Goal: Task Accomplishment & Management: Use online tool/utility

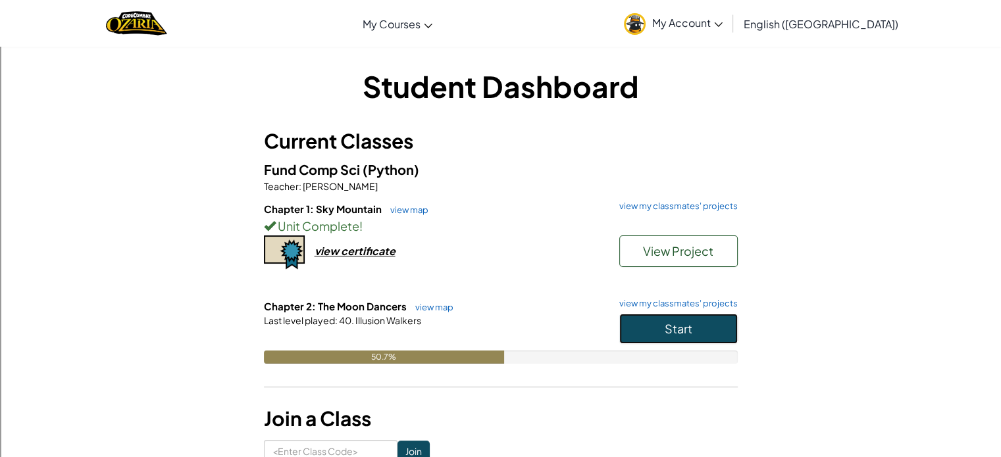
click at [653, 330] on button "Start" at bounding box center [678, 329] width 118 height 30
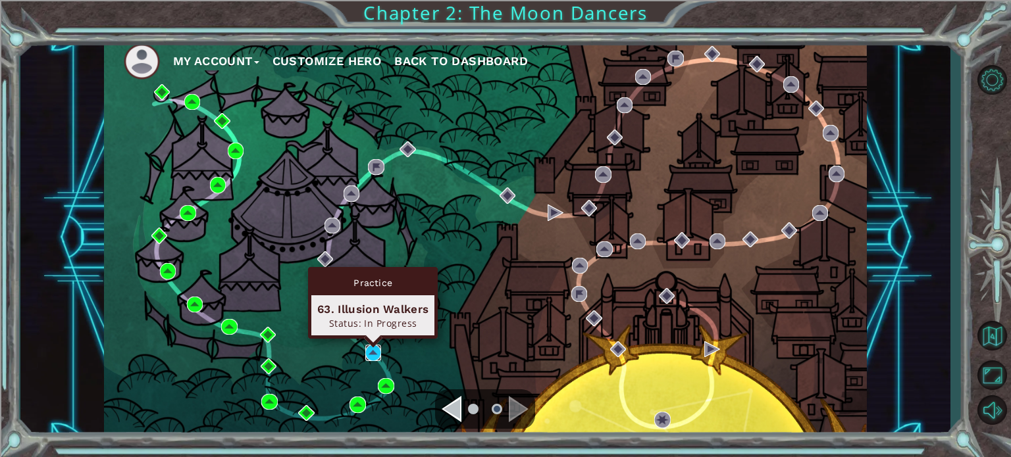
click at [370, 349] on img at bounding box center [373, 353] width 16 height 16
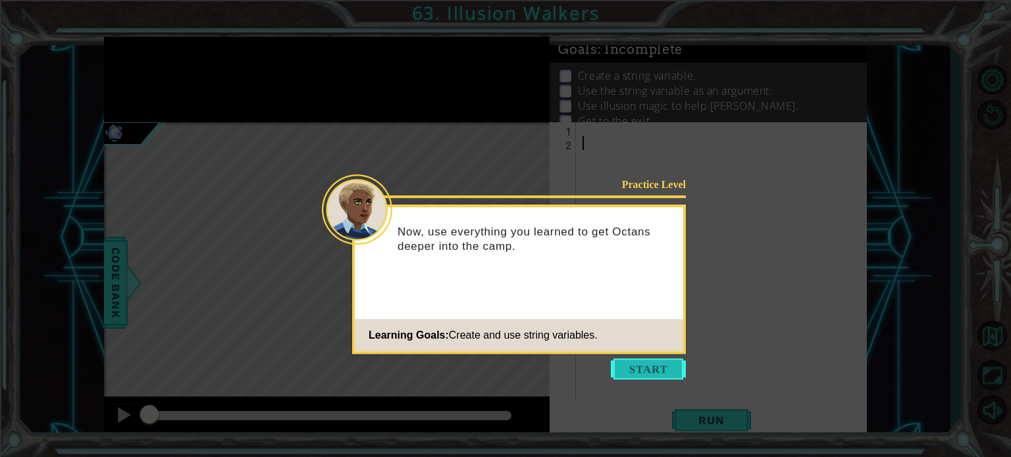
click at [669, 364] on button "Start" at bounding box center [648, 369] width 75 height 21
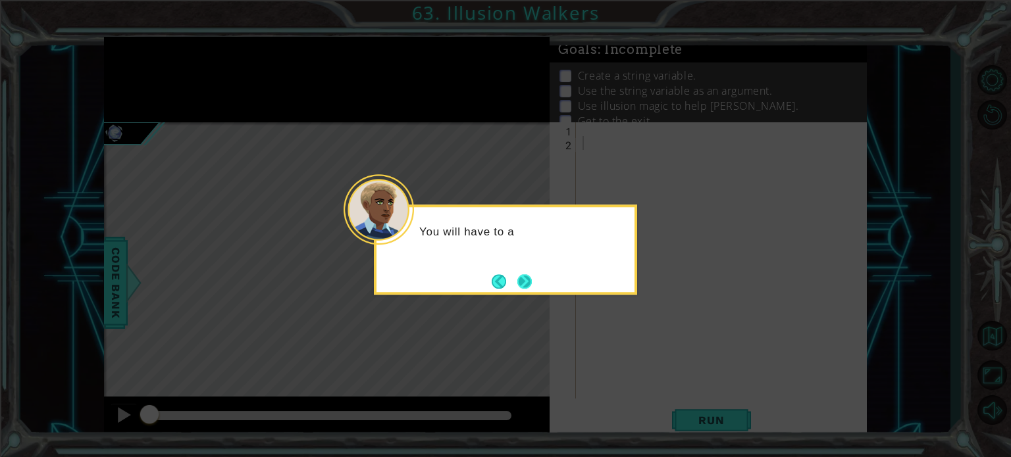
click at [526, 274] on button "Next" at bounding box center [524, 281] width 14 height 14
click at [520, 283] on button "Next" at bounding box center [524, 281] width 15 height 15
click at [520, 283] on button "Next" at bounding box center [524, 281] width 14 height 14
click at [520, 283] on div "Level Map" at bounding box center [408, 316] width 608 height 388
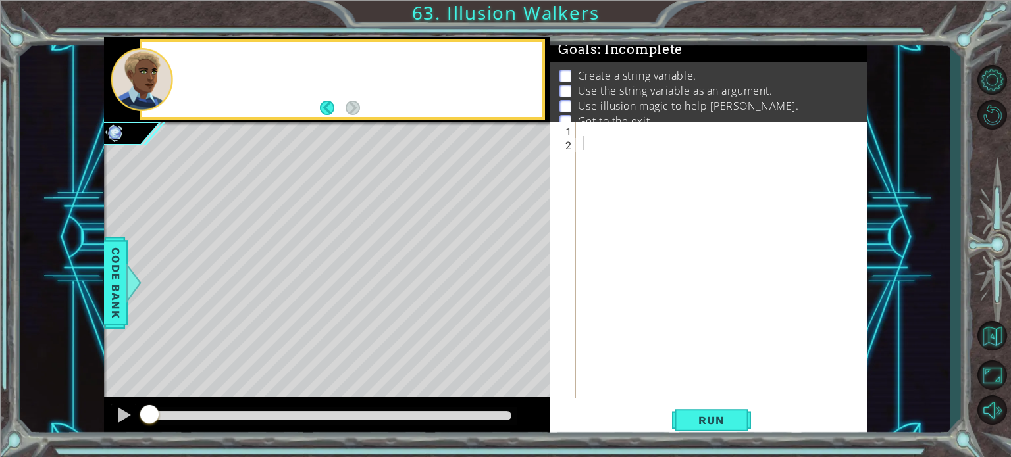
click at [520, 283] on div "Level Map" at bounding box center [408, 316] width 608 height 388
click at [593, 129] on div at bounding box center [725, 274] width 290 height 304
type textarea "ally= ("octans")"
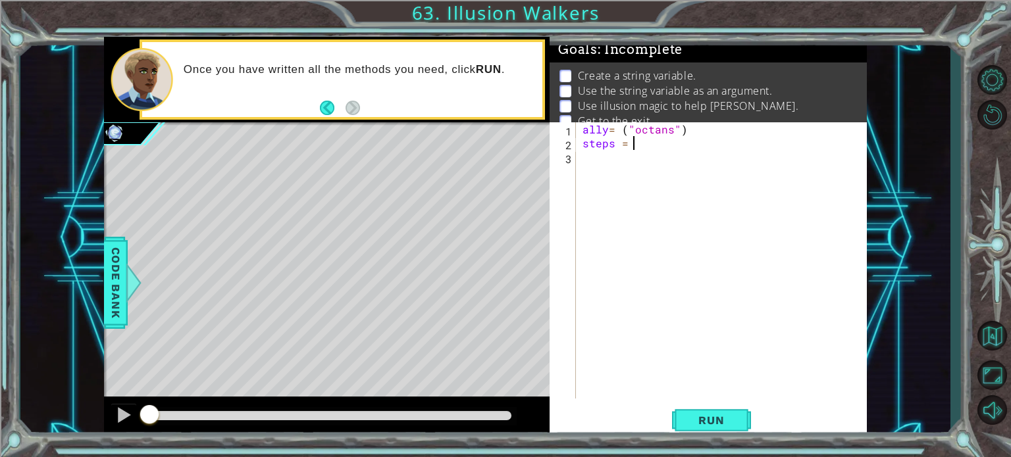
type textarea "steps = 2"
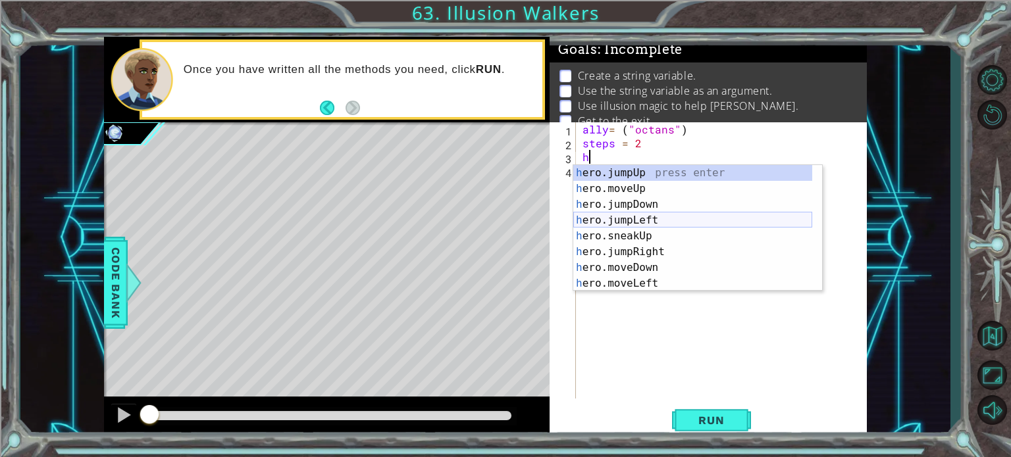
scroll to position [95, 0]
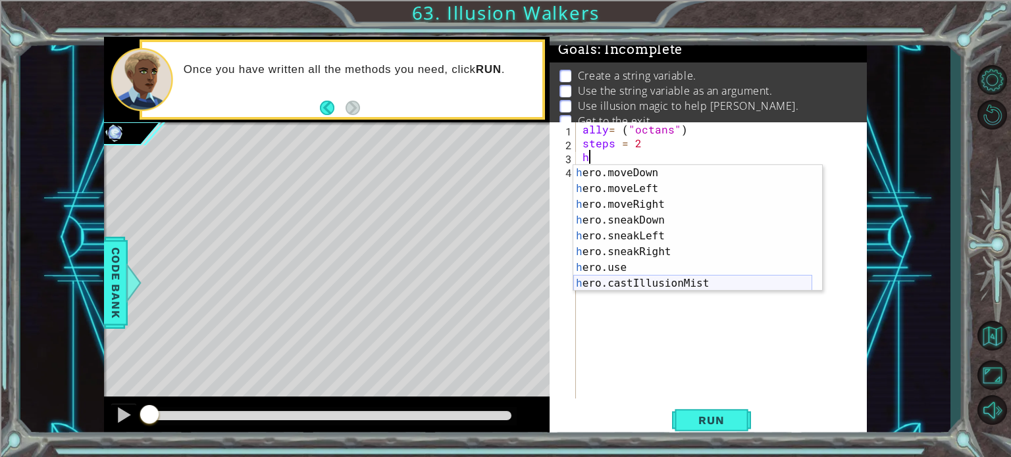
click at [648, 277] on div "h ero.moveDown press enter h ero.moveLeft press enter h ero.moveRight press ent…" at bounding box center [692, 244] width 239 height 158
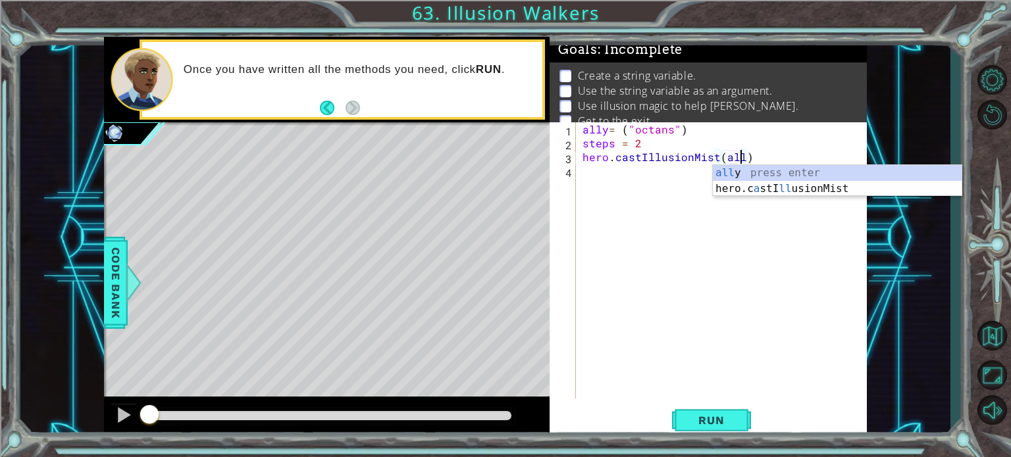
type textarea "hero.castIllusionMist(ally)"
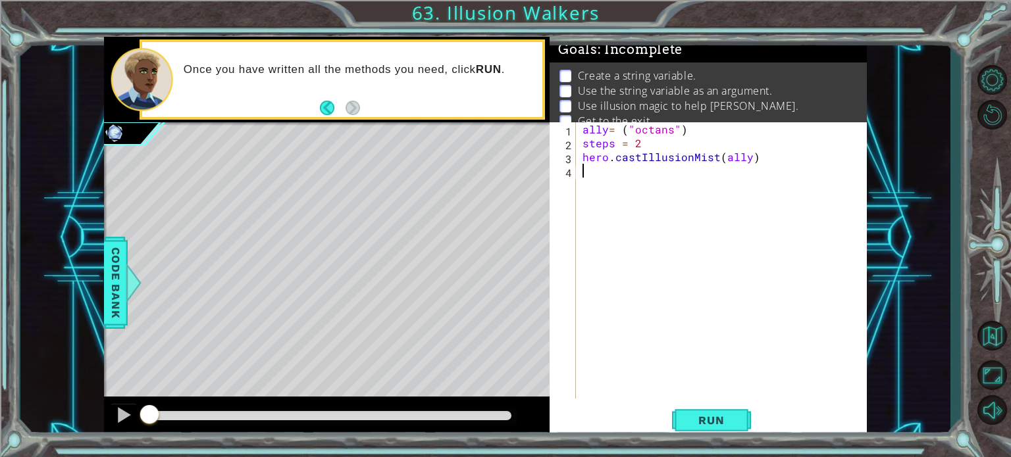
click at [582, 171] on div "ally = ( "octans" ) steps = 2 hero . castIllusionMist ( ally )" at bounding box center [725, 274] width 290 height 304
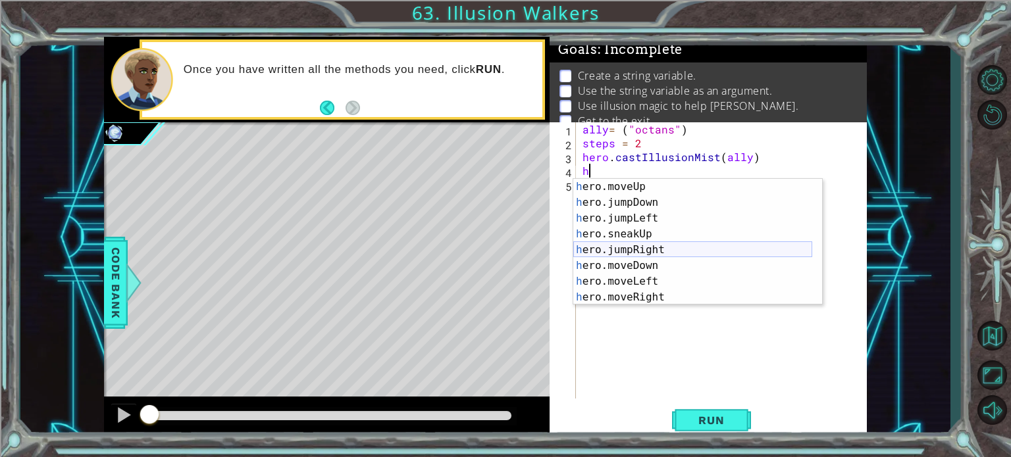
scroll to position [16, 0]
click at [634, 241] on div "h ero.moveUp press enter h ero.jumpDown press enter h ero.jumpLeft press enter …" at bounding box center [692, 258] width 239 height 158
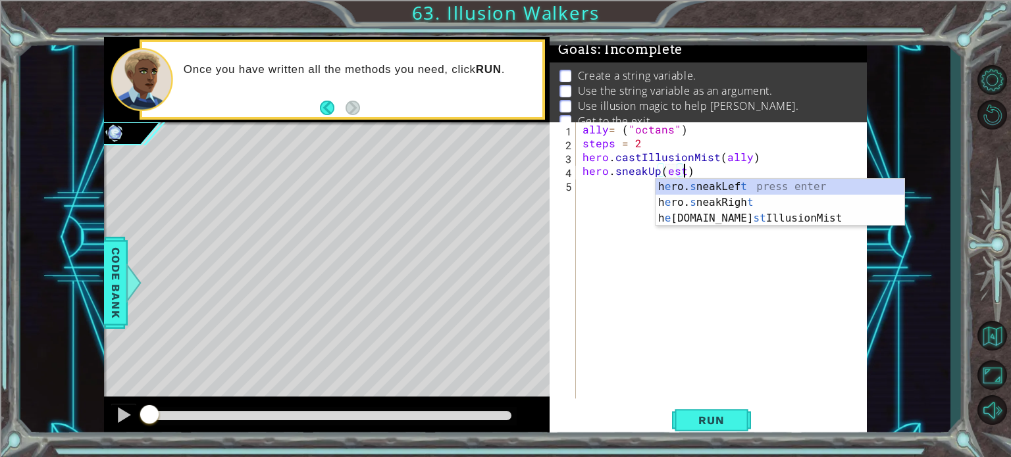
scroll to position [0, 5]
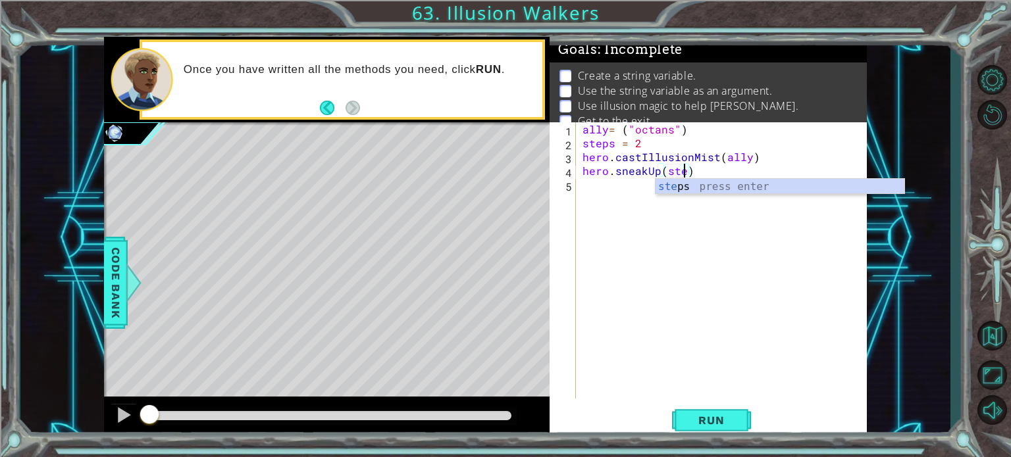
type textarea "hero.sneakUp(steps)"
click at [581, 191] on div "ally = ( "octans" ) steps = 2 hero . castIllusionMist ( ally ) hero . sneakUp (…" at bounding box center [725, 274] width 290 height 304
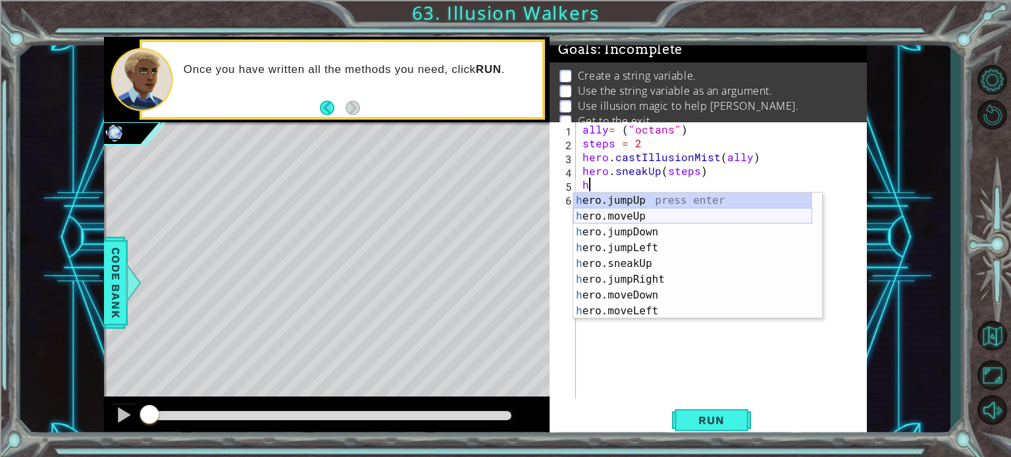
scroll to position [95, 0]
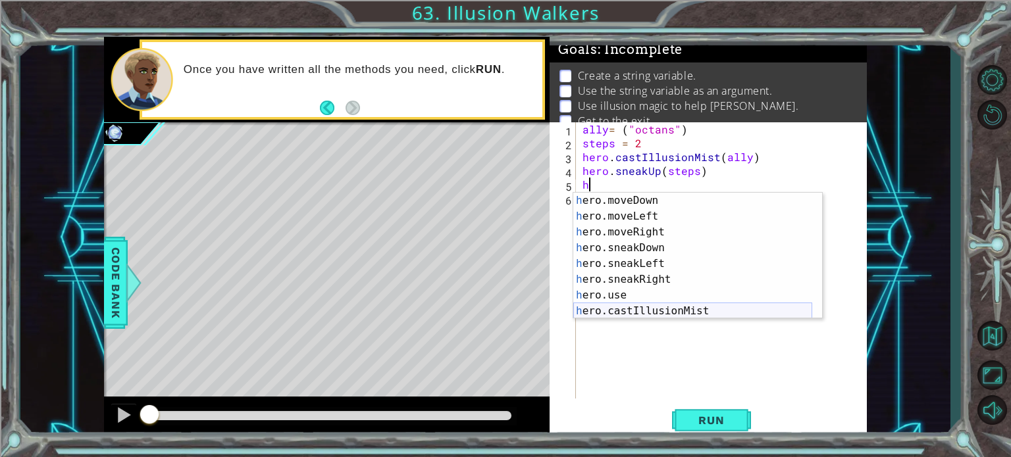
click at [650, 310] on div "h ero.moveDown press enter h ero.moveLeft press enter h ero.moveRight press ent…" at bounding box center [692, 272] width 239 height 158
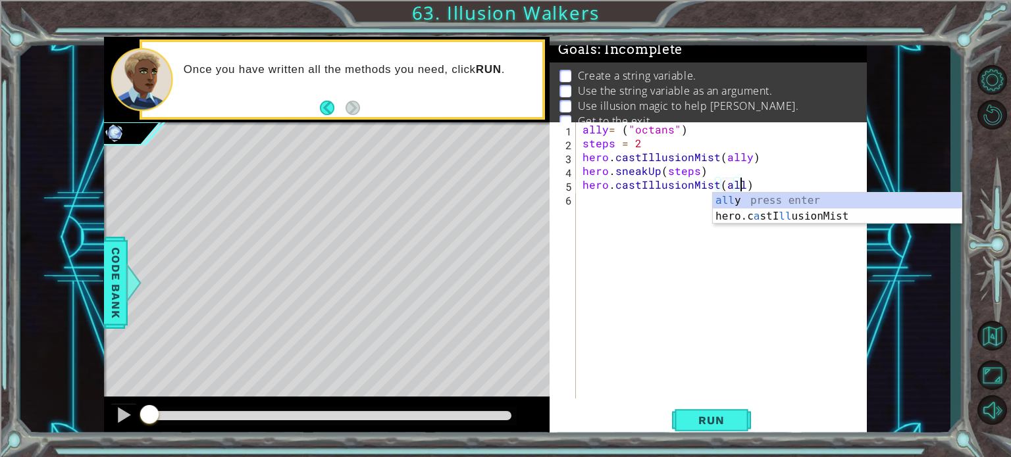
type textarea "hero.castIllusionMist(ally)"
click at [582, 197] on div "ally = ( "octans" ) steps = 2 hero . castIllusionMist ( ally ) hero . sneakUp (…" at bounding box center [725, 274] width 290 height 304
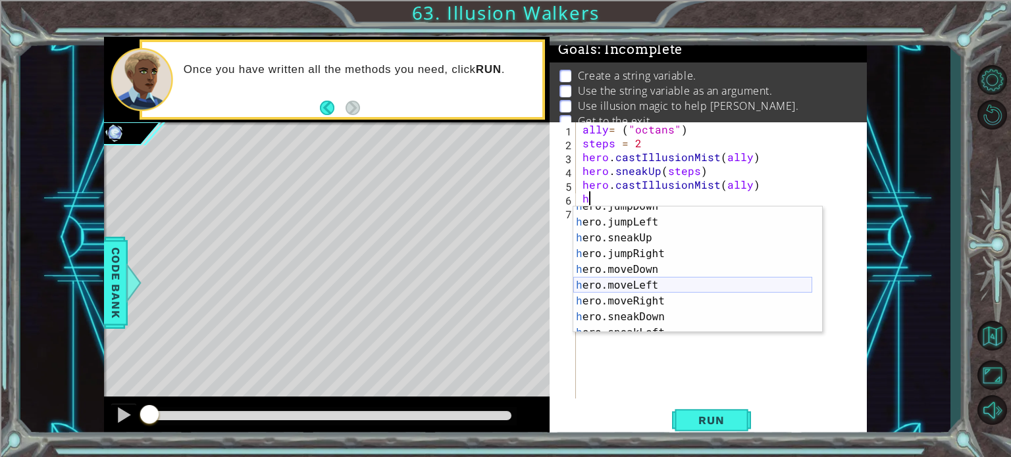
scroll to position [39, 0]
click at [615, 239] on div "h ero.jumpDown press enter h ero.jumpLeft press enter h ero.sneakUp press enter…" at bounding box center [692, 278] width 239 height 158
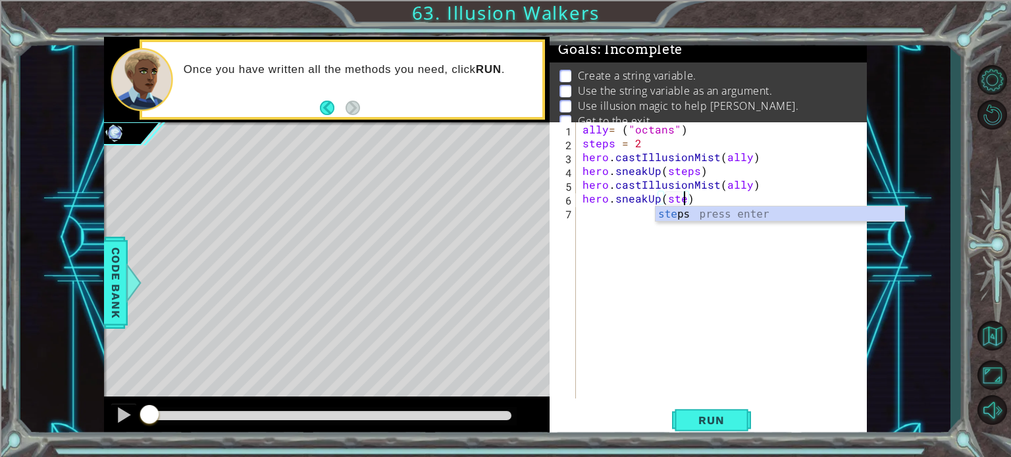
type textarea "hero.sneakUp(steps)"
click at [592, 228] on div "ally = ( "octans" ) steps = 2 hero . castIllusionMist ( ally ) hero . sneakUp (…" at bounding box center [725, 274] width 290 height 304
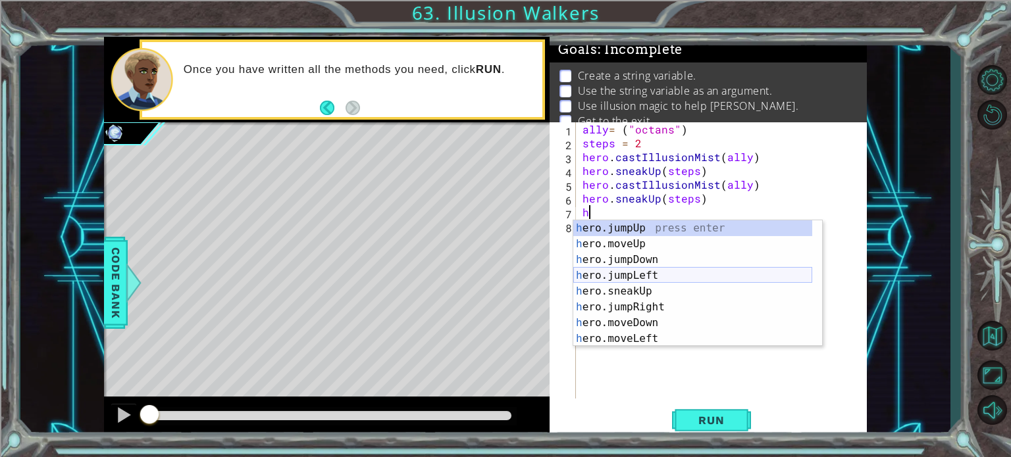
scroll to position [95, 0]
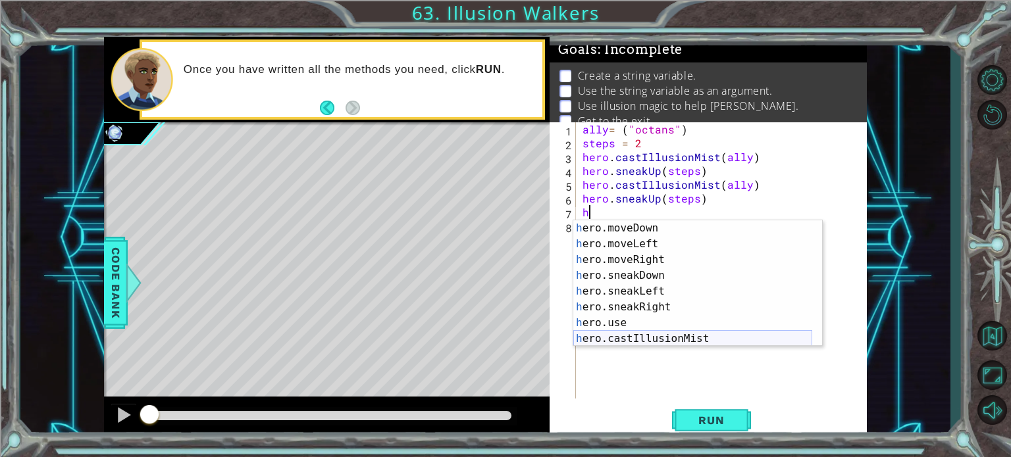
click at [629, 338] on div "h ero.moveDown press enter h ero.moveLeft press enter h ero.moveRight press ent…" at bounding box center [692, 299] width 239 height 158
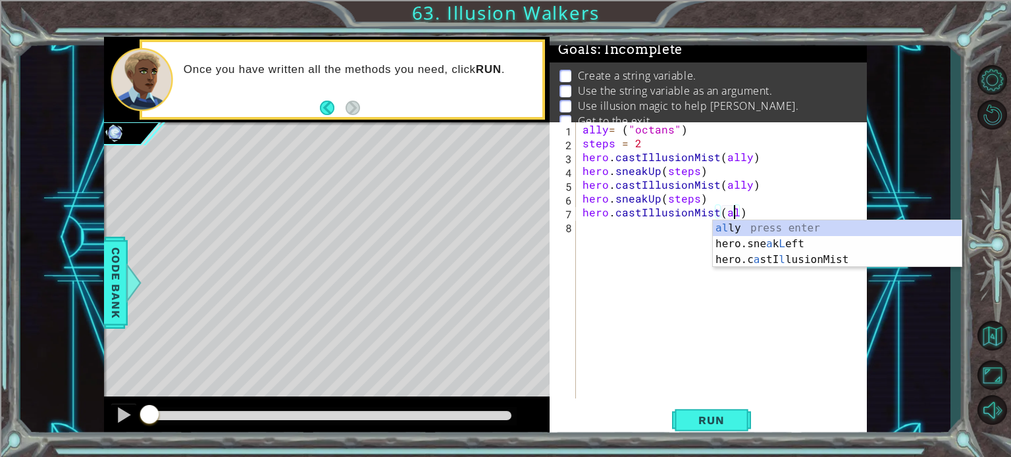
type textarea "hero.castIllusionMist(ally)"
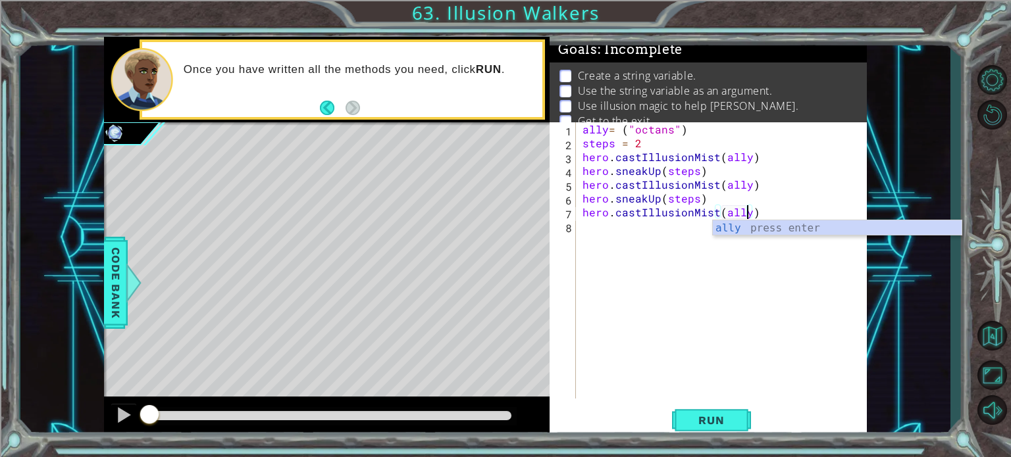
click at [613, 228] on div "ally = ( "octans" ) steps = 2 hero . castIllusionMist ( ally ) hero . sneakUp (…" at bounding box center [725, 274] width 290 height 304
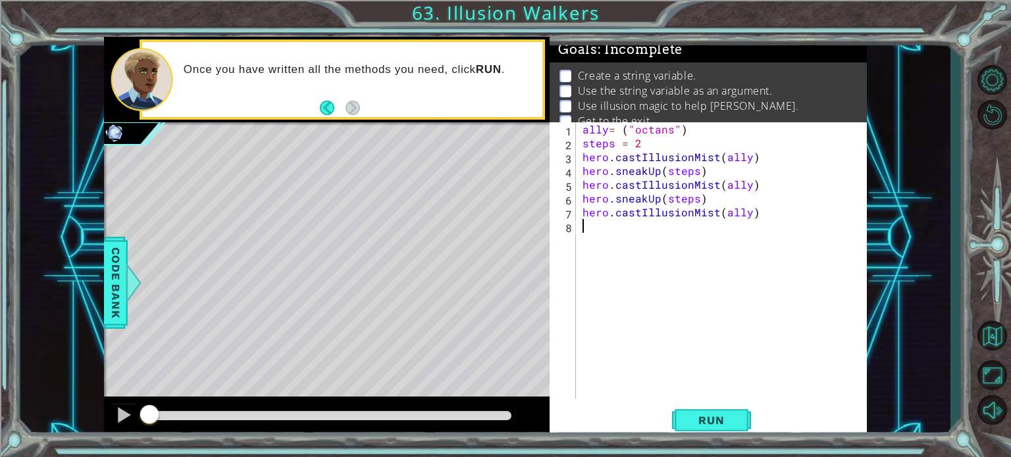
scroll to position [0, 0]
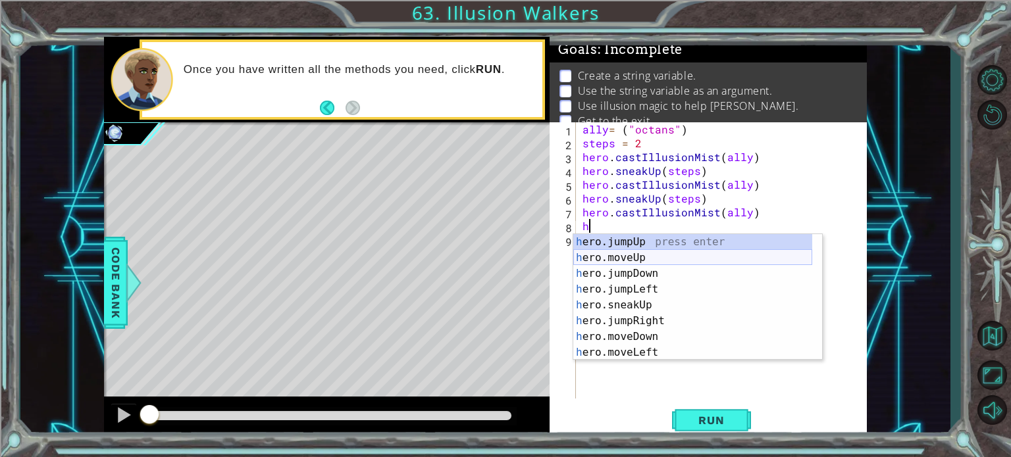
click at [606, 257] on div "h ero.jumpUp press enter h ero.moveUp press enter h ero.jumpDown press enter h …" at bounding box center [692, 313] width 239 height 158
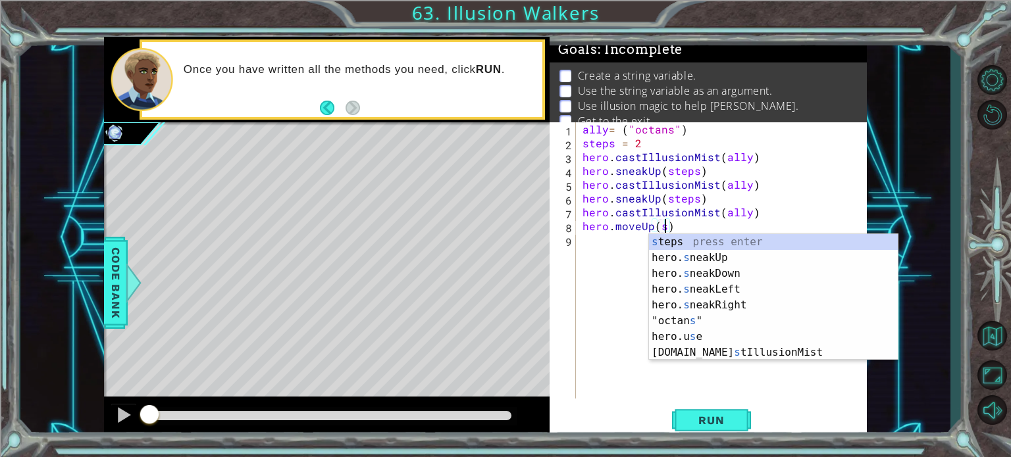
scroll to position [0, 5]
type textarea "hero.moveUp()"
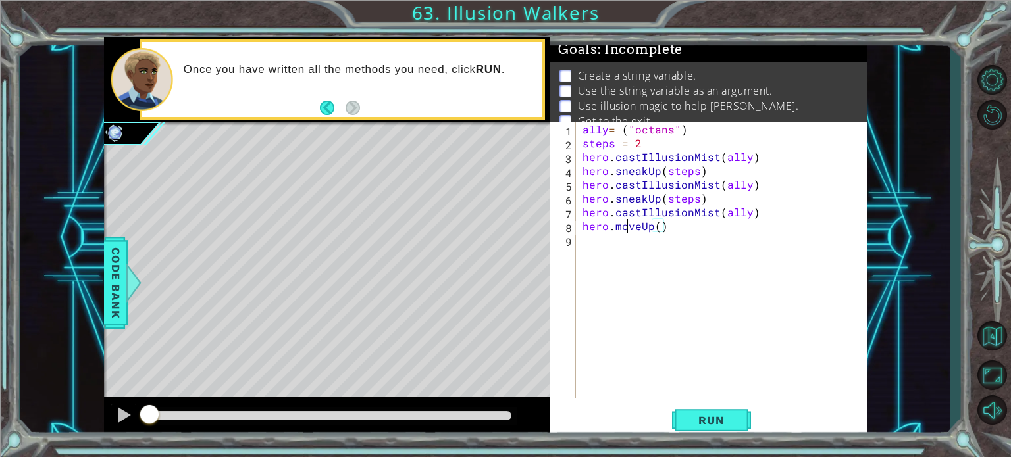
click at [626, 230] on div "ally = ( "octans" ) steps = 2 hero . castIllusionMist ( ally ) hero . sneakUp (…" at bounding box center [725, 274] width 290 height 304
click at [616, 237] on div "ally = ( "octans" ) steps = 2 hero . castIllusionMist ( ally ) hero . sneakUp (…" at bounding box center [725, 274] width 290 height 304
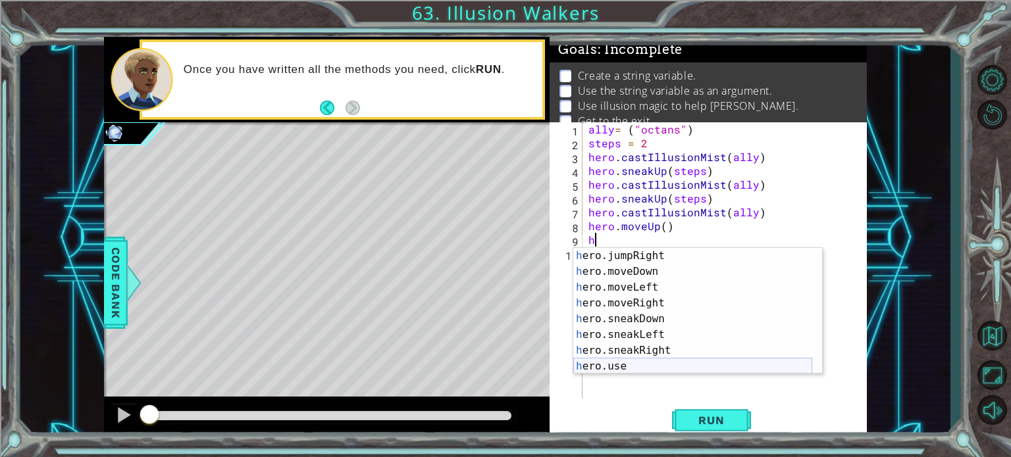
scroll to position [79, 0]
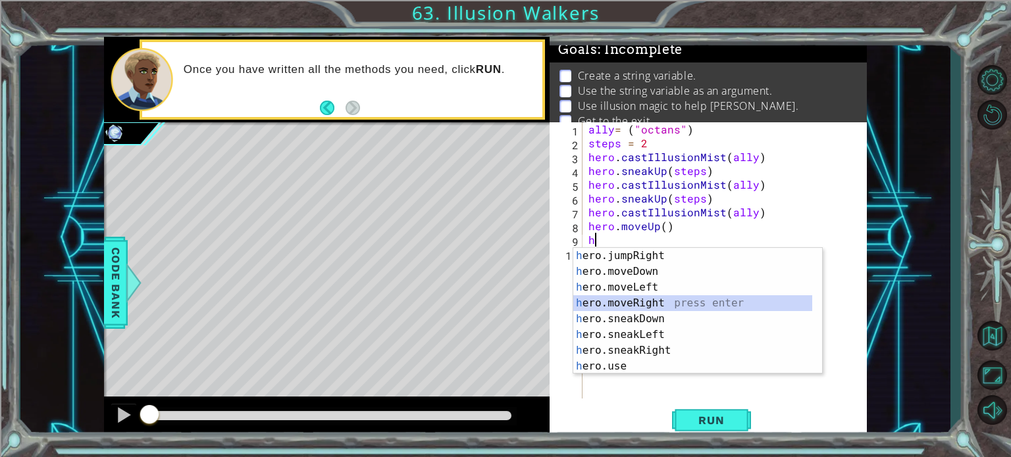
click at [640, 303] on div "h ero.jumpRight press enter h ero.moveDown press enter h ero.moveLeft press ent…" at bounding box center [692, 327] width 239 height 158
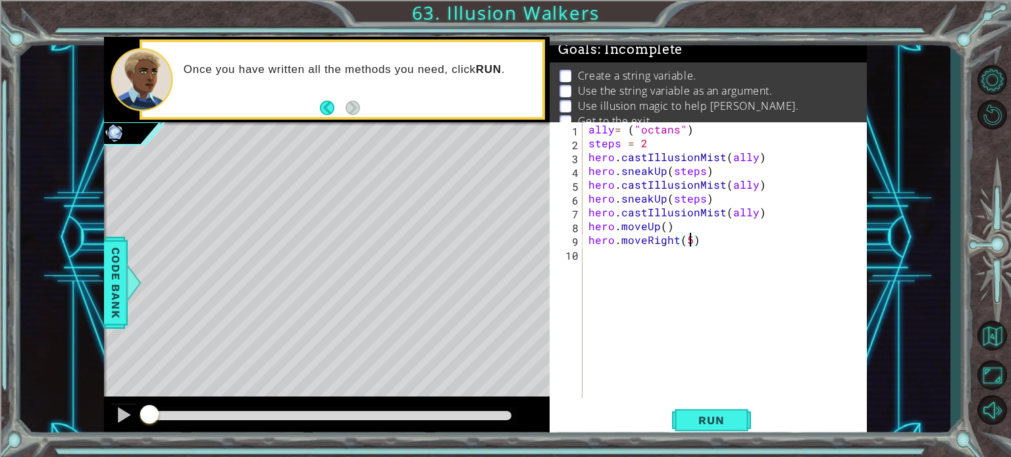
scroll to position [0, 5]
click at [711, 423] on span "Run" at bounding box center [711, 420] width 52 height 13
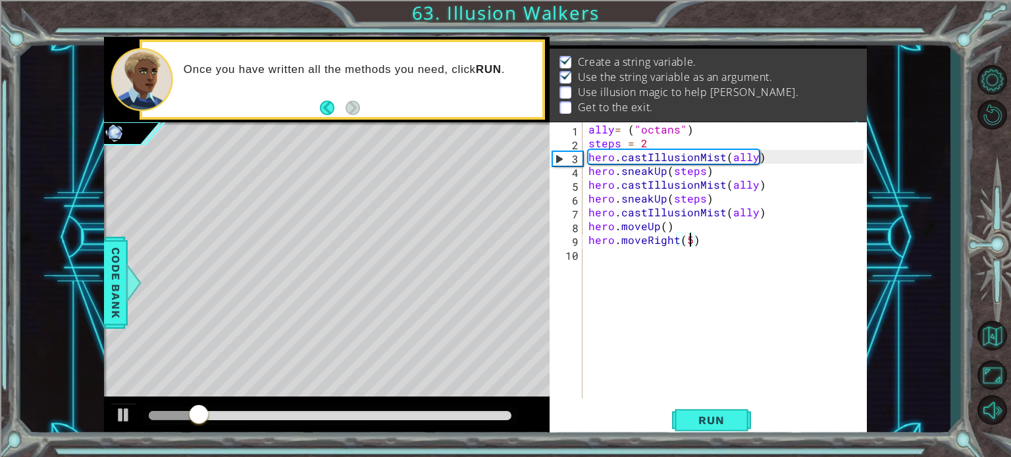
scroll to position [15, 0]
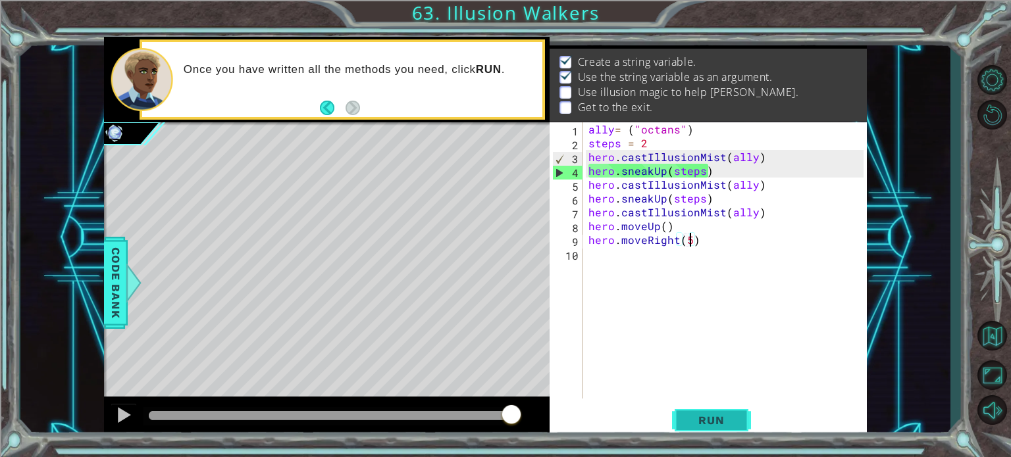
click at [707, 424] on span "Run" at bounding box center [711, 420] width 52 height 13
click at [644, 127] on div "ally = ( "octans" ) steps = 2 hero . castIllusionMist ( ally ) hero . sneakUp (…" at bounding box center [728, 274] width 284 height 304
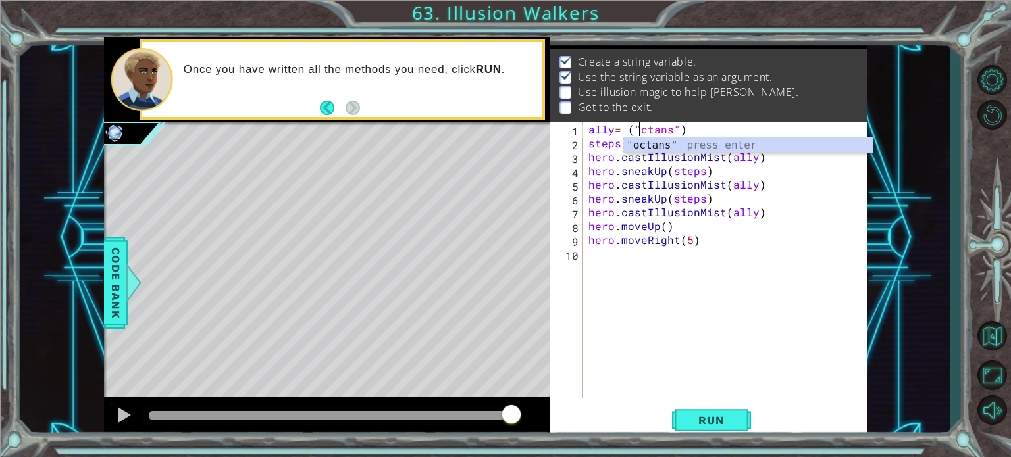
scroll to position [0, 3]
type textarea "ally= ("Octans")"
click at [685, 418] on span "Run" at bounding box center [711, 420] width 52 height 13
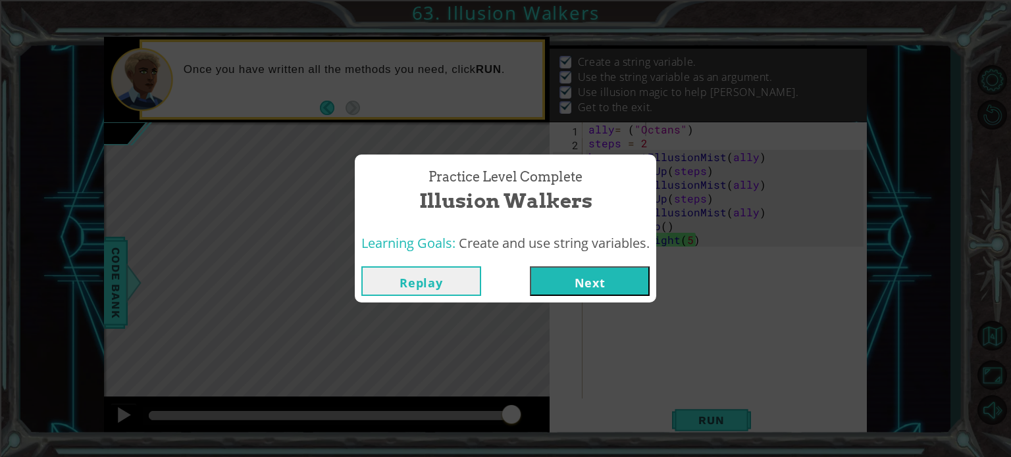
click at [568, 284] on button "Next" at bounding box center [590, 281] width 120 height 30
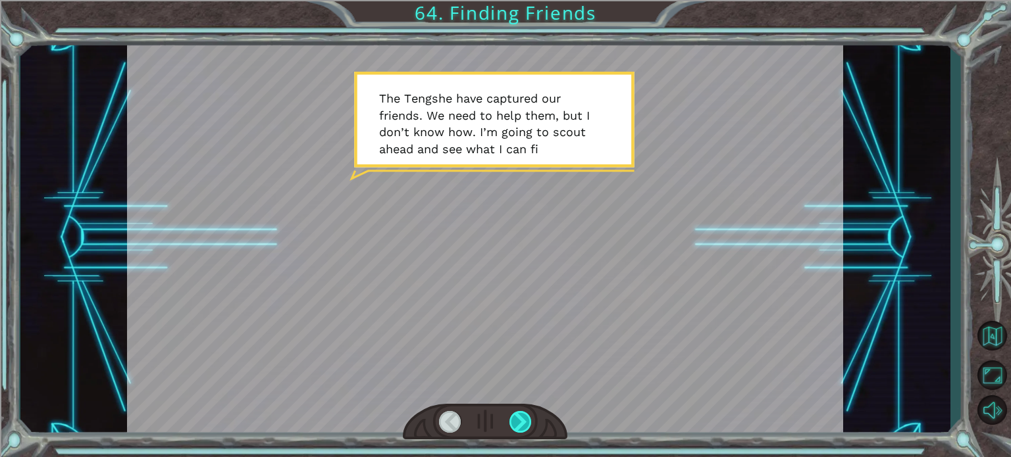
drag, startPoint x: 504, startPoint y: 419, endPoint x: 516, endPoint y: 418, distance: 11.9
click at [505, 419] on div at bounding box center [485, 422] width 165 height 36
click at [520, 418] on div at bounding box center [520, 422] width 22 height 22
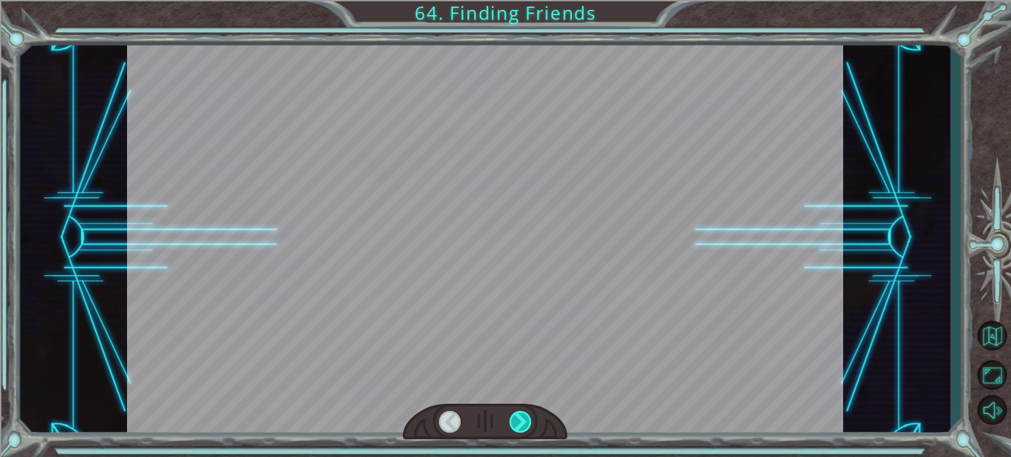
click at [520, 418] on div at bounding box center [520, 422] width 22 height 22
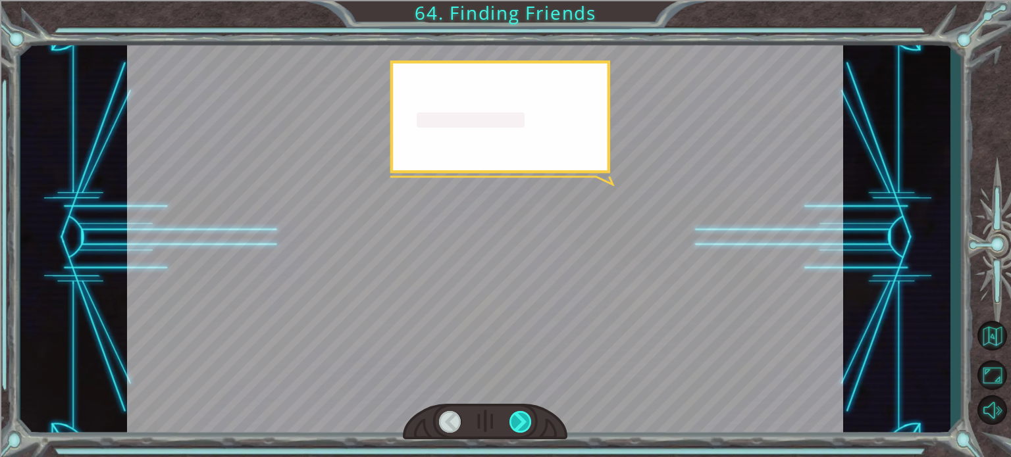
click at [520, 418] on div at bounding box center [520, 422] width 22 height 22
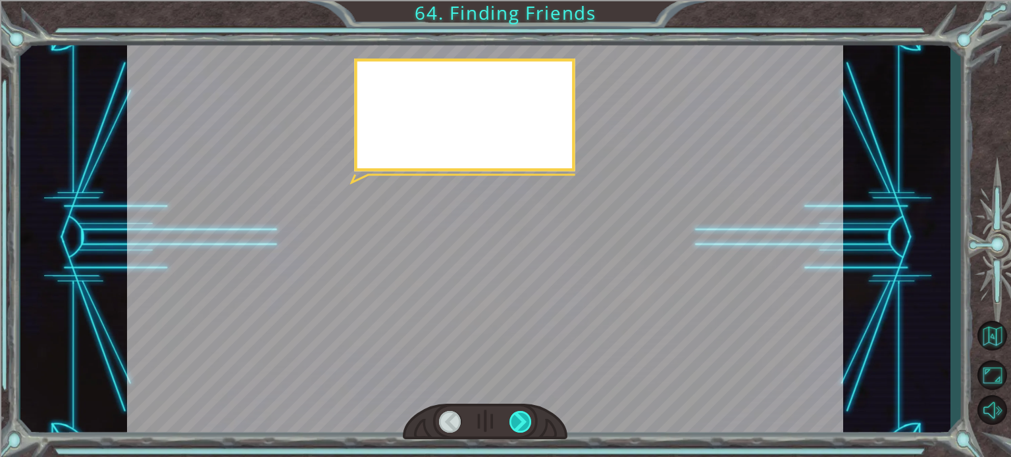
click at [520, 418] on div at bounding box center [520, 422] width 22 height 22
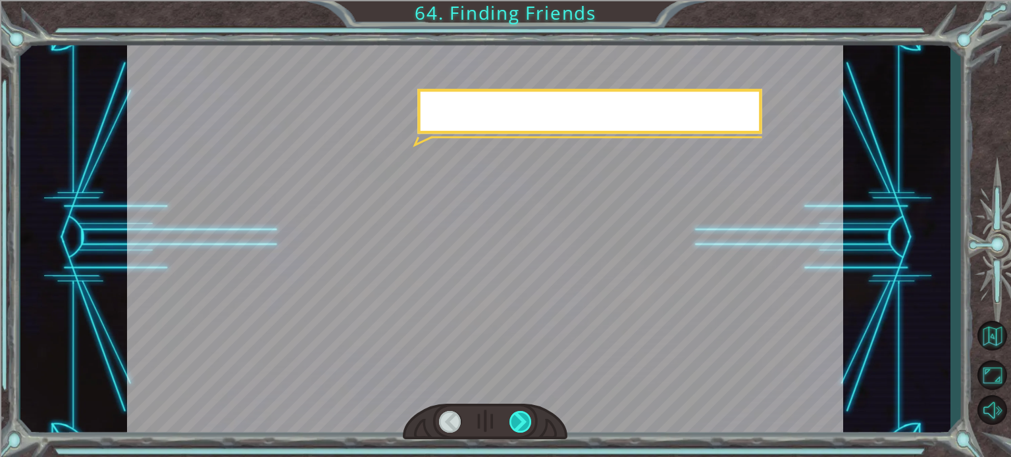
click at [520, 418] on div at bounding box center [520, 422] width 22 height 22
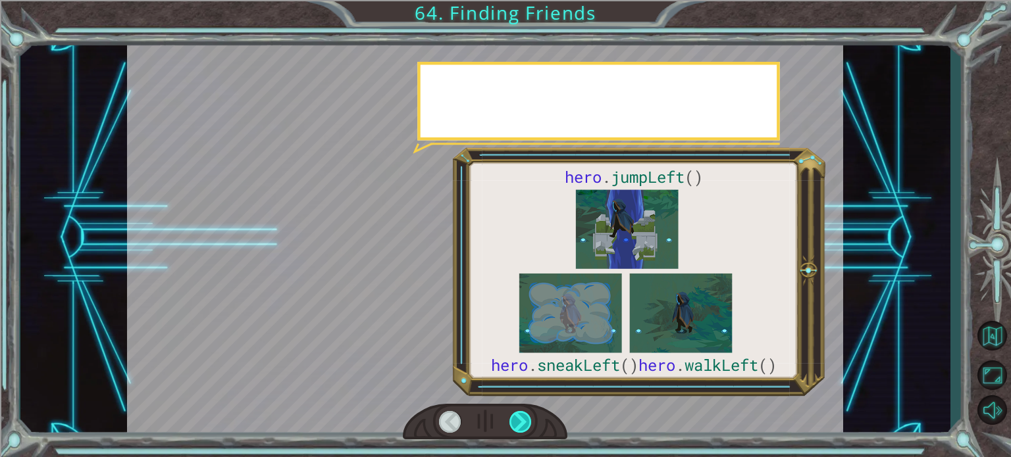
click at [520, 418] on div at bounding box center [520, 422] width 22 height 22
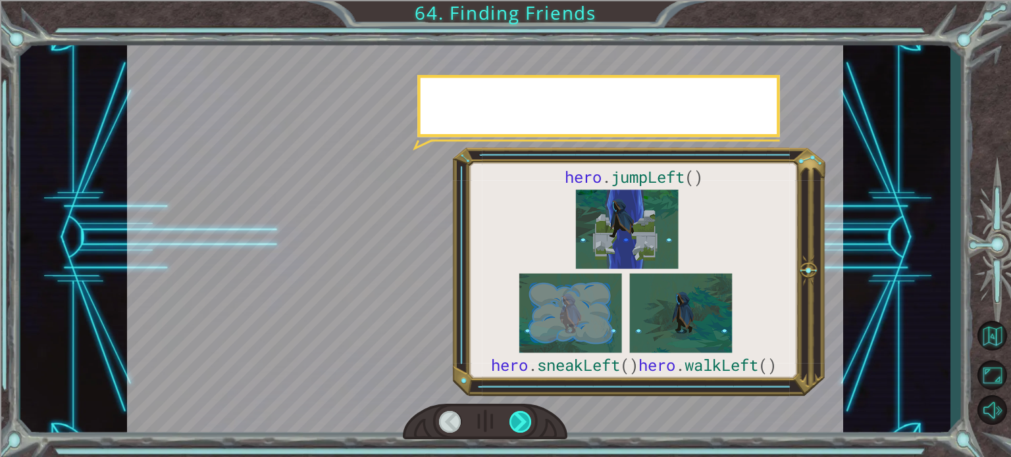
click at [520, 418] on div at bounding box center [520, 422] width 22 height 22
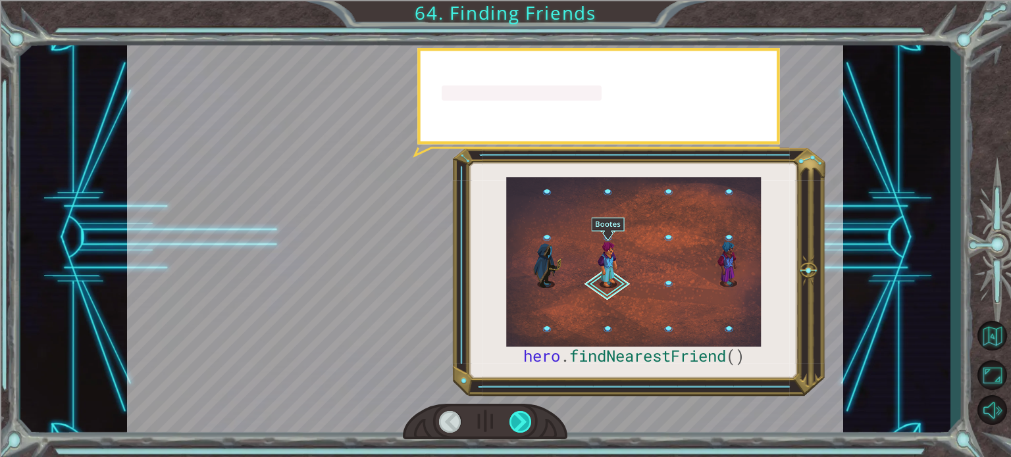
click at [520, 418] on div at bounding box center [520, 422] width 22 height 22
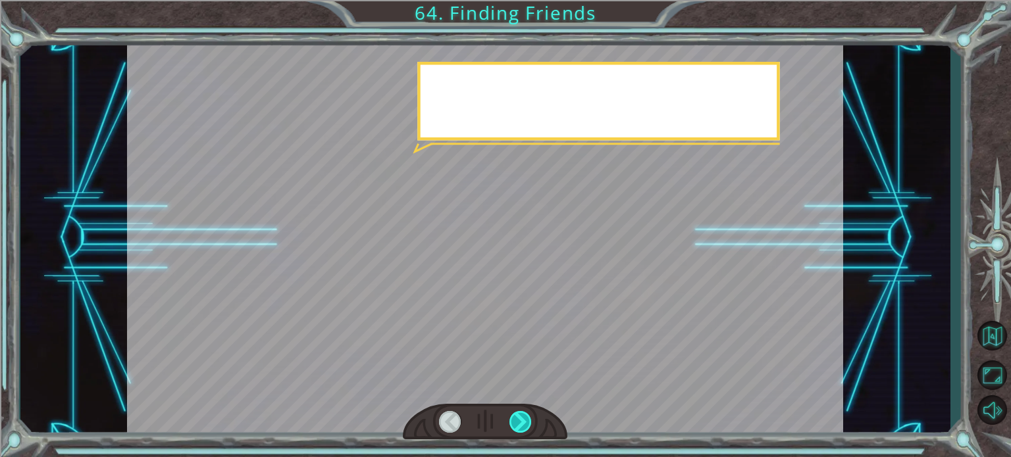
click at [520, 418] on div at bounding box center [520, 422] width 22 height 22
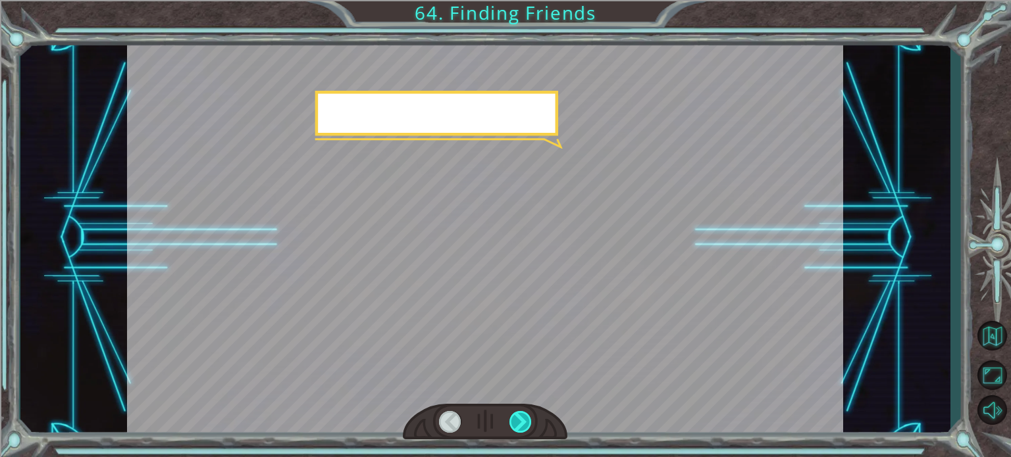
click at [520, 418] on div at bounding box center [520, 422] width 22 height 22
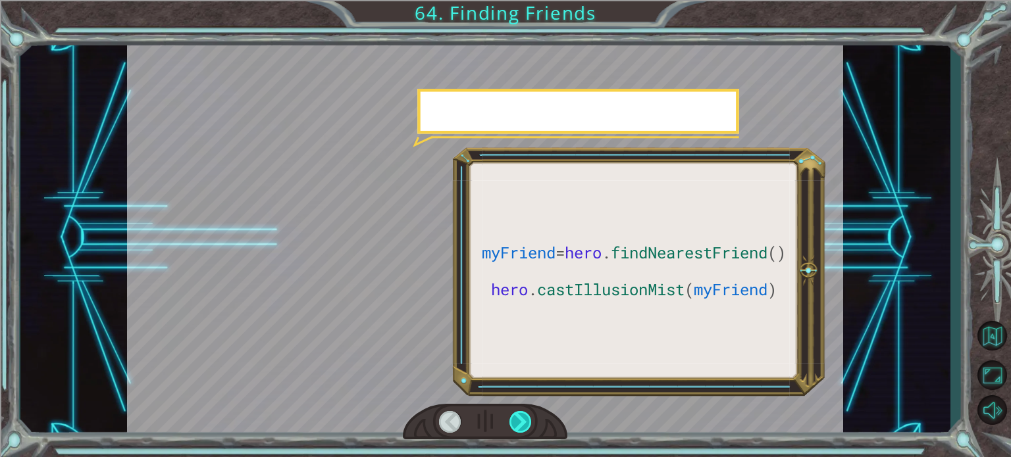
click at [520, 418] on div at bounding box center [520, 422] width 22 height 22
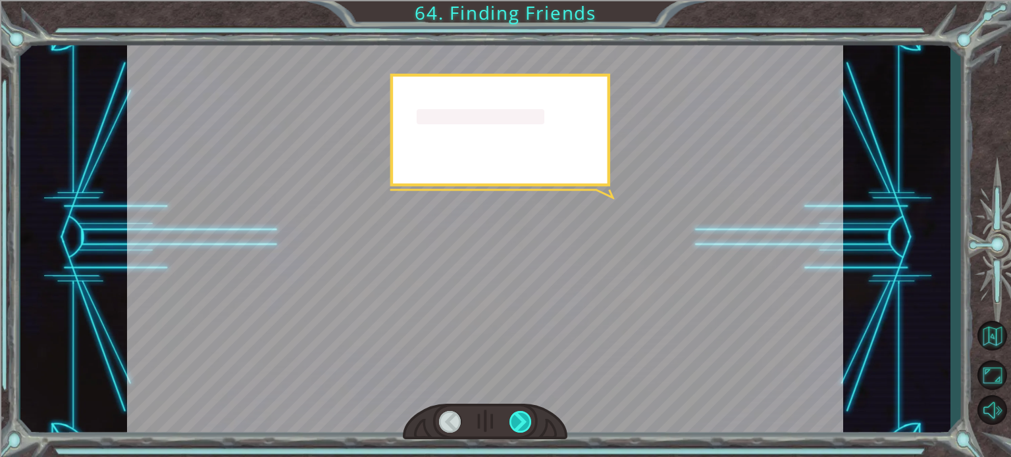
click at [520, 418] on div at bounding box center [520, 422] width 22 height 22
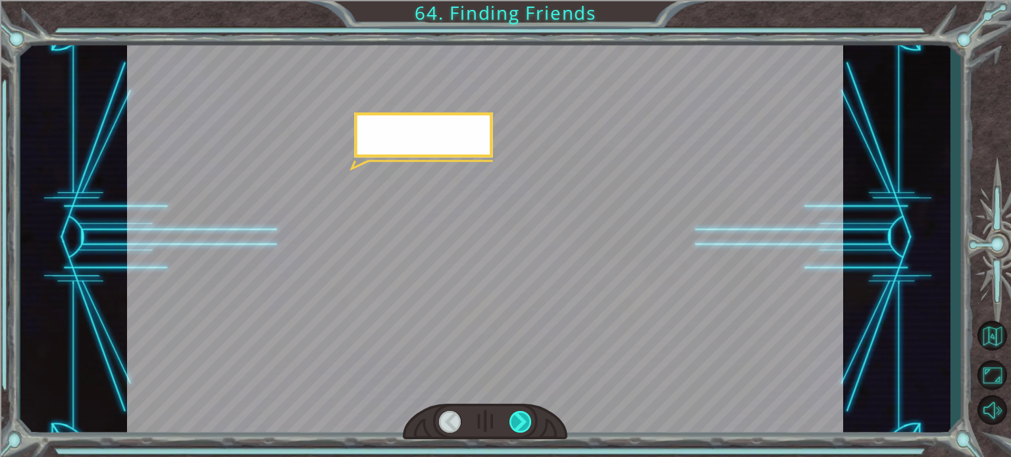
click at [520, 418] on div at bounding box center [520, 422] width 22 height 22
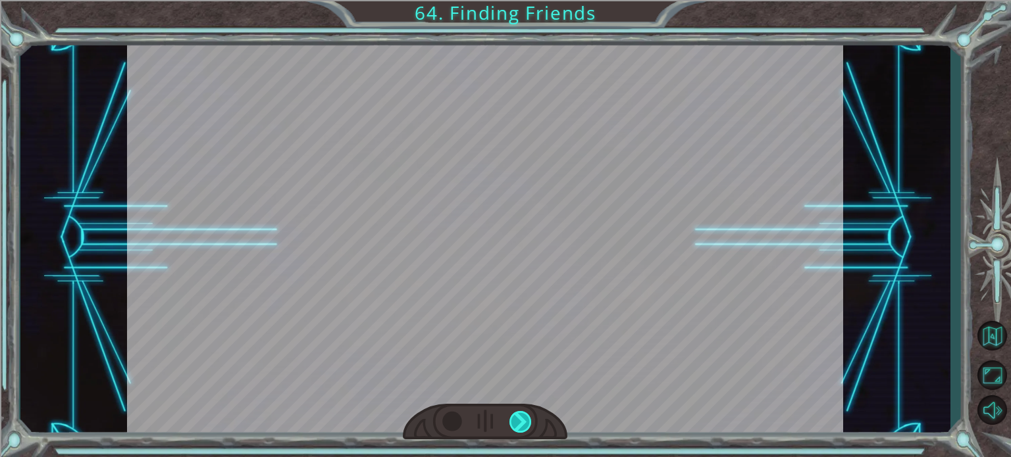
click at [520, 418] on div at bounding box center [520, 422] width 22 height 22
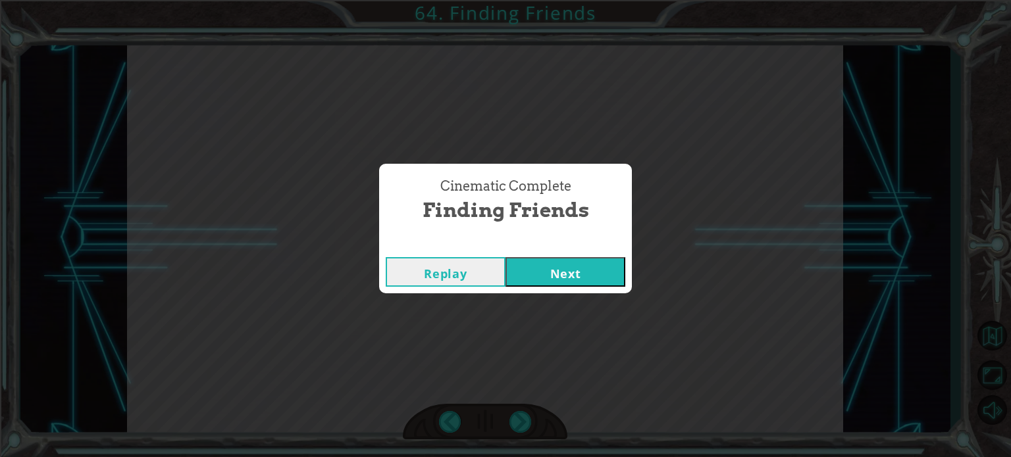
click at [521, 418] on div "Cinematic Complete Finding Friends Replay Next" at bounding box center [505, 228] width 1011 height 457
click at [520, 269] on button "Next" at bounding box center [565, 272] width 120 height 30
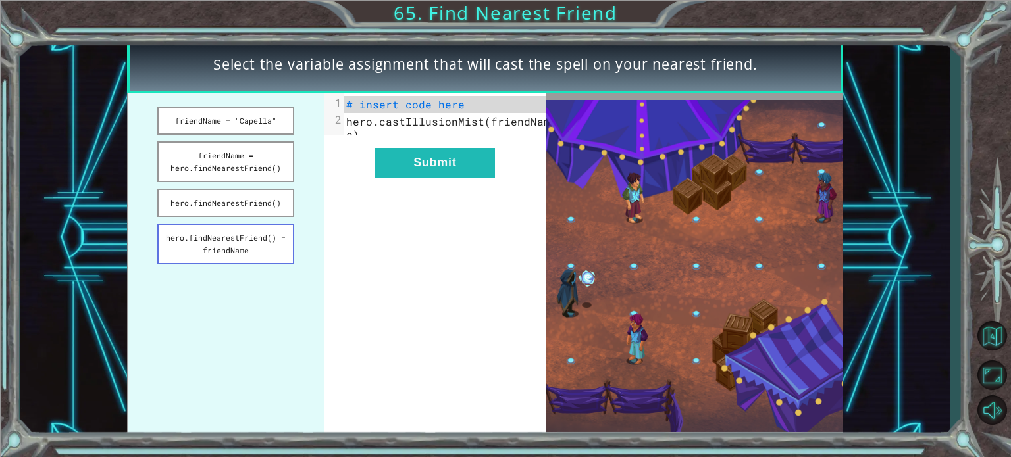
click at [240, 240] on button "hero.findNearestFriend() = friendName" at bounding box center [225, 244] width 137 height 41
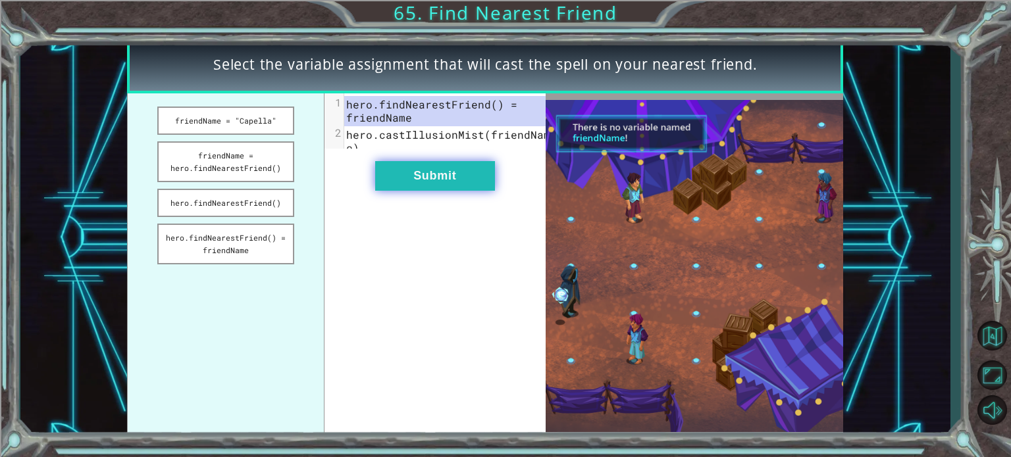
drag, startPoint x: 213, startPoint y: 116, endPoint x: 438, endPoint y: 195, distance: 239.1
click at [438, 195] on div "friendName = "Capella" friendName = hero.findNearestFriend() hero.findNearestFr…" at bounding box center [336, 265] width 418 height 345
click at [438, 191] on button "Submit" at bounding box center [435, 176] width 120 height 30
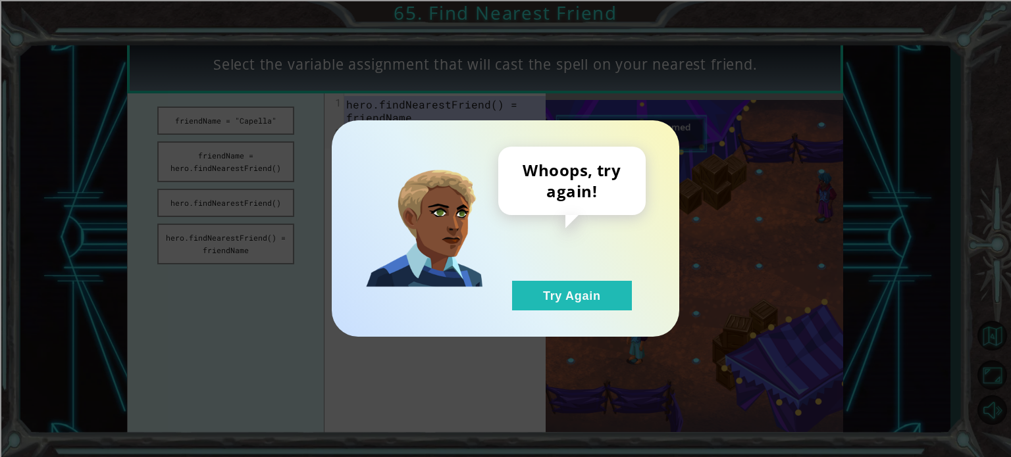
click at [555, 276] on div "Whoops, try again! Try Again" at bounding box center [571, 229] width 147 height 164
click at [558, 311] on div "Whoops, try again! Try Again" at bounding box center [505, 228] width 347 height 216
click at [492, 307] on div "Whoops, try again! Try Again" at bounding box center [505, 229] width 295 height 164
click at [509, 301] on div "Whoops, try again! Try Again" at bounding box center [571, 229] width 147 height 164
click at [521, 299] on button "Try Again" at bounding box center [572, 296] width 120 height 30
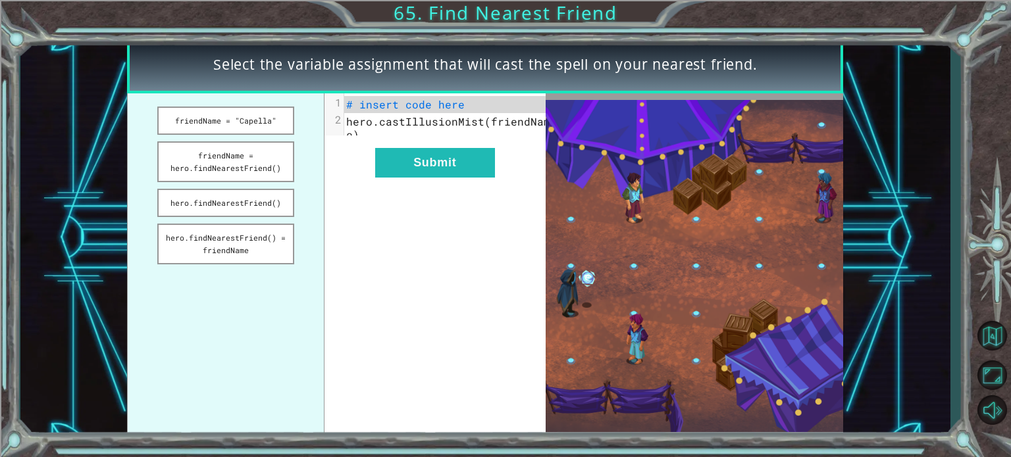
click at [521, 299] on button "Try Again" at bounding box center [572, 296] width 120 height 30
click at [174, 120] on button "friendName = "Capella"" at bounding box center [225, 121] width 137 height 28
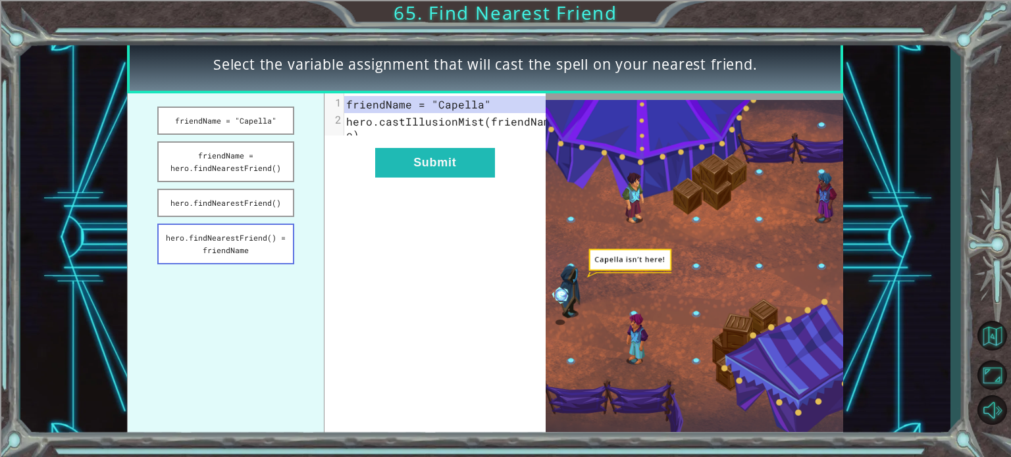
click at [185, 233] on button "hero.findNearestFriend() = friendName" at bounding box center [225, 244] width 137 height 41
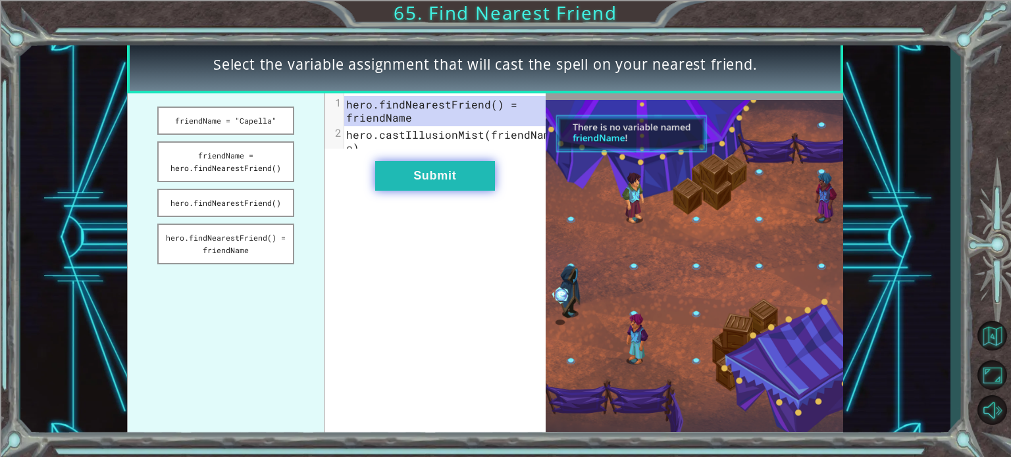
click at [435, 178] on button "Submit" at bounding box center [435, 176] width 120 height 30
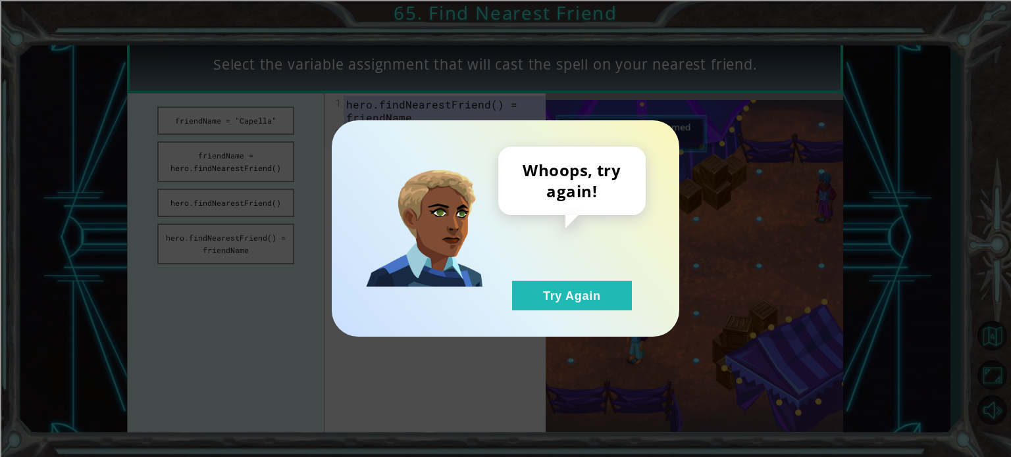
click at [537, 274] on div "Whoops, try again! Try Again" at bounding box center [571, 229] width 147 height 164
click at [558, 295] on button "Try Again" at bounding box center [572, 296] width 120 height 30
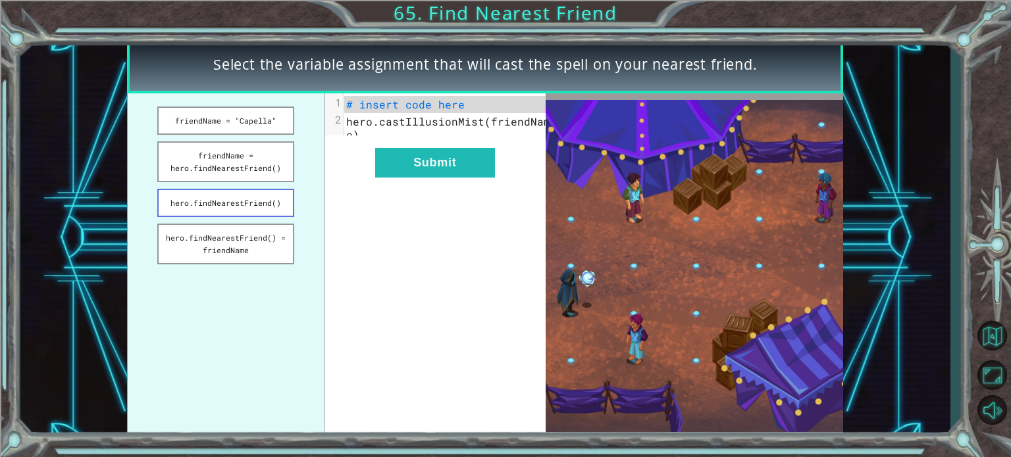
click at [193, 213] on button "hero.findNearestFriend()" at bounding box center [225, 203] width 137 height 28
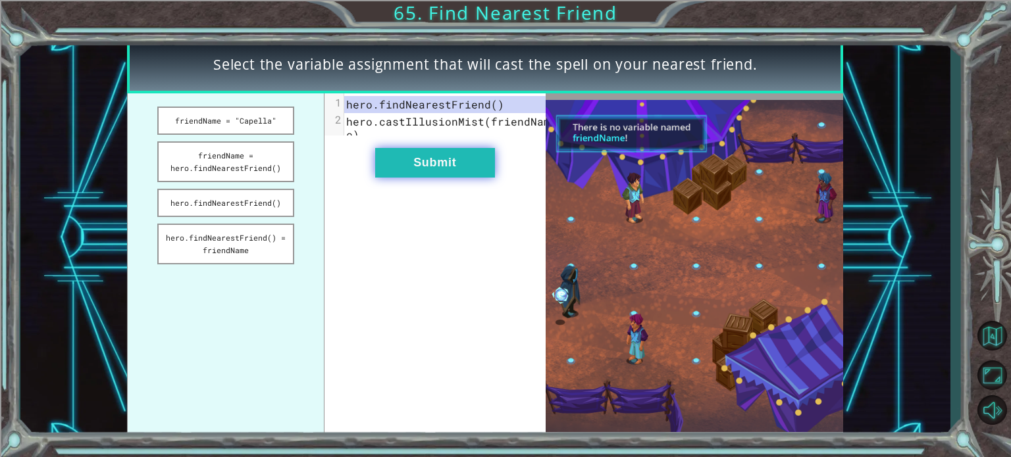
click at [386, 173] on button "Submit" at bounding box center [435, 163] width 120 height 30
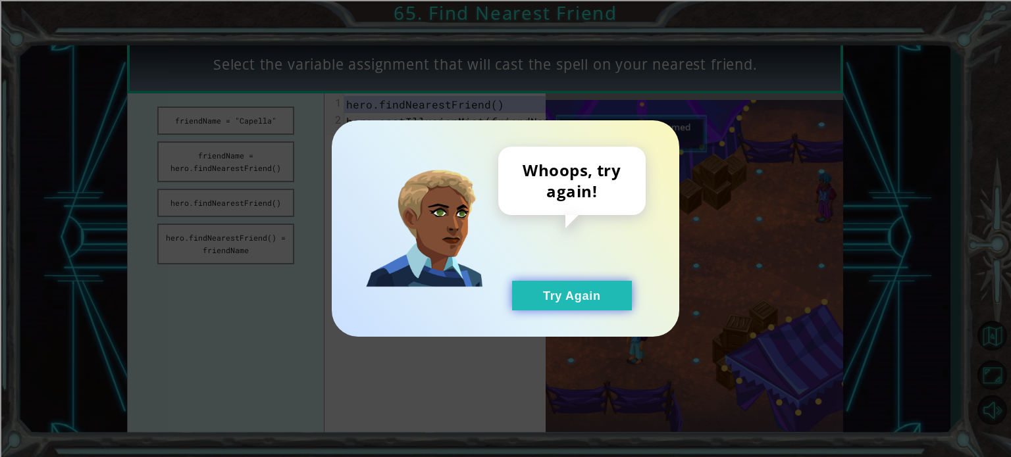
click at [597, 282] on button "Try Again" at bounding box center [572, 296] width 120 height 30
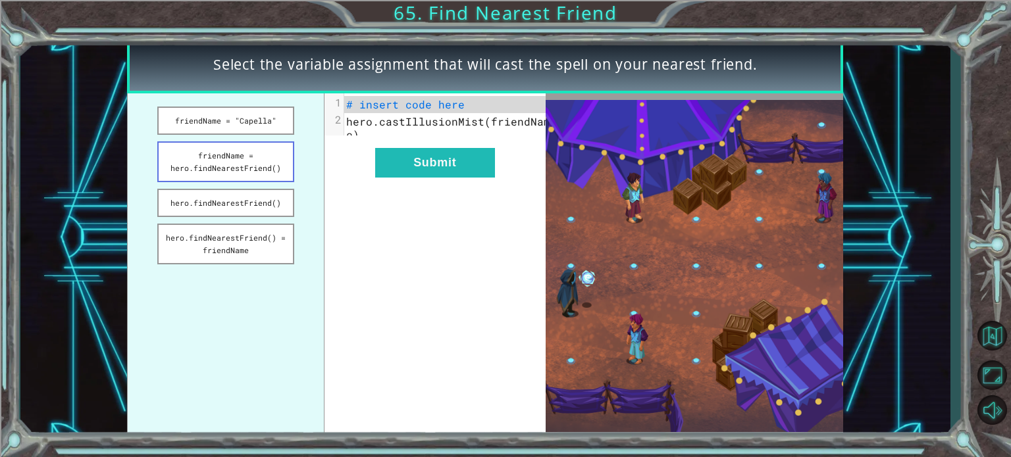
drag, startPoint x: 178, startPoint y: 154, endPoint x: 242, endPoint y: 176, distance: 68.0
click at [178, 153] on button "friendName = hero.findNearestFriend()" at bounding box center [225, 161] width 137 height 41
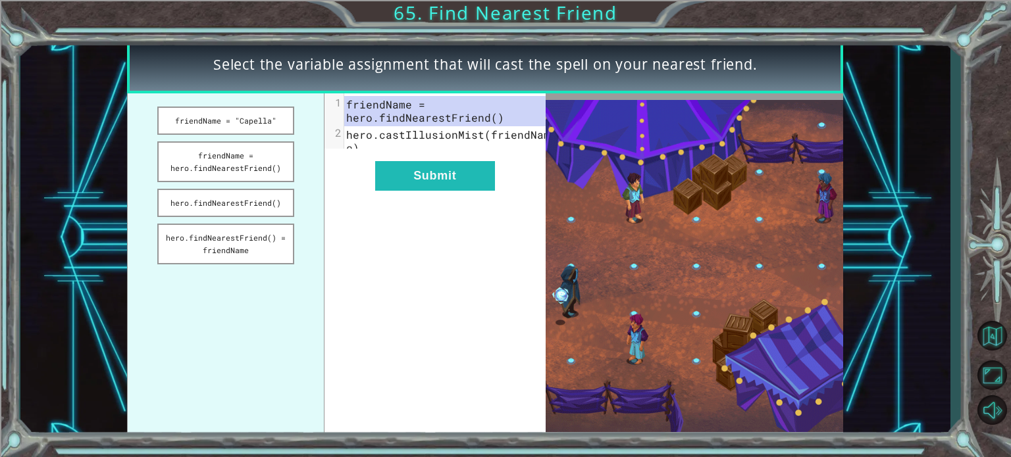
click at [436, 204] on div "xxxxxxxxxx 2 1 friendName = hero.findNearestFriend() 2 hero.castIllusionMist(fr…" at bounding box center [434, 265] width 221 height 345
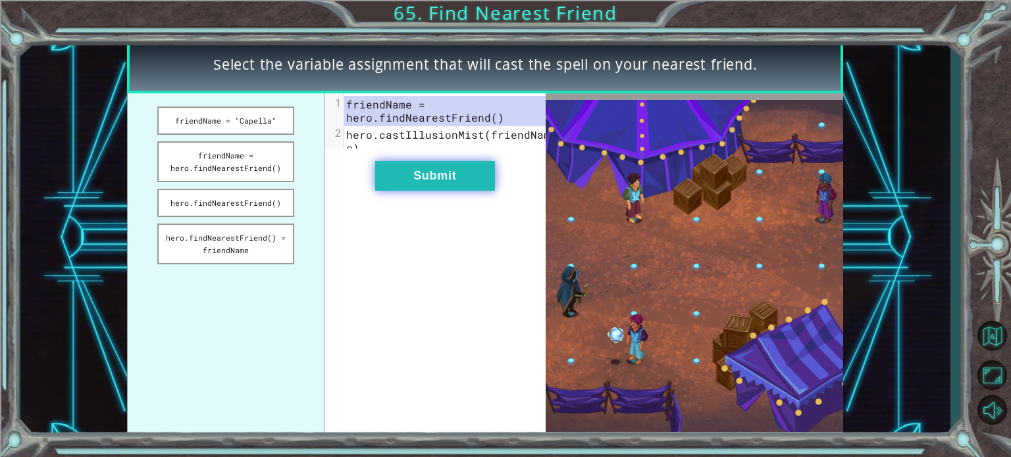
click at [440, 191] on button "Submit" at bounding box center [435, 176] width 120 height 30
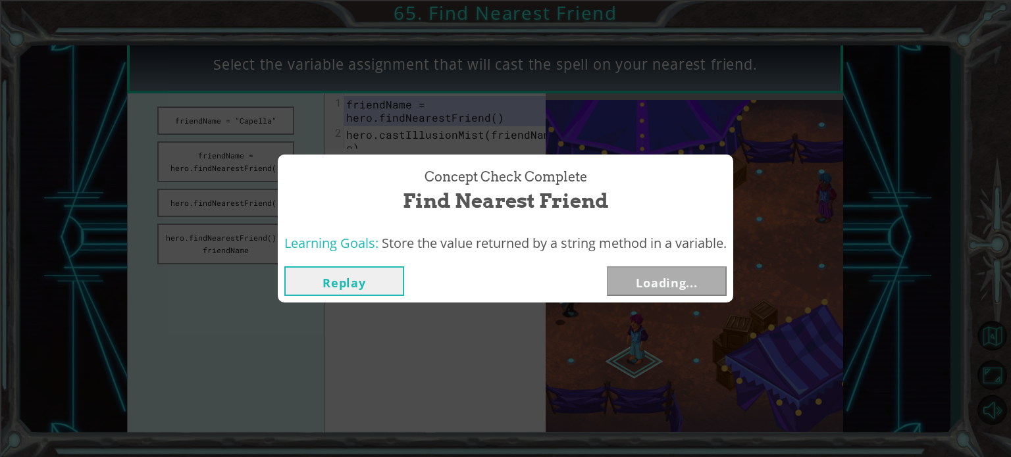
click at [667, 270] on button "Loading..." at bounding box center [667, 281] width 120 height 30
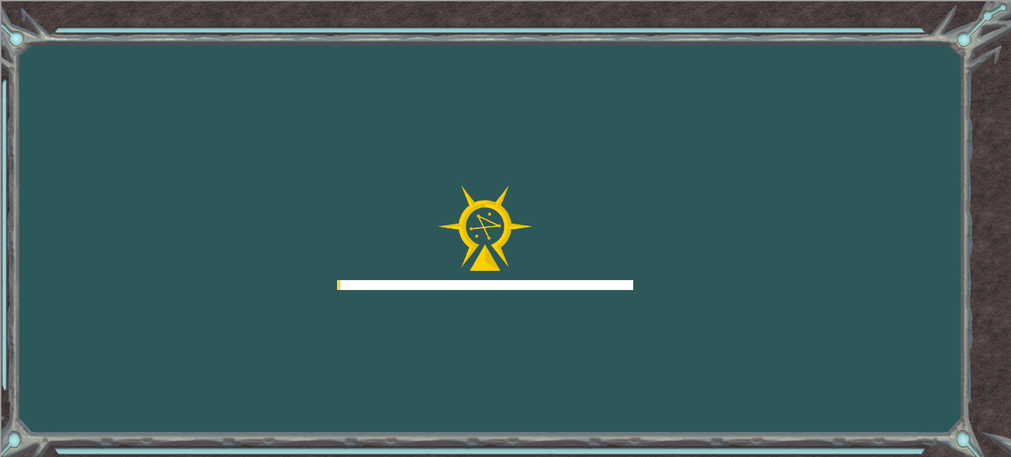
click at [667, 280] on div "Goals Error loading from server. Try refreshing the page. You'll need to join a…" at bounding box center [505, 228] width 1011 height 457
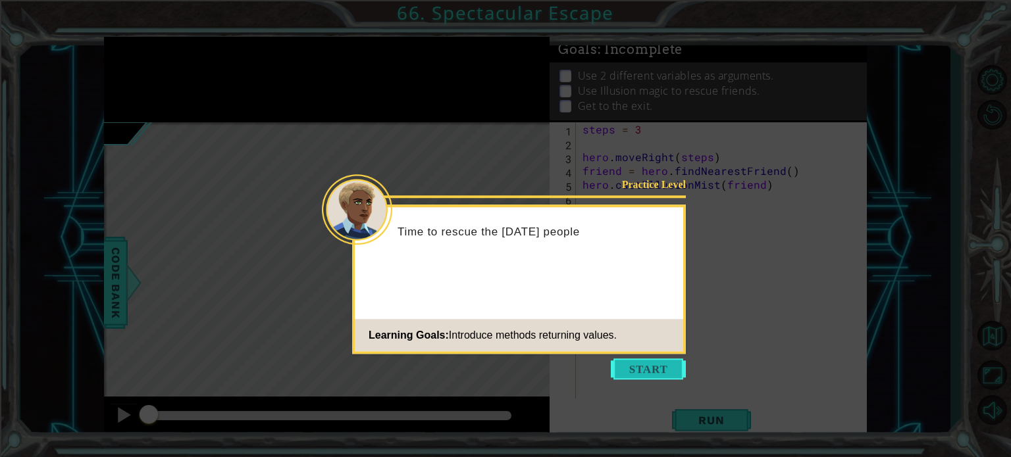
click at [646, 363] on button "Start" at bounding box center [648, 369] width 75 height 21
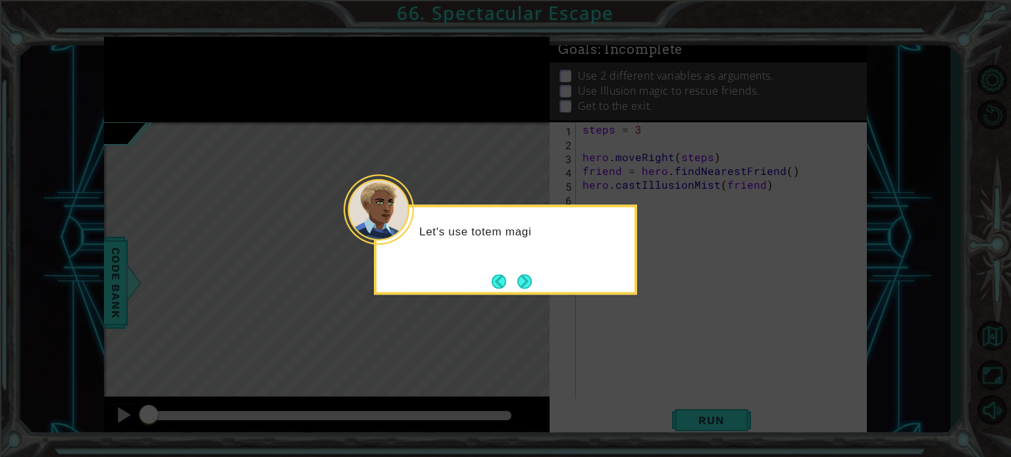
click at [511, 289] on footer at bounding box center [512, 282] width 40 height 20
click at [511, 287] on button "Back" at bounding box center [505, 281] width 26 height 14
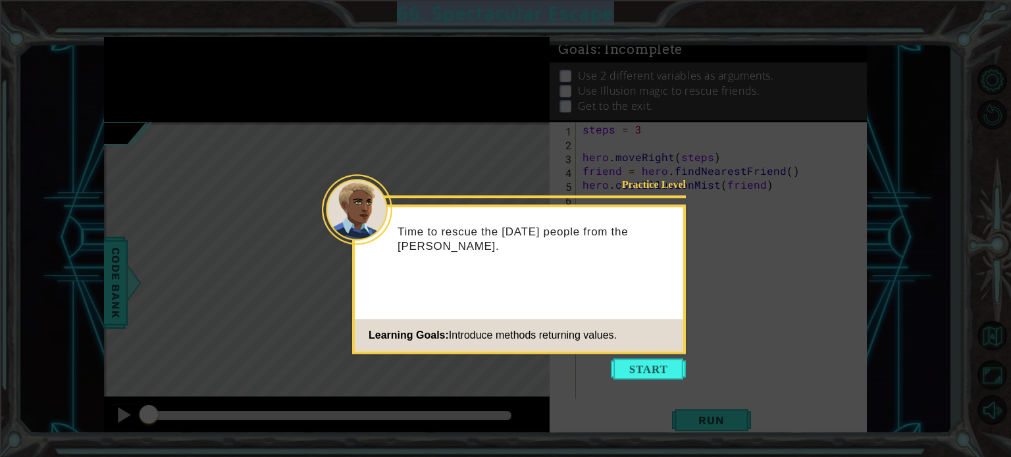
click at [511, 287] on div "Practice Level Time to rescue the [DATE] people from the [PERSON_NAME]. Learnin…" at bounding box center [519, 279] width 334 height 149
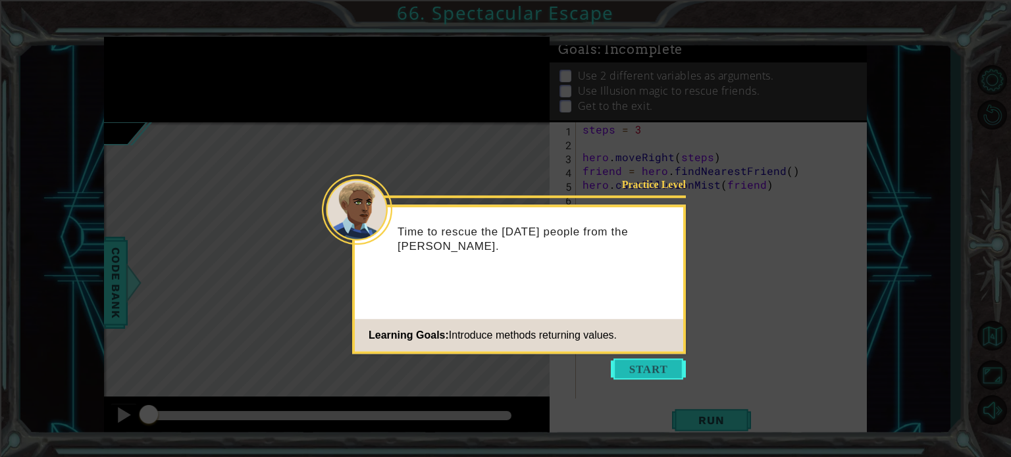
drag, startPoint x: 646, startPoint y: 355, endPoint x: 653, endPoint y: 359, distance: 7.7
click at [649, 356] on icon at bounding box center [505, 228] width 1011 height 457
click at [653, 360] on button "Start" at bounding box center [648, 369] width 75 height 21
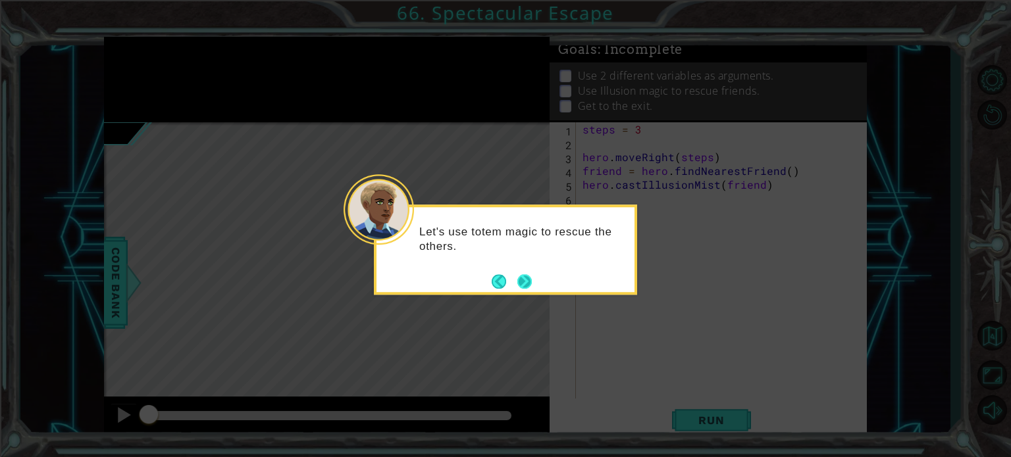
click at [532, 279] on button "Next" at bounding box center [524, 281] width 18 height 18
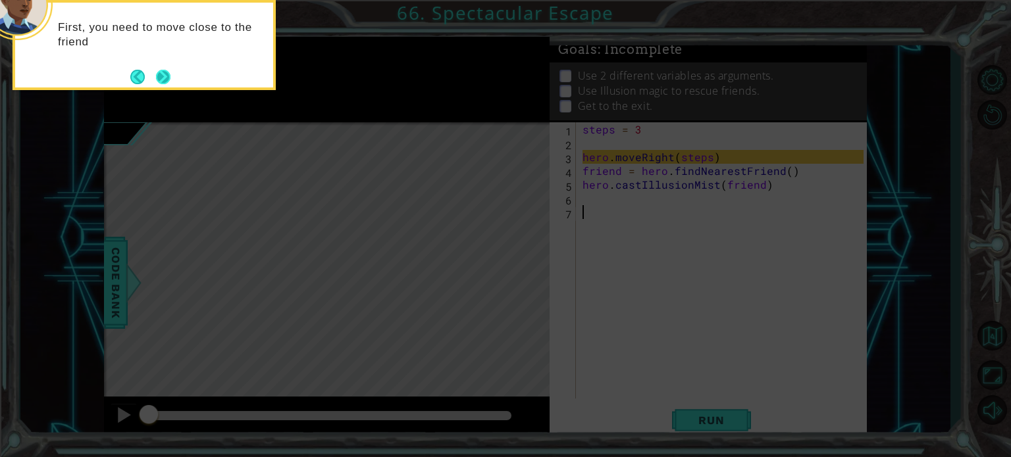
click at [161, 75] on button "Next" at bounding box center [163, 77] width 14 height 14
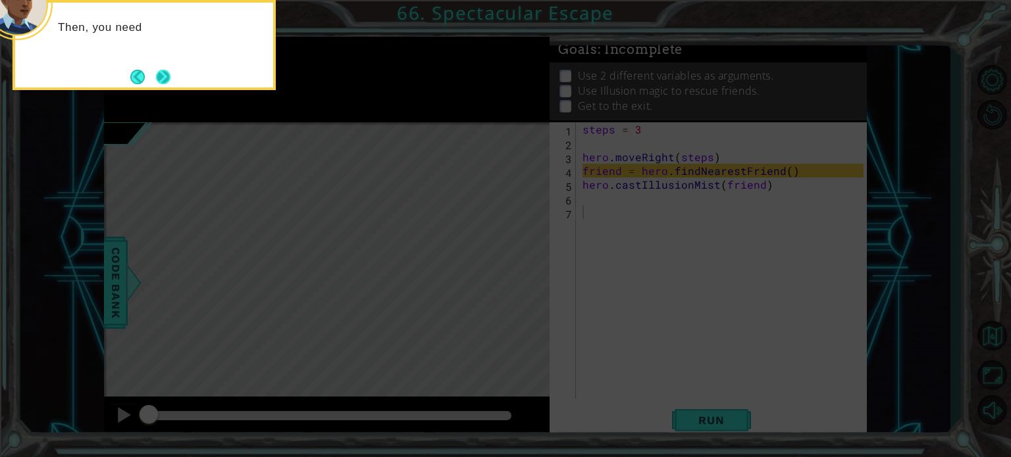
click at [163, 75] on button "Next" at bounding box center [163, 77] width 14 height 14
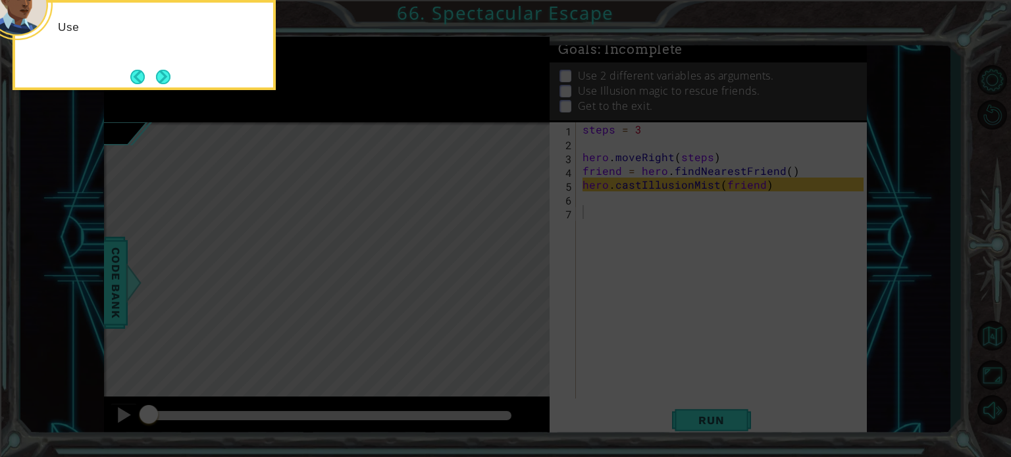
click at [163, 75] on button "Next" at bounding box center [163, 76] width 16 height 16
click at [163, 75] on icon at bounding box center [505, 69] width 1011 height 778
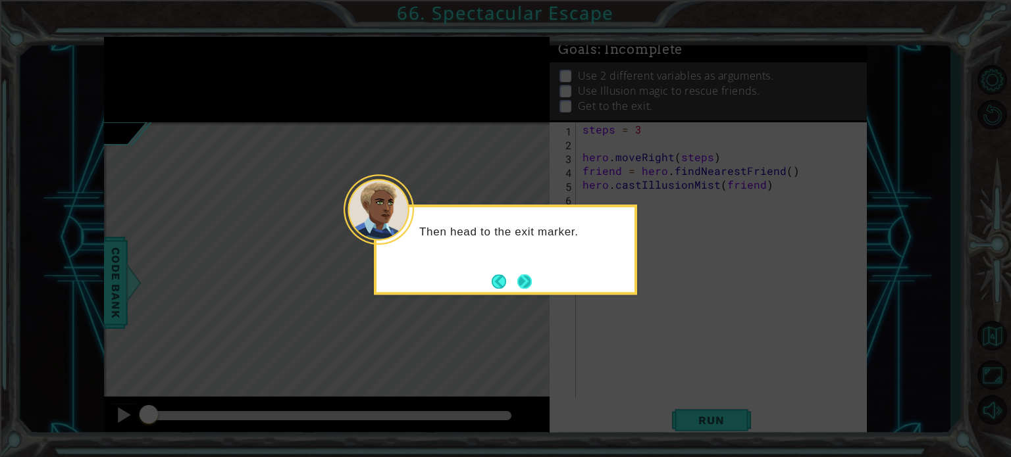
click at [517, 278] on button "Next" at bounding box center [525, 282] width 16 height 16
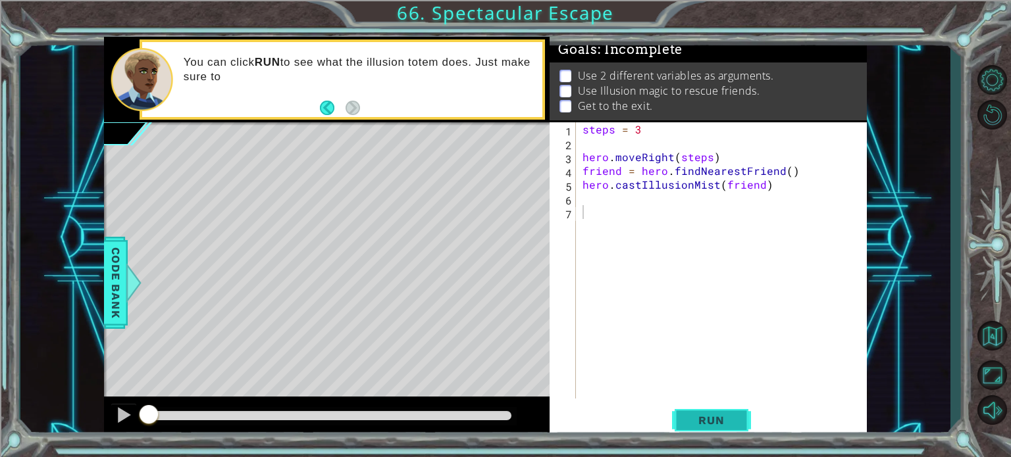
click at [713, 420] on span "Run" at bounding box center [711, 420] width 52 height 13
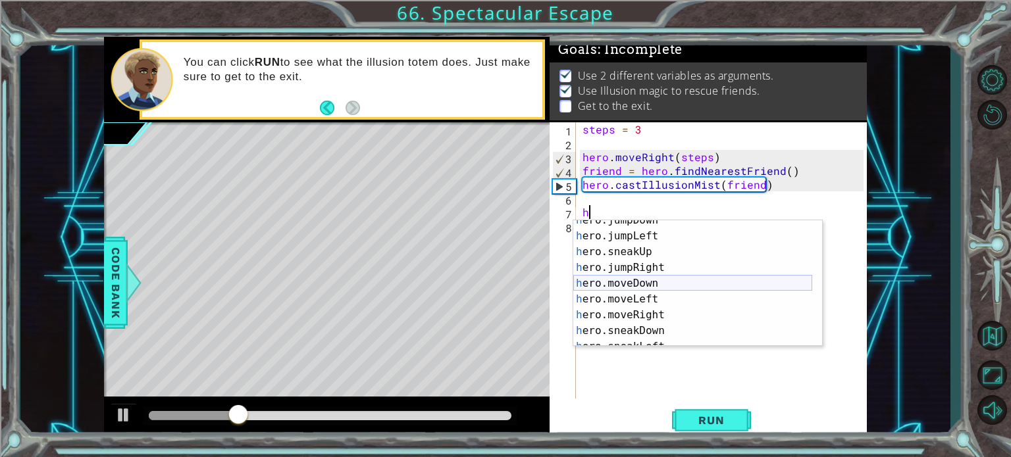
scroll to position [39, 0]
click at [662, 307] on div "h ero.jumpDown press enter h ero.jumpLeft press enter h ero.sneakUp press enter…" at bounding box center [692, 292] width 239 height 158
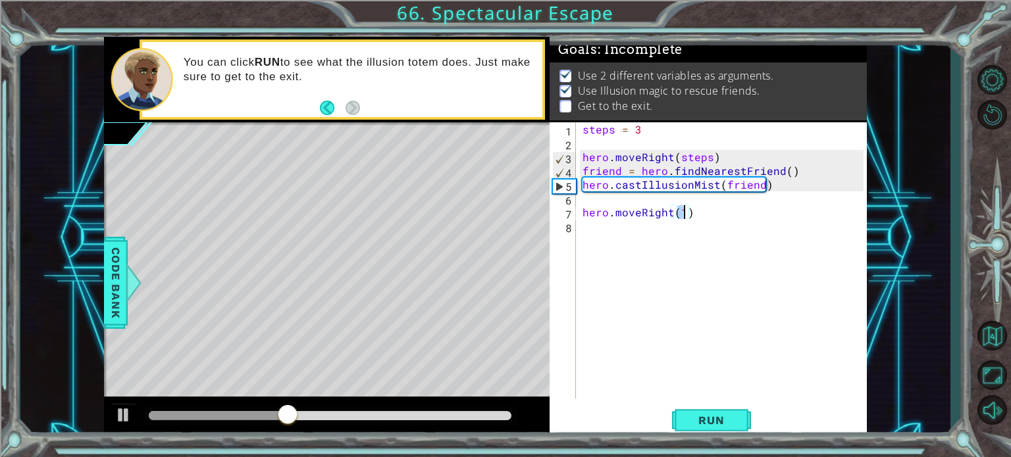
scroll to position [0, 5]
type textarea "hero.moveRight(3)"
click at [731, 418] on span "Run" at bounding box center [711, 420] width 52 height 13
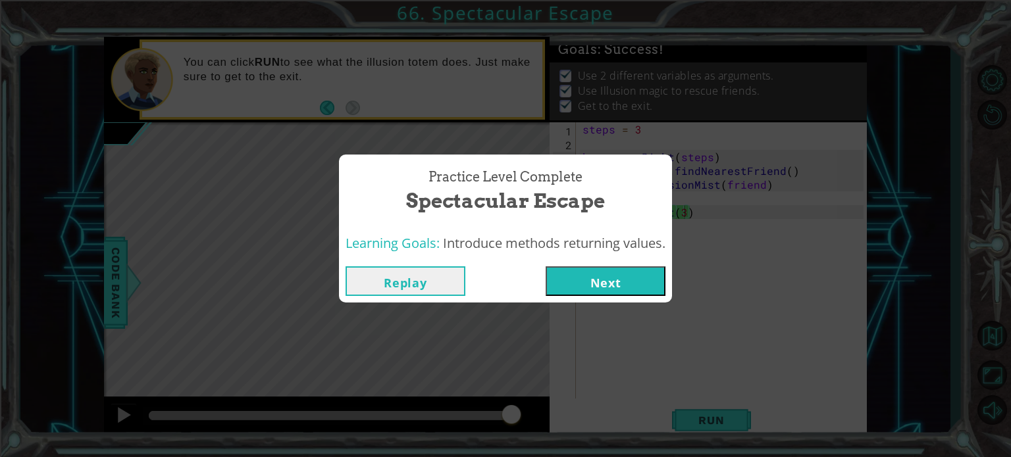
click at [609, 298] on div "Replay Next" at bounding box center [505, 281] width 333 height 43
click at [619, 289] on button "Next" at bounding box center [605, 281] width 120 height 30
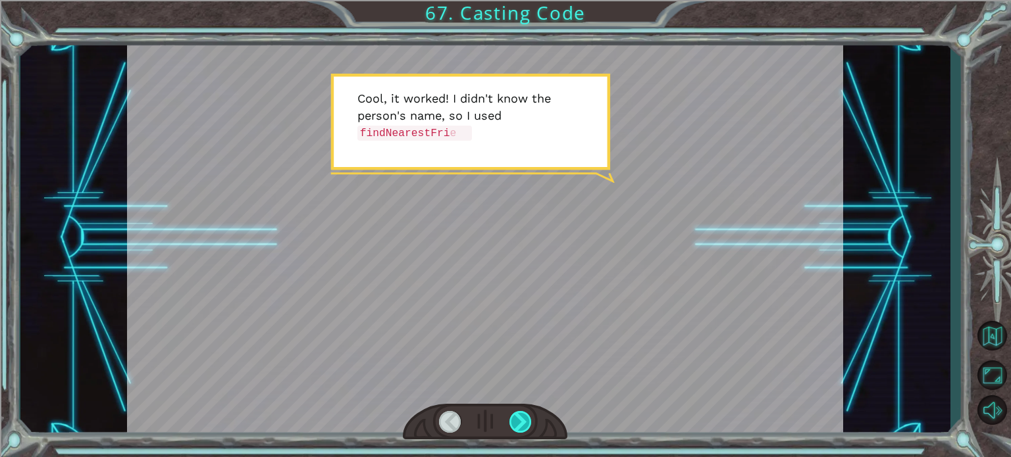
click at [528, 426] on div at bounding box center [520, 422] width 22 height 22
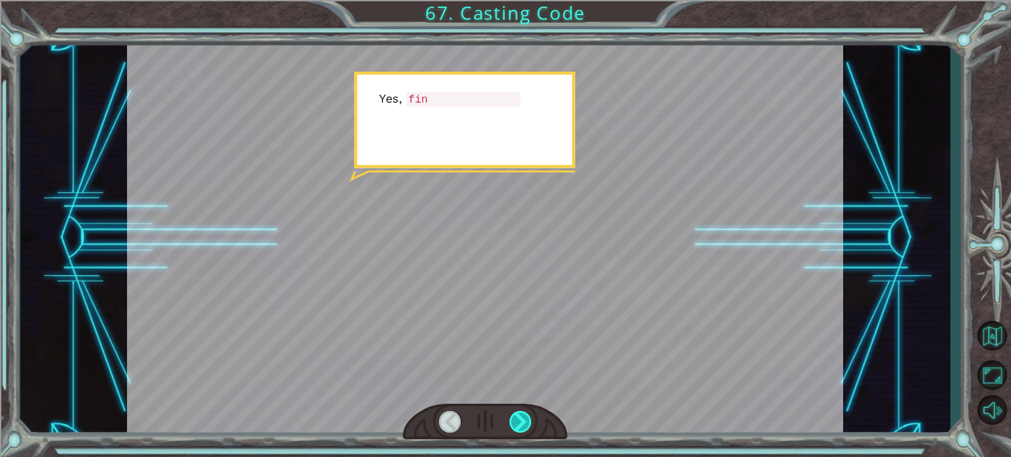
click at [528, 426] on div at bounding box center [520, 422] width 22 height 22
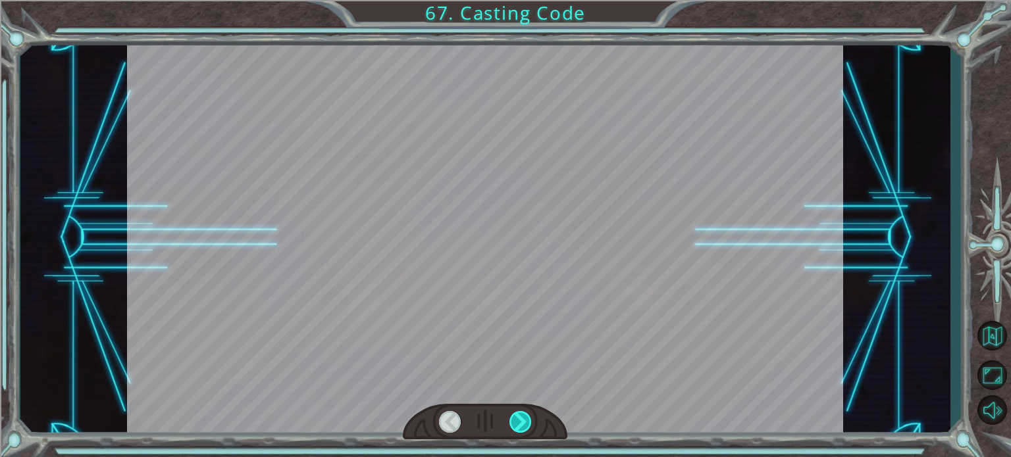
click at [528, 426] on div at bounding box center [520, 422] width 22 height 22
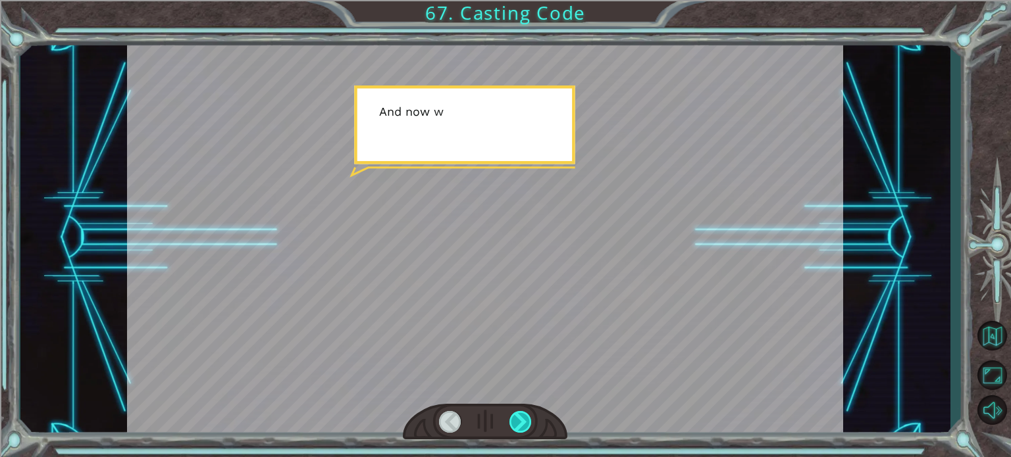
click at [528, 426] on div at bounding box center [520, 422] width 22 height 22
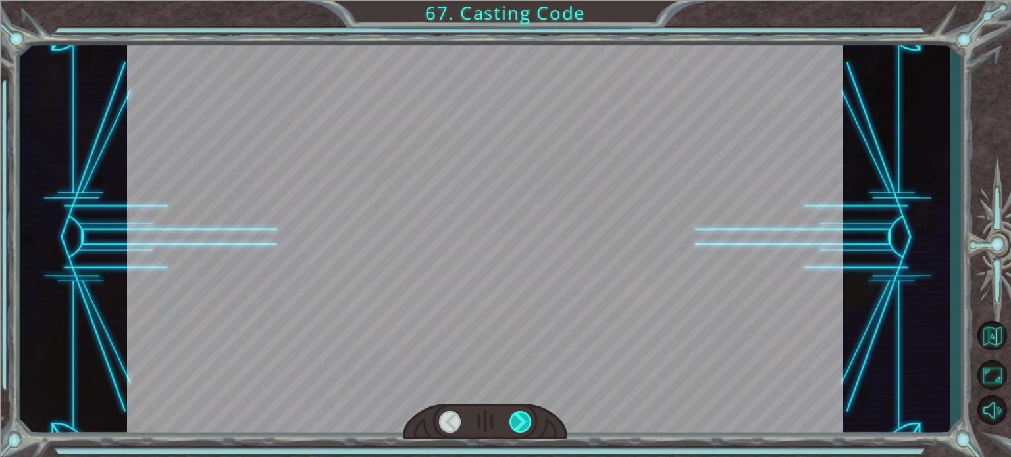
click at [528, 426] on div at bounding box center [520, 422] width 22 height 22
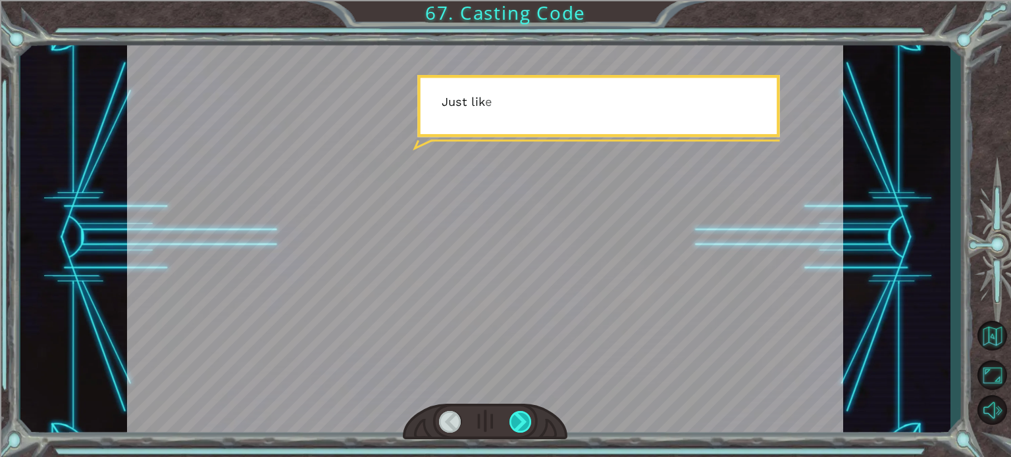
click at [528, 426] on div at bounding box center [520, 422] width 22 height 22
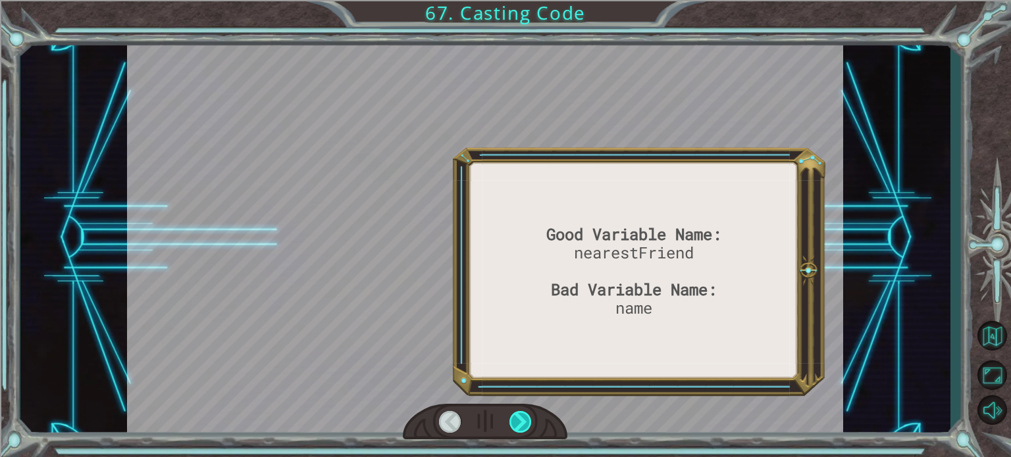
click at [528, 426] on div at bounding box center [520, 422] width 22 height 22
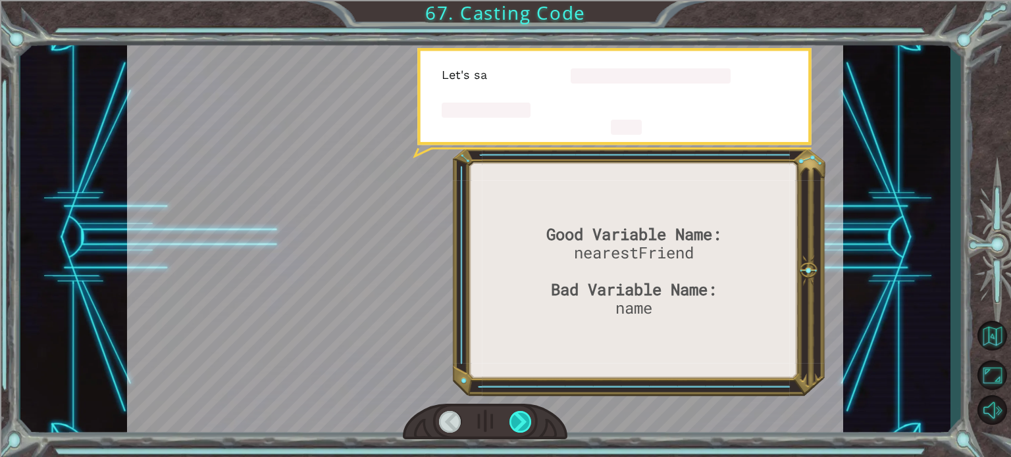
click at [528, 426] on div at bounding box center [520, 422] width 22 height 22
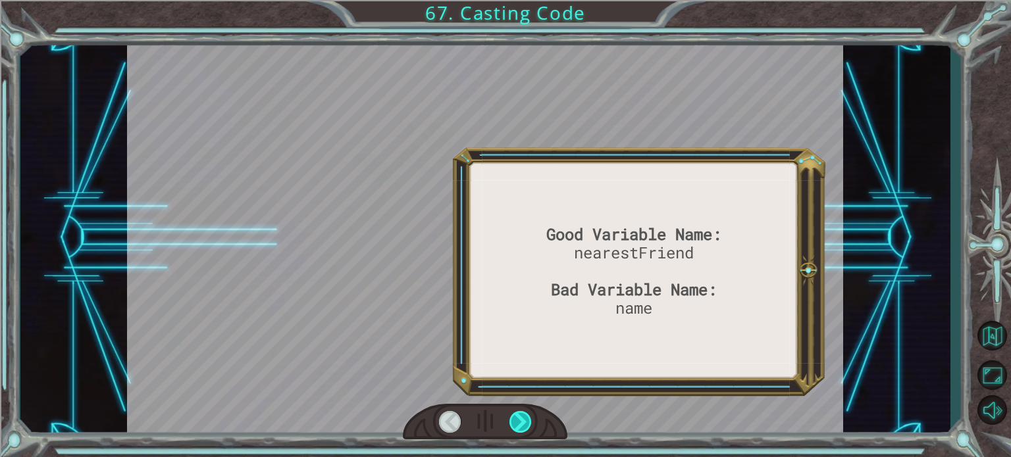
click at [528, 426] on div at bounding box center [520, 422] width 22 height 22
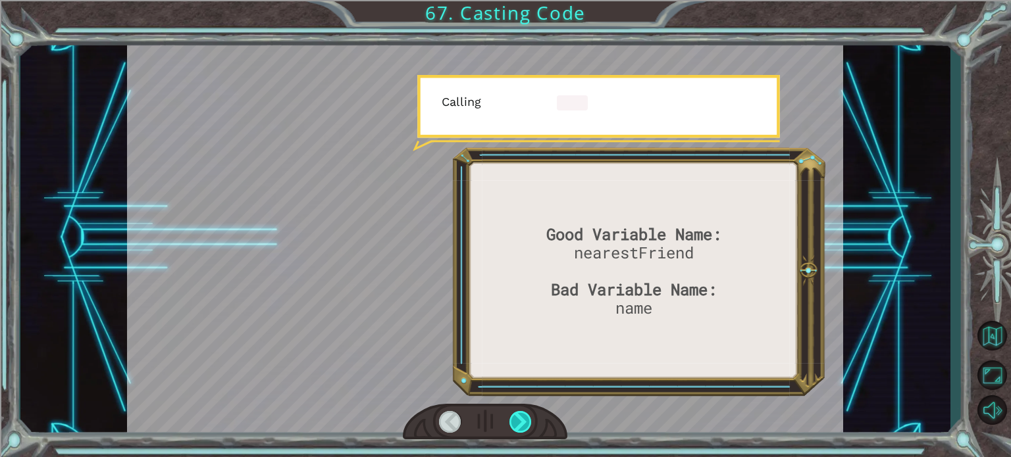
click at [528, 426] on div at bounding box center [520, 422] width 22 height 22
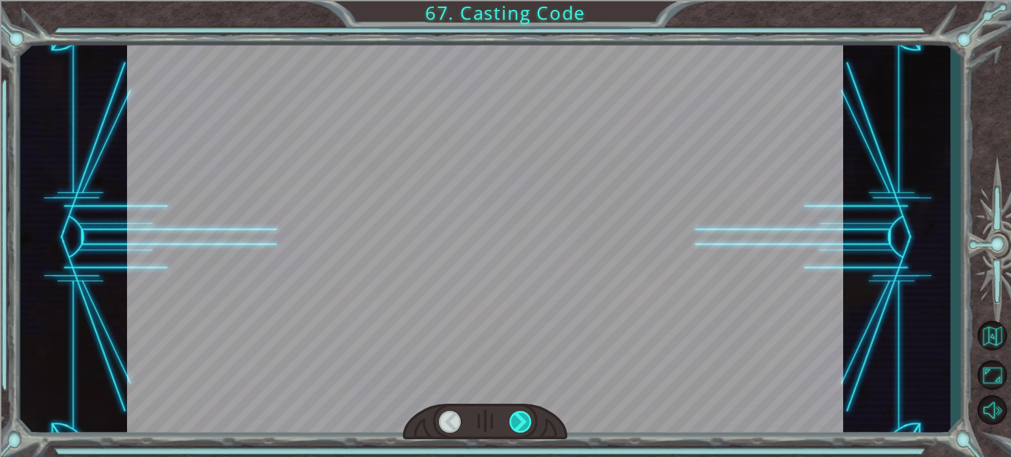
click at [528, 426] on div at bounding box center [520, 422] width 22 height 22
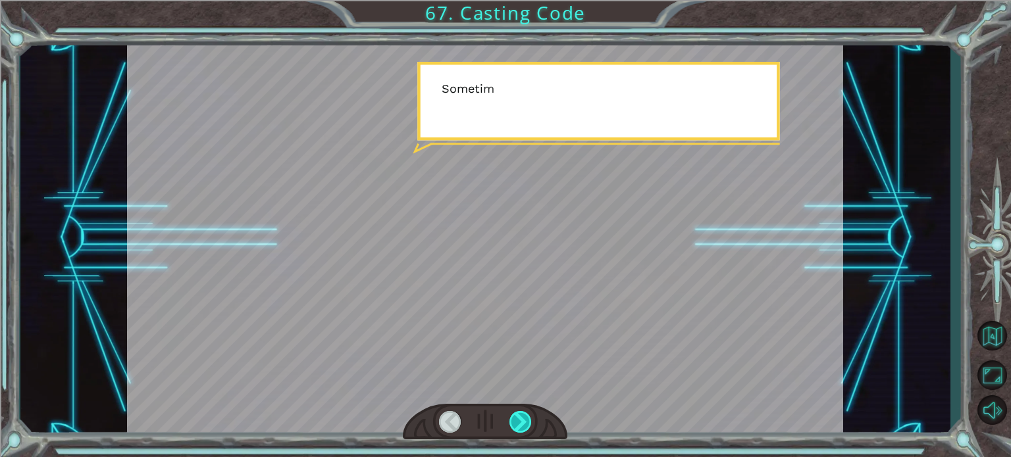
click at [527, 425] on div at bounding box center [520, 422] width 22 height 22
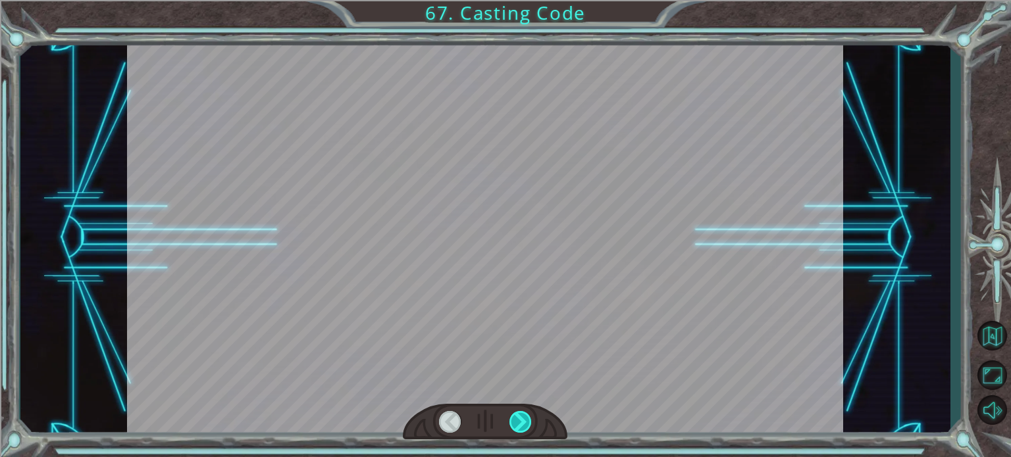
click at [527, 425] on div at bounding box center [520, 422] width 22 height 22
click at [526, 424] on div at bounding box center [520, 422] width 22 height 22
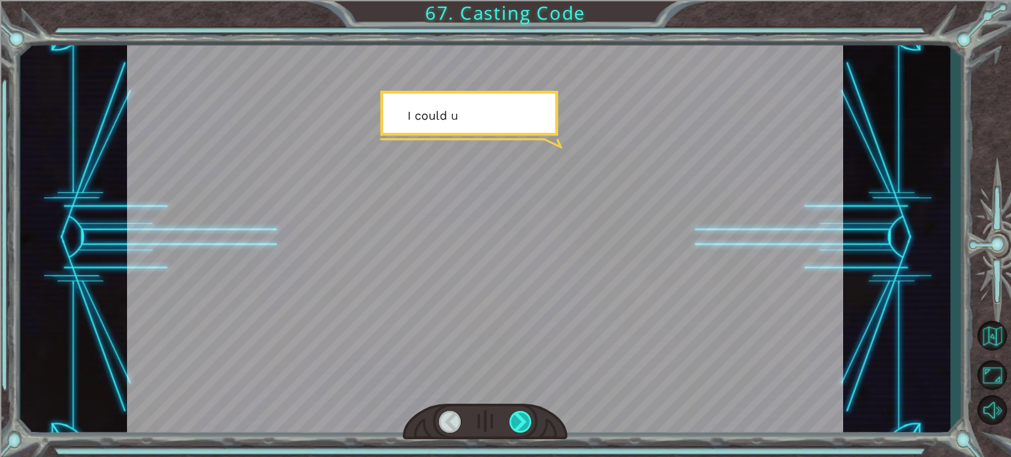
click at [526, 424] on div at bounding box center [520, 422] width 22 height 22
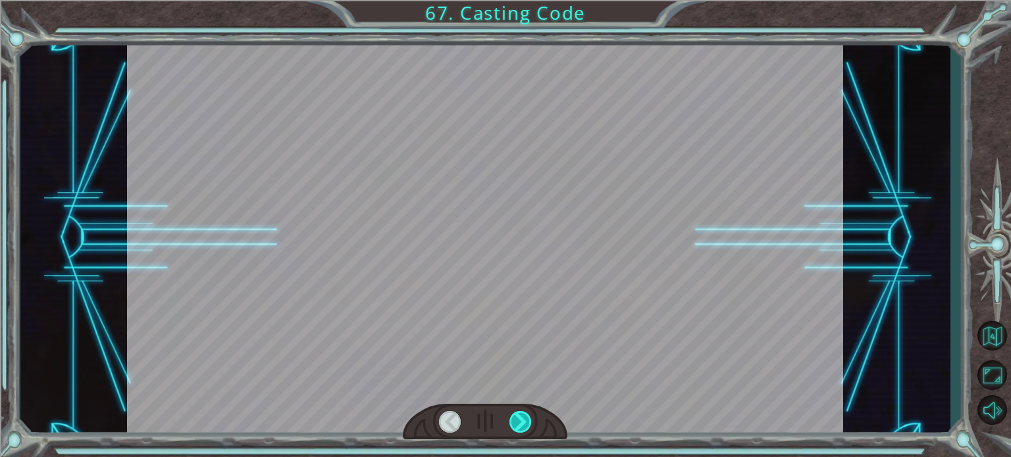
click at [526, 424] on div at bounding box center [520, 422] width 22 height 22
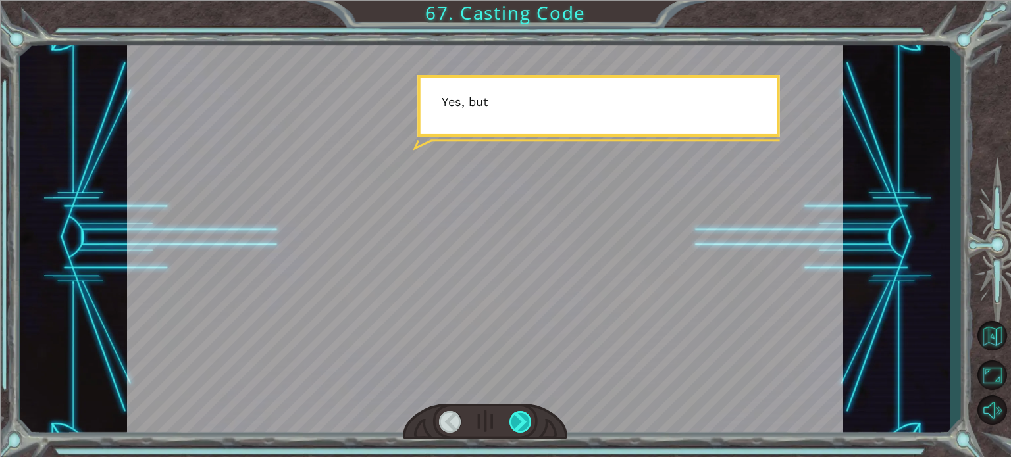
click at [526, 424] on div at bounding box center [520, 422] width 22 height 22
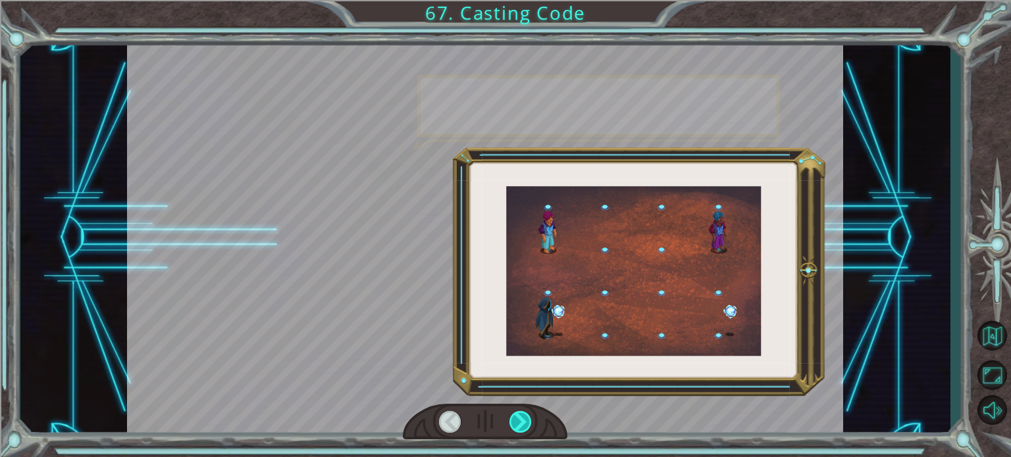
click at [526, 424] on div at bounding box center [520, 422] width 22 height 22
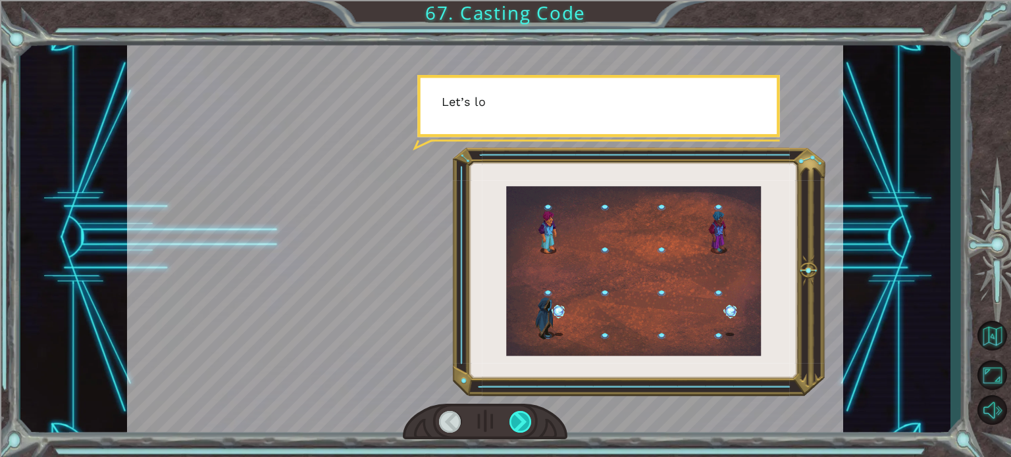
click at [526, 424] on div at bounding box center [520, 422] width 22 height 22
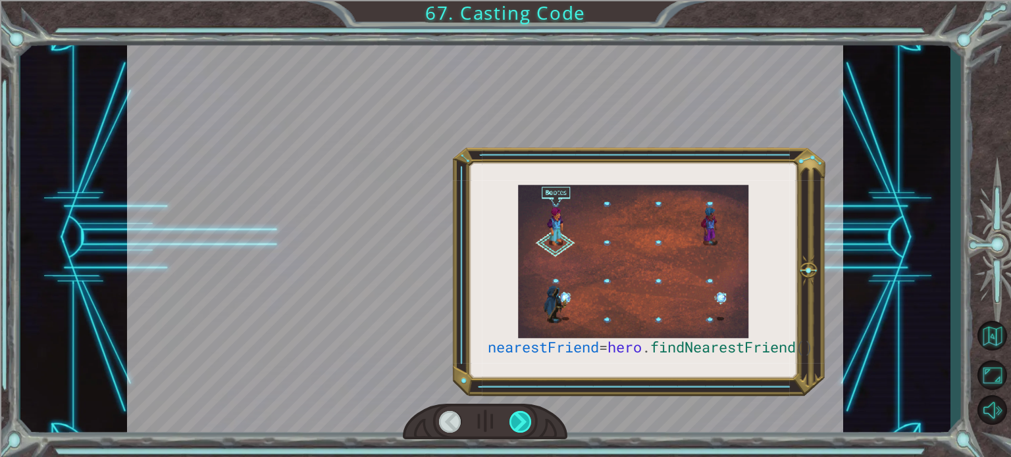
click at [526, 425] on div at bounding box center [520, 422] width 22 height 22
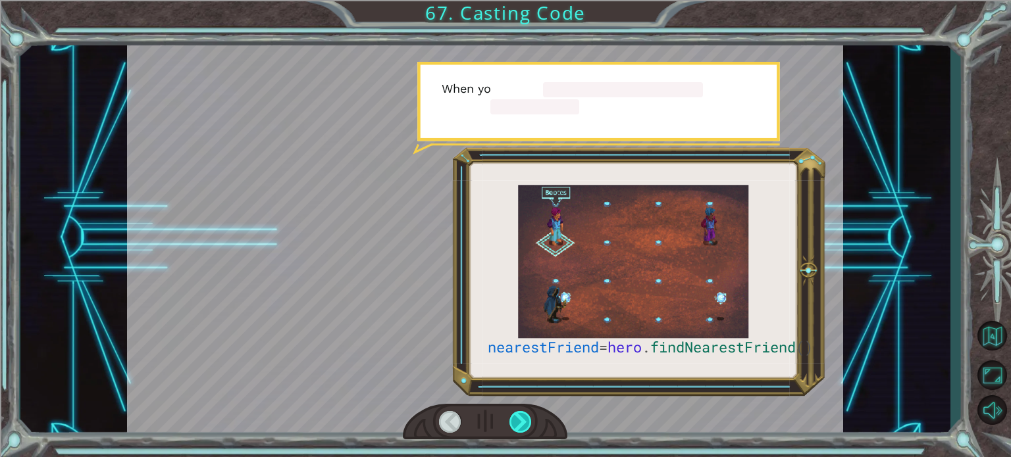
click at [526, 426] on div at bounding box center [520, 422] width 22 height 22
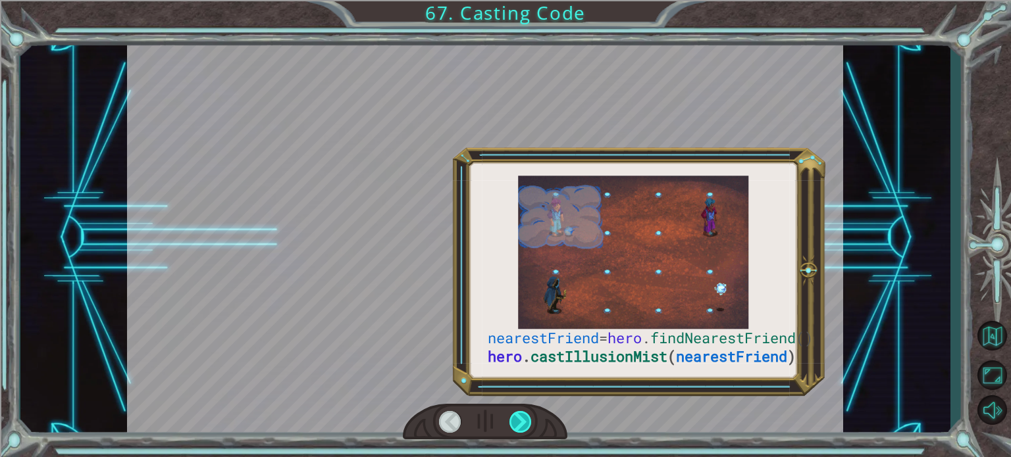
click at [526, 426] on div at bounding box center [520, 422] width 22 height 22
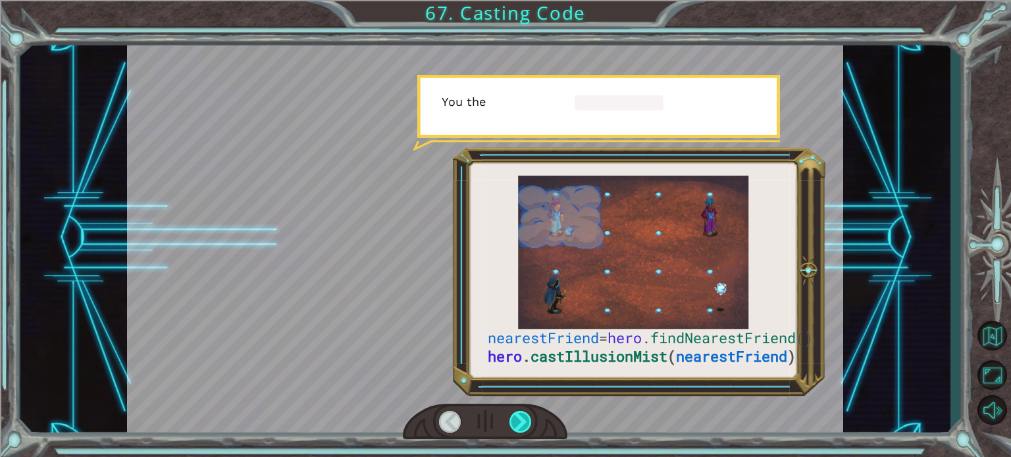
click at [526, 426] on div at bounding box center [520, 422] width 22 height 22
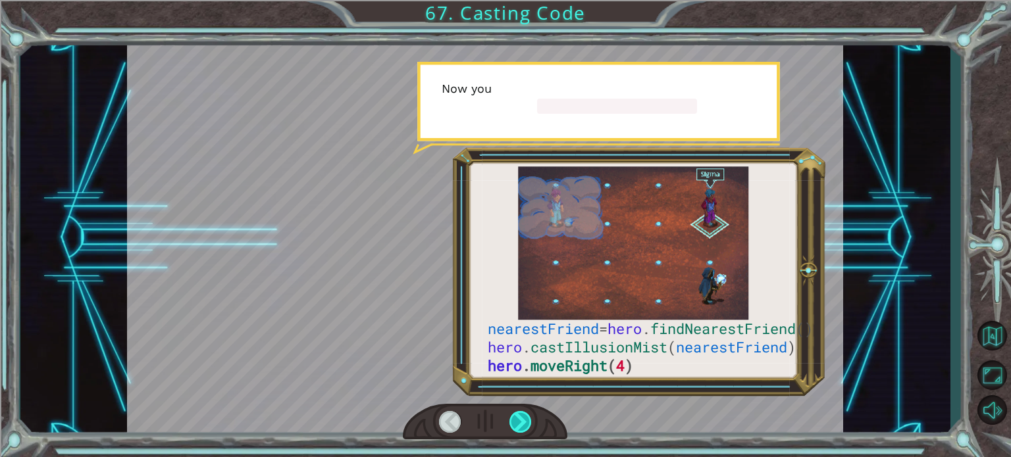
click at [521, 425] on div at bounding box center [520, 422] width 22 height 22
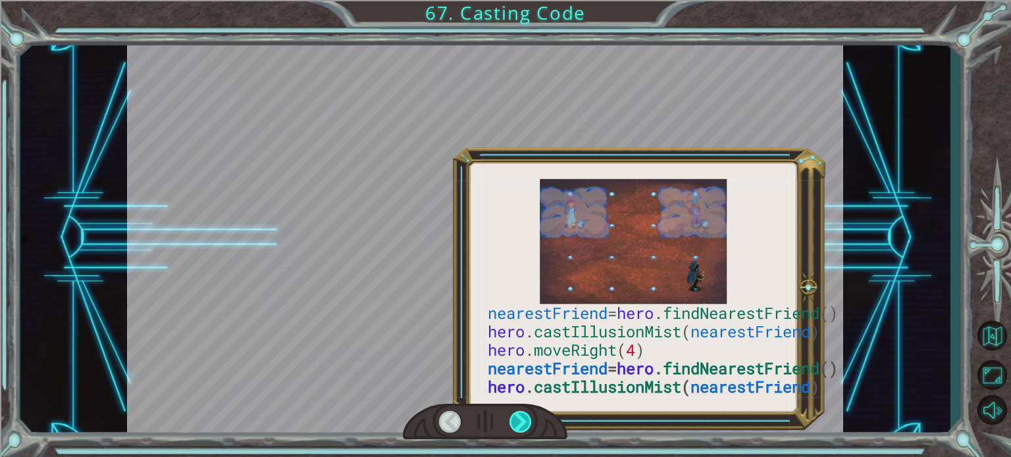
click at [521, 425] on div at bounding box center [520, 422] width 22 height 22
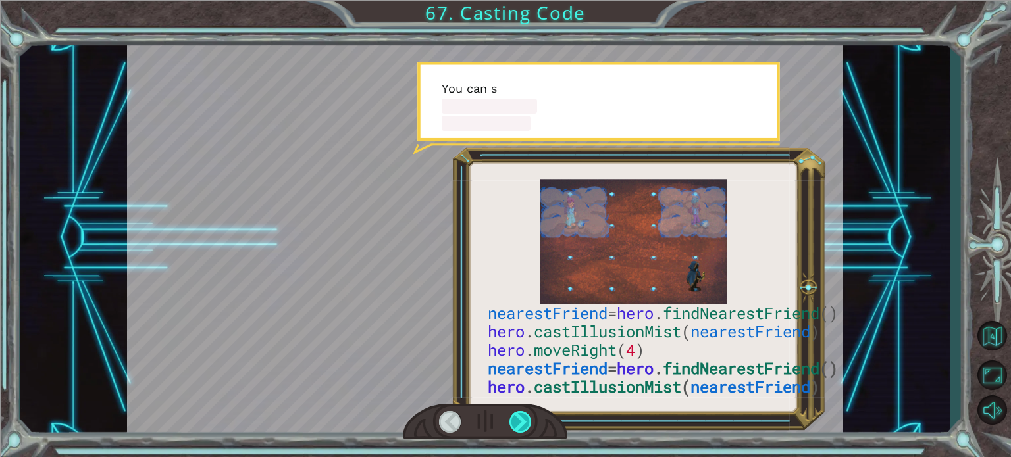
click at [520, 424] on div at bounding box center [520, 422] width 22 height 22
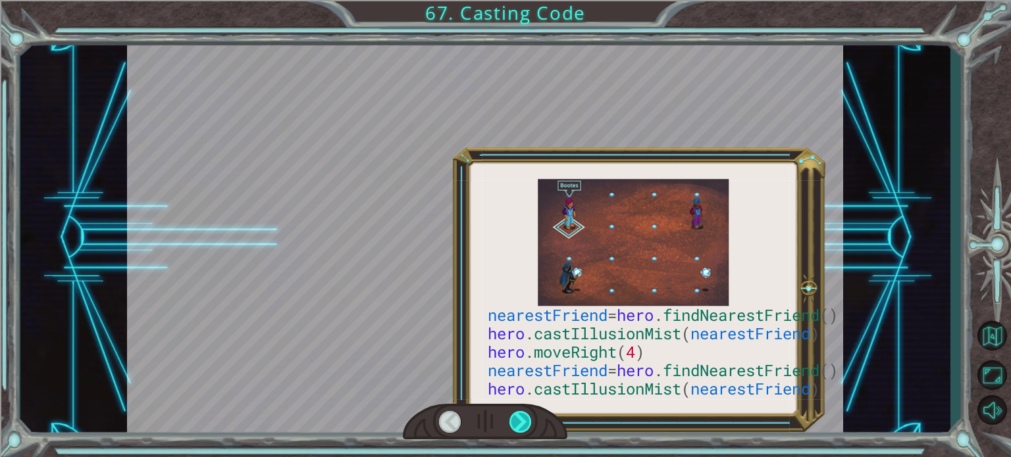
click at [520, 424] on div at bounding box center [520, 422] width 22 height 22
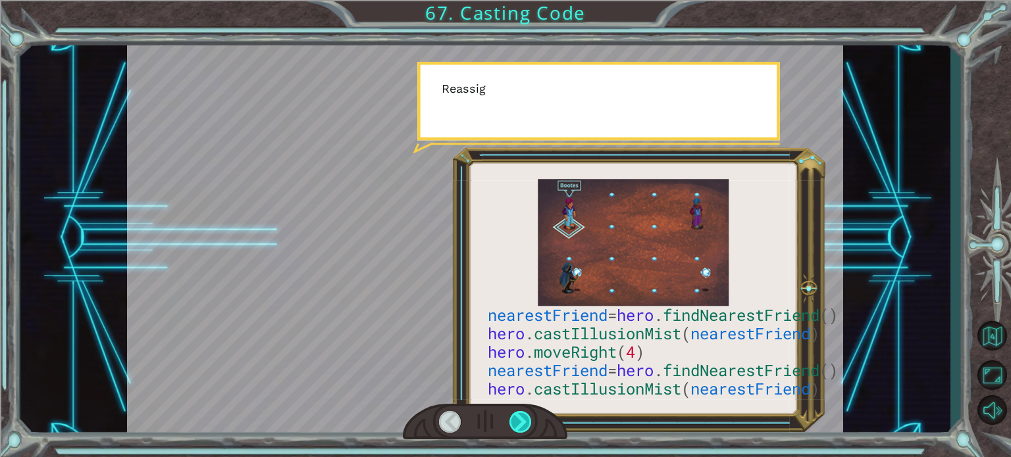
click at [520, 424] on div at bounding box center [520, 422] width 22 height 22
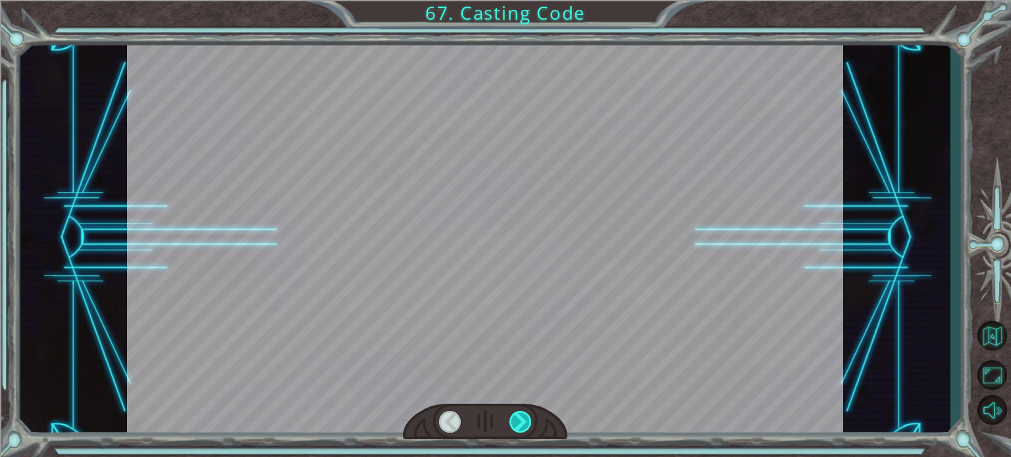
click at [520, 424] on div at bounding box center [520, 422] width 22 height 22
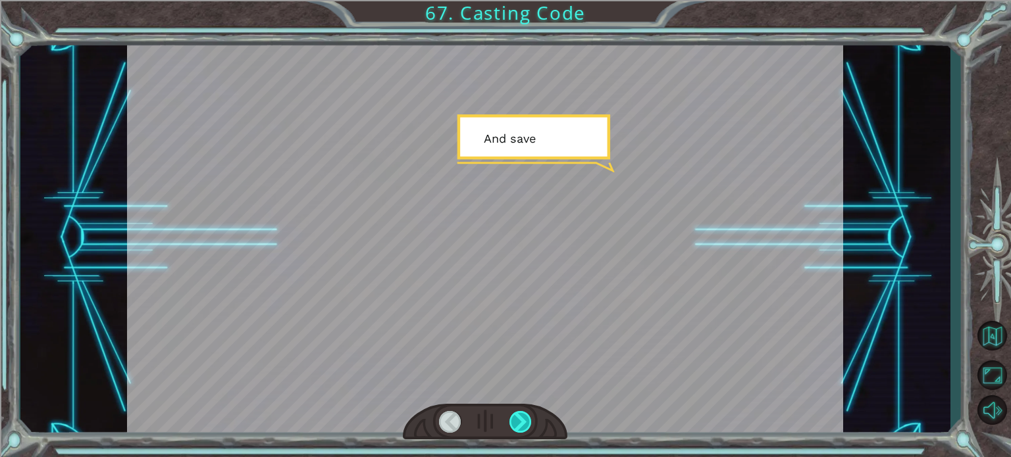
click at [520, 424] on div at bounding box center [520, 422] width 22 height 22
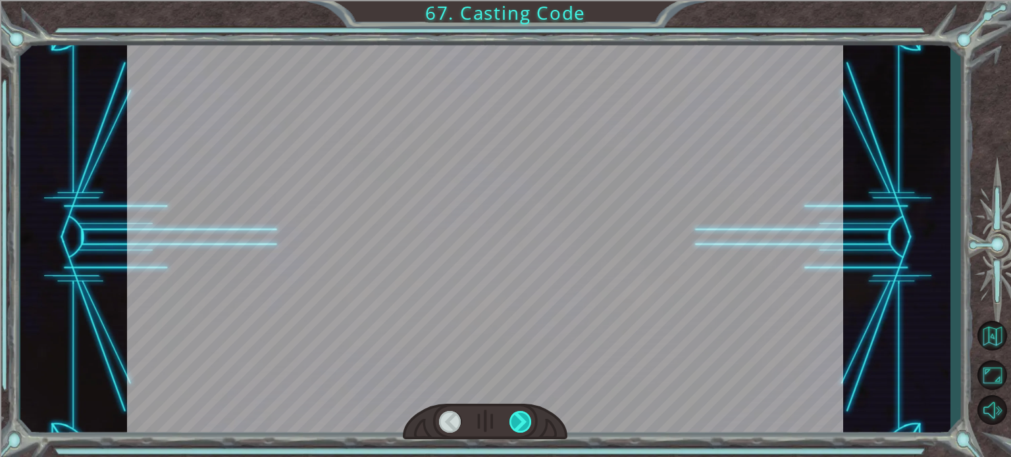
click at [520, 424] on div at bounding box center [520, 422] width 22 height 22
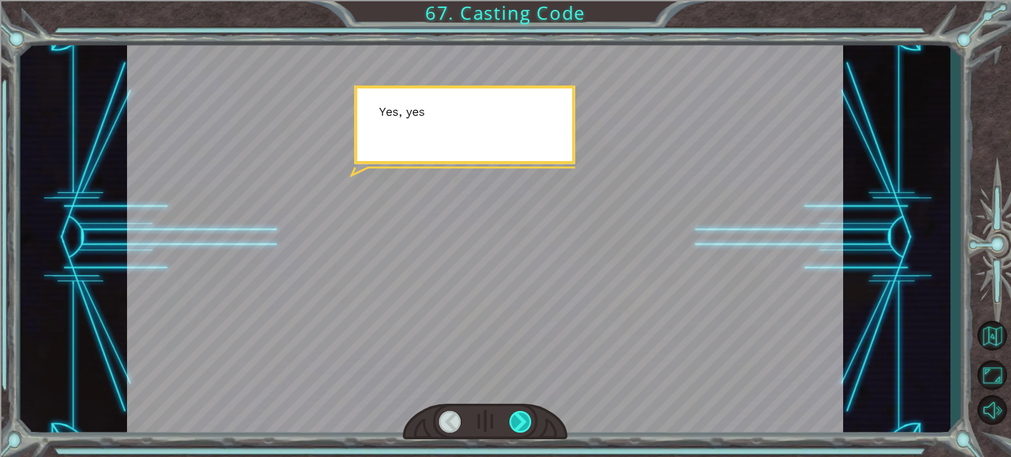
click at [520, 424] on div at bounding box center [520, 422] width 22 height 22
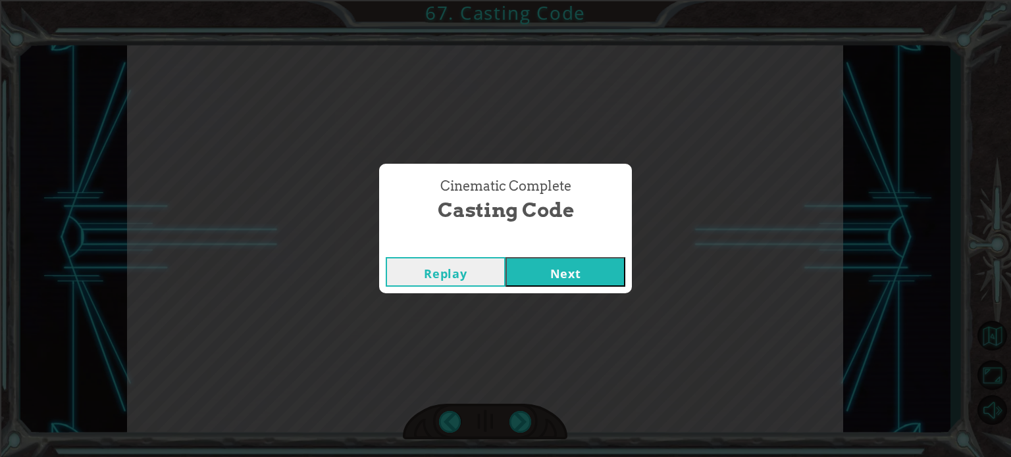
click at [516, 263] on button "Next" at bounding box center [565, 272] width 120 height 30
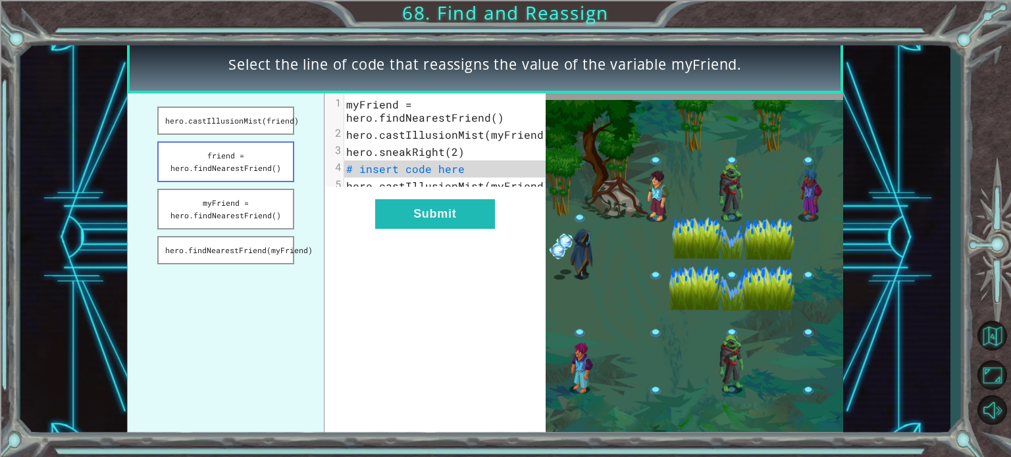
click at [234, 152] on button "friend = hero.findNearestFriend()" at bounding box center [225, 161] width 137 height 41
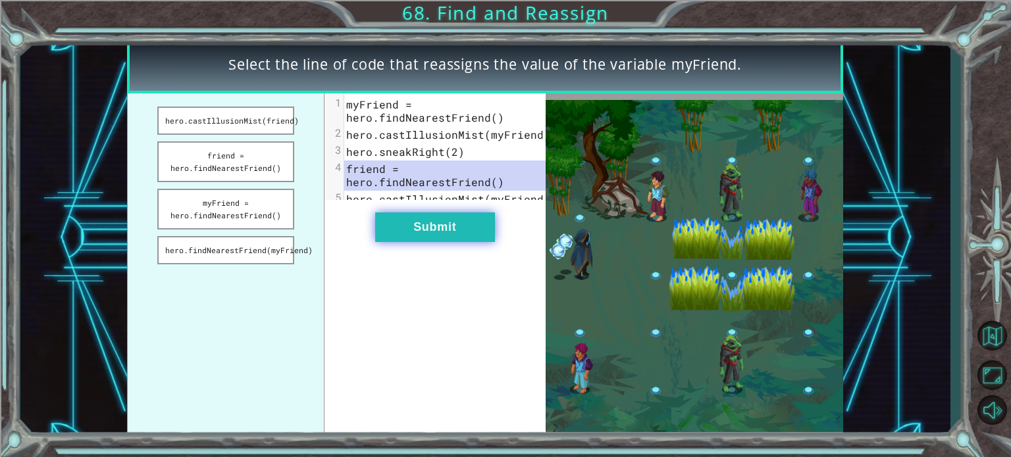
drag, startPoint x: 437, startPoint y: 222, endPoint x: 443, endPoint y: 234, distance: 14.1
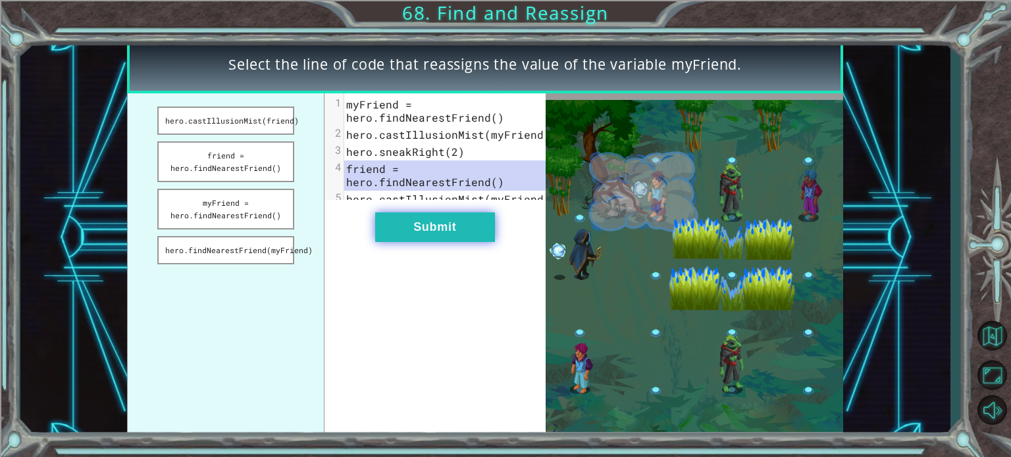
click at [442, 231] on div "xxxxxxxxxx 5 1 myFriend = hero.findNearestFriend() 2 hero.castIllusionMist(myFr…" at bounding box center [434, 265] width 221 height 345
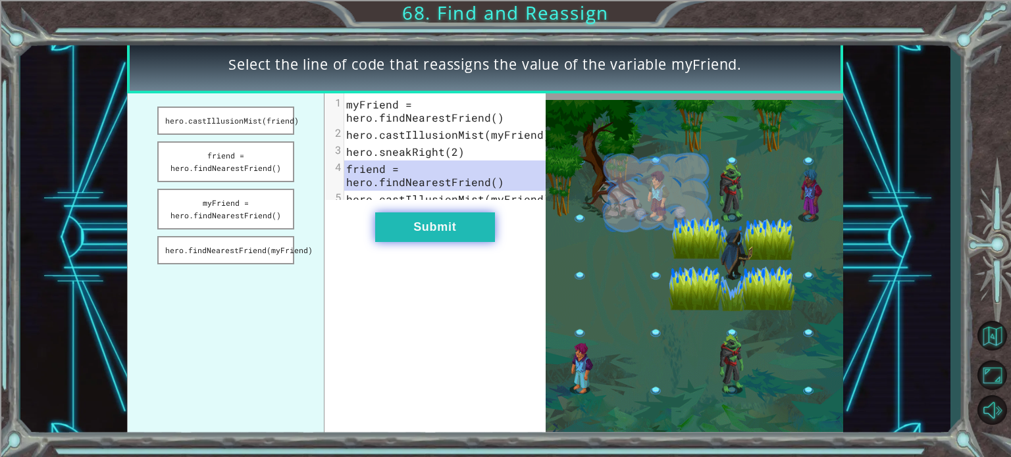
click at [447, 238] on button "Submit" at bounding box center [435, 228] width 120 height 30
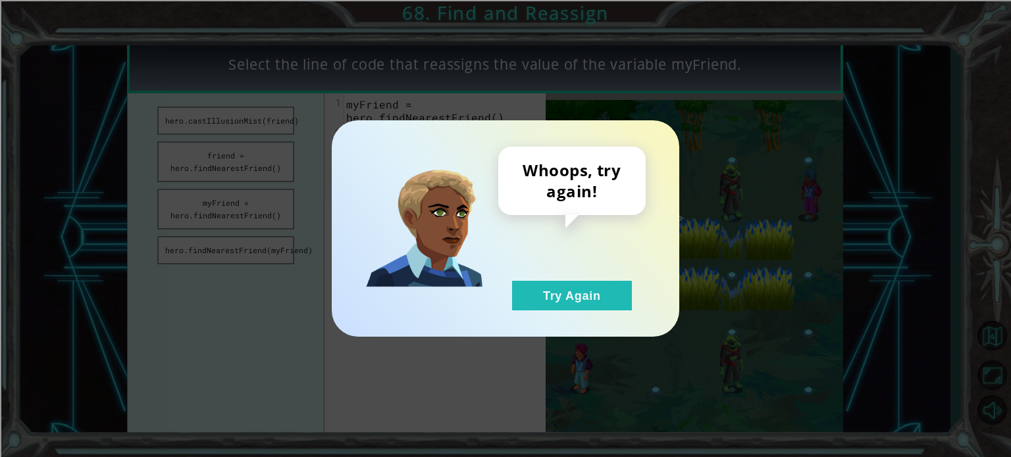
click at [612, 280] on div "Whoops, try again! Try Again" at bounding box center [571, 229] width 147 height 164
click at [510, 290] on div "Whoops, try again! Try Again" at bounding box center [571, 229] width 147 height 164
drag, startPoint x: 530, startPoint y: 288, endPoint x: 536, endPoint y: 276, distance: 13.5
click at [532, 286] on button "Try Again" at bounding box center [572, 296] width 120 height 30
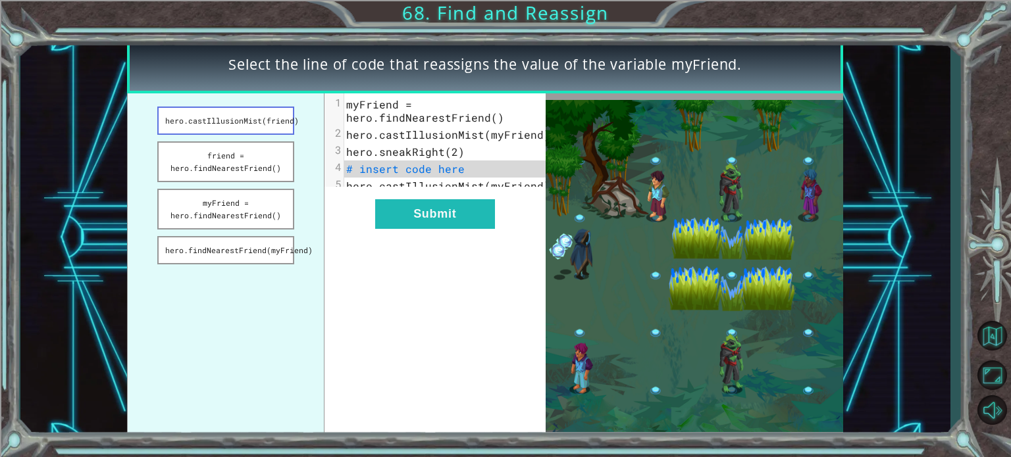
click at [244, 120] on button "hero.castIllusionMist(friend)" at bounding box center [225, 121] width 137 height 28
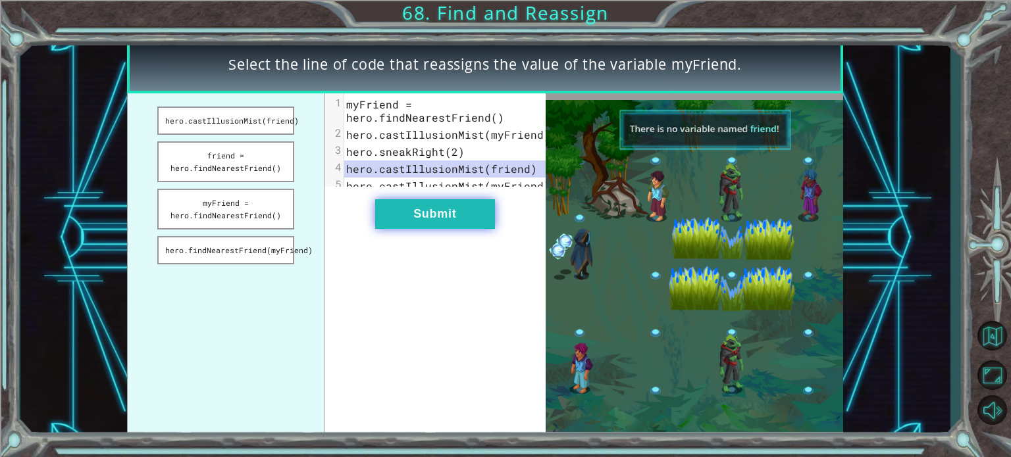
click at [388, 225] on button "Submit" at bounding box center [435, 214] width 120 height 30
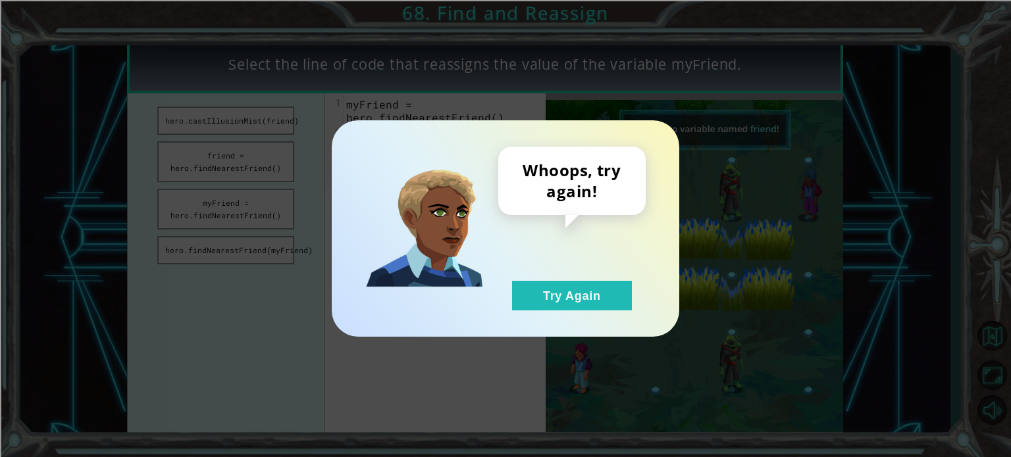
click at [541, 278] on div "Whoops, try again! Try Again" at bounding box center [571, 229] width 147 height 164
click at [540, 280] on div "Whoops, try again! Try Again" at bounding box center [571, 229] width 147 height 164
click at [572, 297] on button "Try Again" at bounding box center [572, 296] width 120 height 30
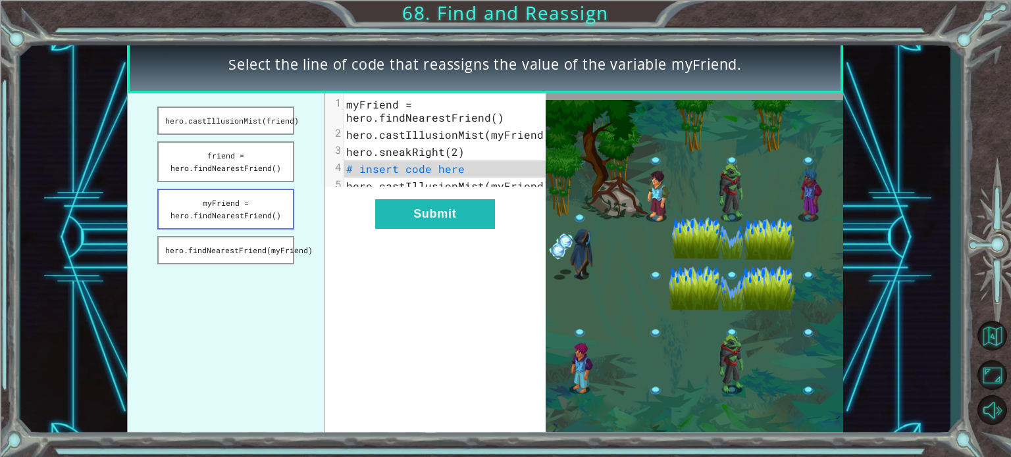
click at [213, 217] on button "myFriend = hero.findNearestFriend()" at bounding box center [225, 209] width 137 height 41
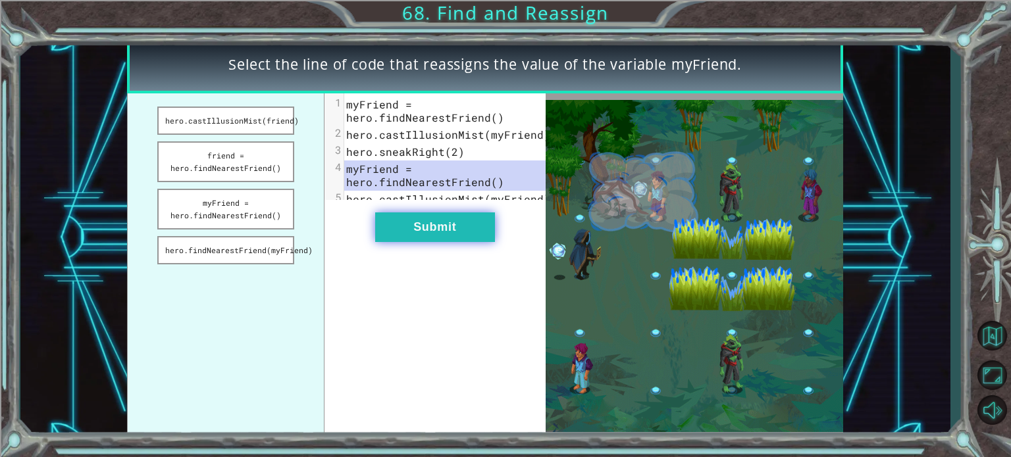
click at [432, 232] on button "Submit" at bounding box center [435, 228] width 120 height 30
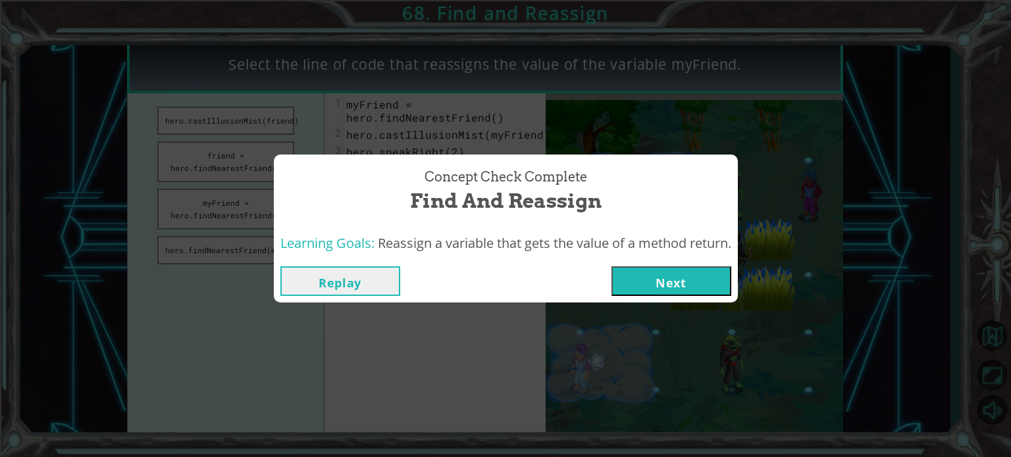
click at [638, 278] on button "Next" at bounding box center [671, 281] width 120 height 30
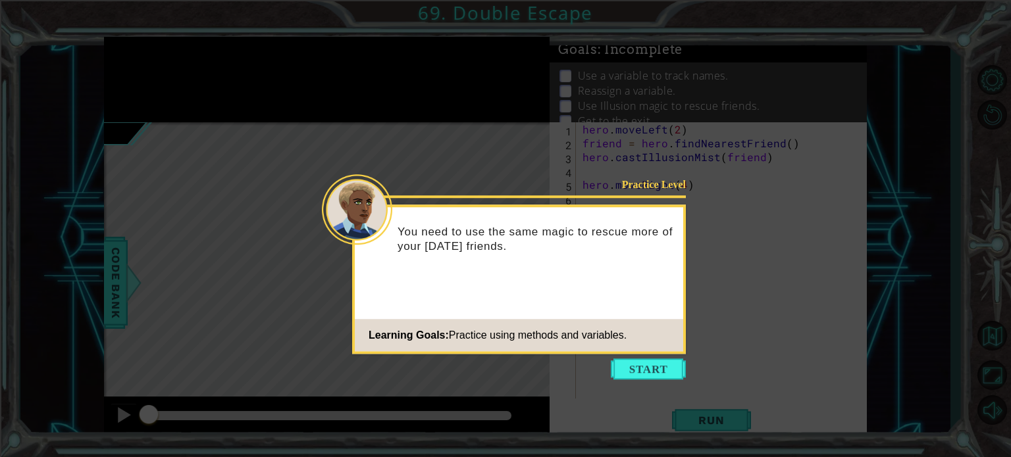
drag, startPoint x: 619, startPoint y: 358, endPoint x: 615, endPoint y: 349, distance: 9.2
click at [615, 350] on footer "Learning Goals: Practice using methods and variables." at bounding box center [519, 335] width 328 height 32
click at [616, 367] on button "Start" at bounding box center [648, 369] width 75 height 21
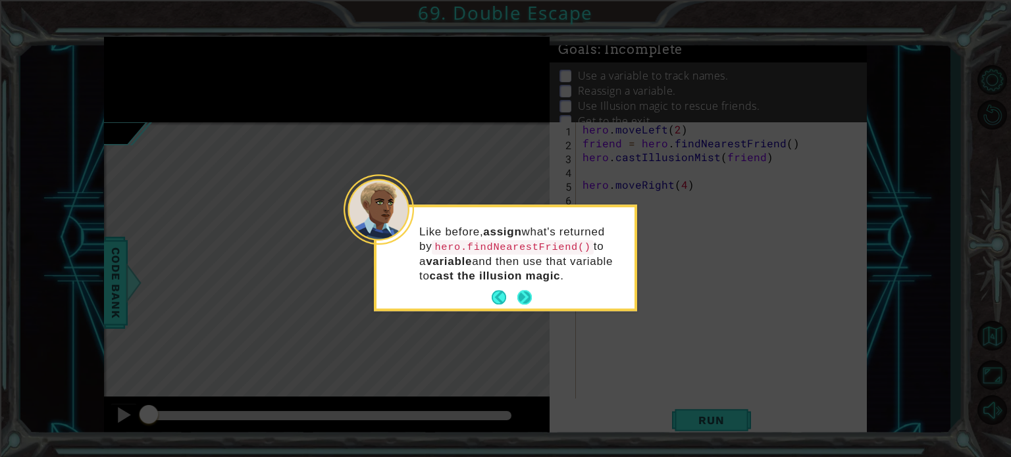
click at [530, 290] on button "Next" at bounding box center [524, 297] width 14 height 14
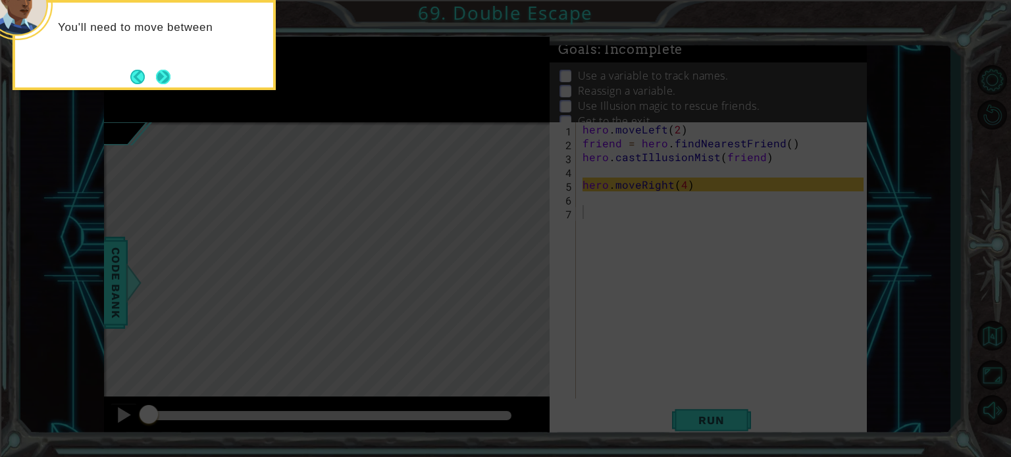
click at [164, 84] on button "Next" at bounding box center [163, 77] width 14 height 14
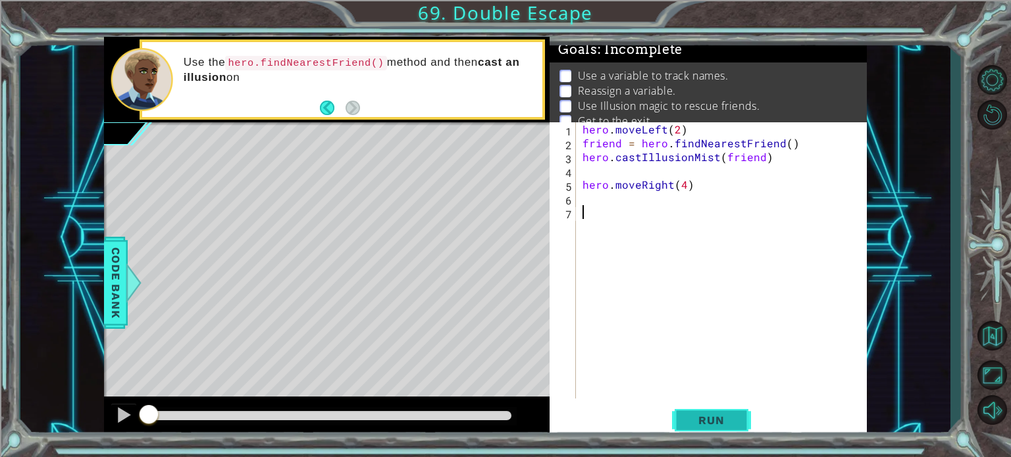
click at [741, 423] on button "Run" at bounding box center [711, 421] width 79 height 32
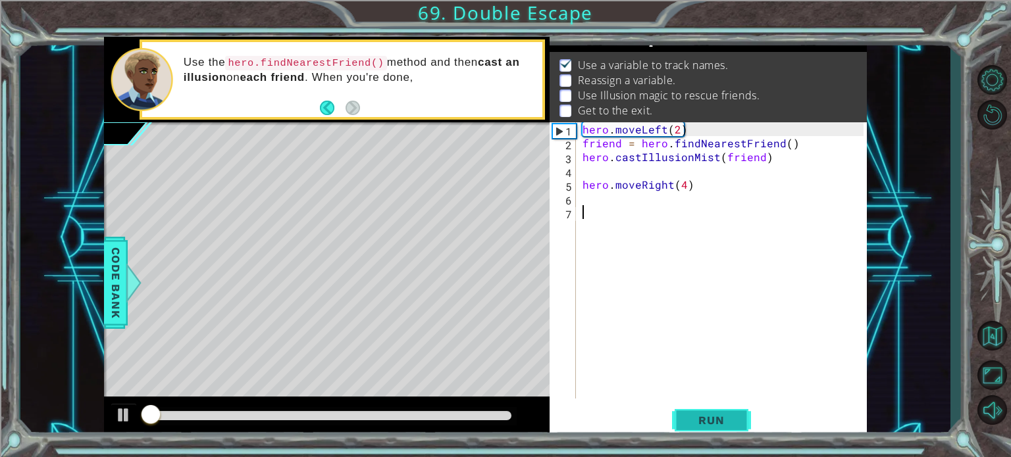
click at [688, 418] on span "Run" at bounding box center [711, 420] width 52 height 13
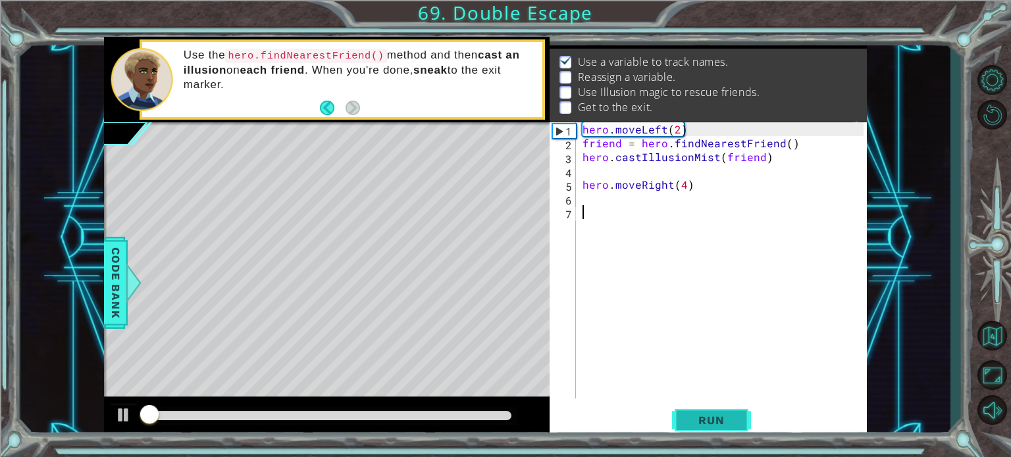
scroll to position [15, 0]
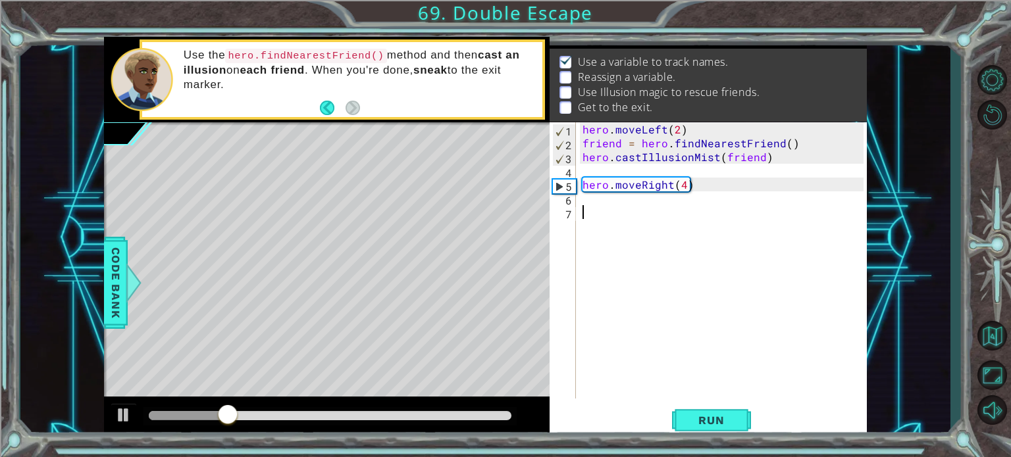
click at [595, 202] on div "hero . moveLeft ( 2 ) friend = hero . findNearestFriend ( ) hero . castIllusion…" at bounding box center [725, 274] width 290 height 304
type textarea "friend= h"
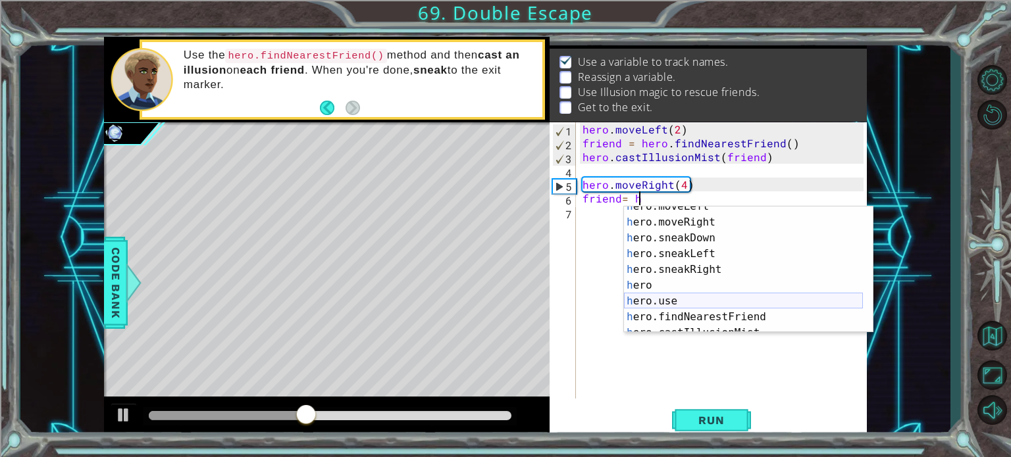
scroll to position [126, 0]
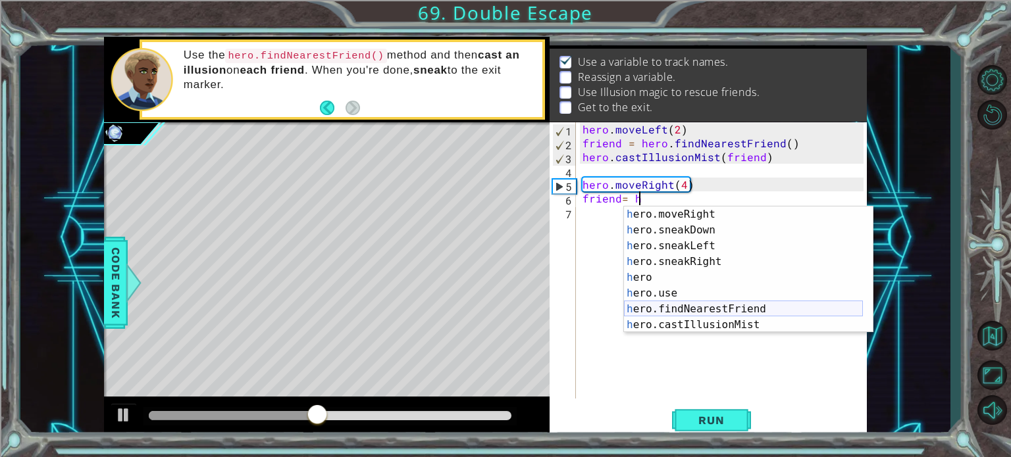
click at [684, 305] on div "h ero.moveRight press enter h ero.sneakDown press enter h ero.sneakLeft press e…" at bounding box center [743, 286] width 239 height 158
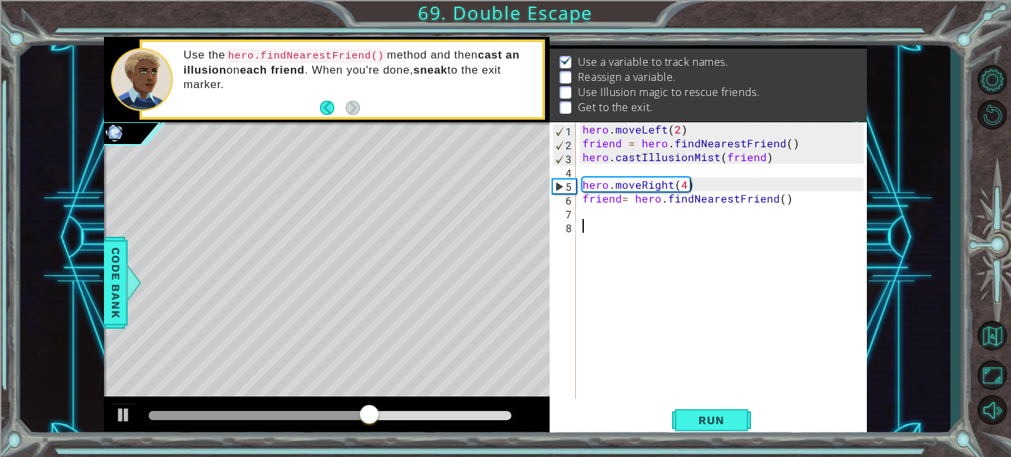
click at [594, 236] on div "hero . moveLeft ( 2 ) friend = hero . findNearestFriend ( ) hero . castIllusion…" at bounding box center [725, 274] width 290 height 304
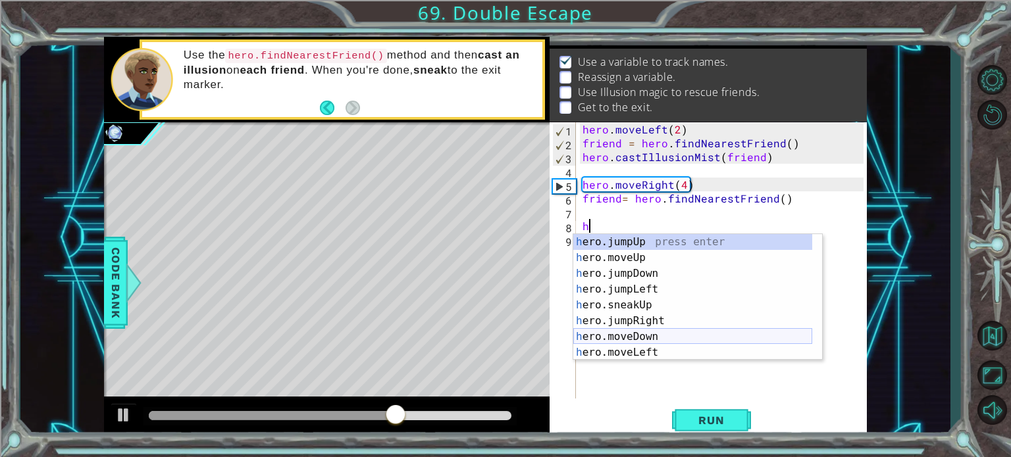
scroll to position [39, 0]
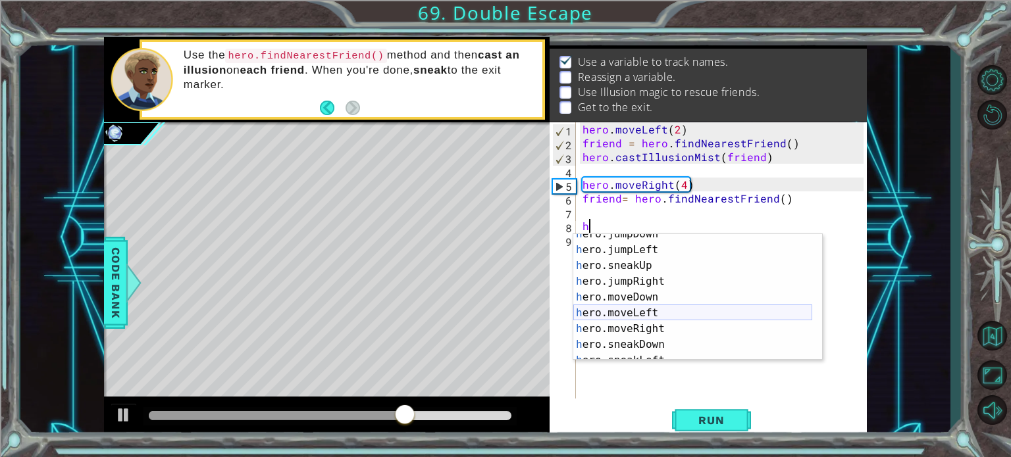
click at [622, 316] on div "h ero.jumpDown press enter h ero.jumpLeft press enter h ero.sneakUp press enter…" at bounding box center [692, 305] width 239 height 158
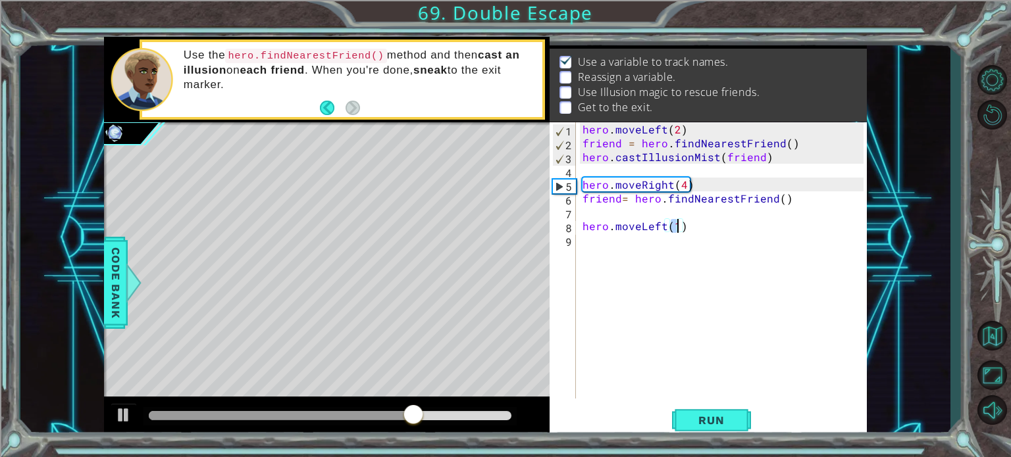
scroll to position [0, 5]
type textarea "hero.moveLeft(2)"
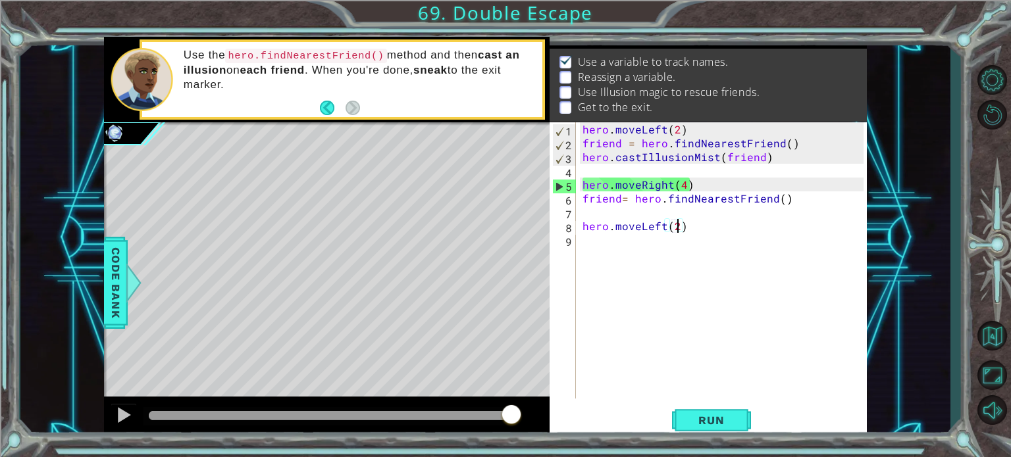
click at [569, 243] on div "9" at bounding box center [564, 242] width 24 height 14
click at [582, 241] on div "hero . moveLeft ( 2 ) friend = hero . findNearestFriend ( ) hero . castIllusion…" at bounding box center [725, 274] width 290 height 304
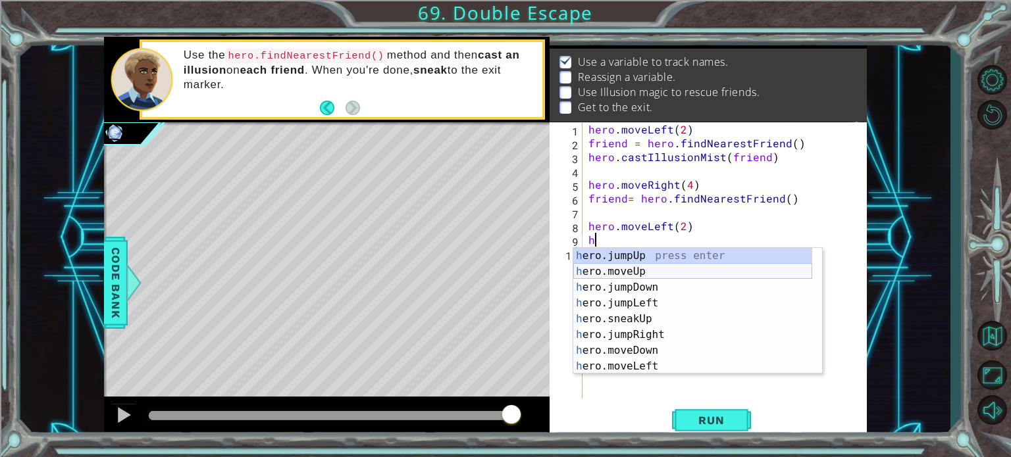
click at [651, 274] on div "h ero.jumpUp press enter h ero.moveUp press enter h ero.jumpDown press enter h …" at bounding box center [692, 327] width 239 height 158
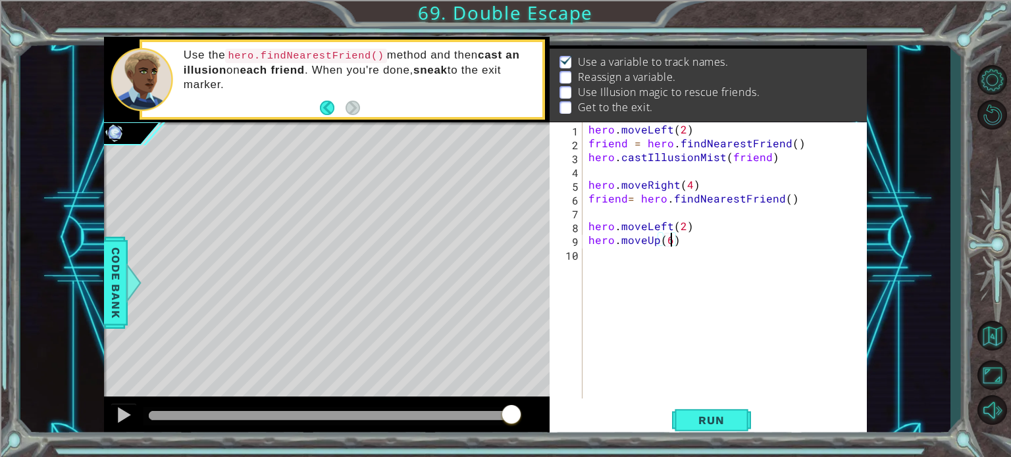
scroll to position [0, 5]
type textarea "hero.moveUp(67)"
click at [725, 418] on span "Run" at bounding box center [711, 420] width 52 height 13
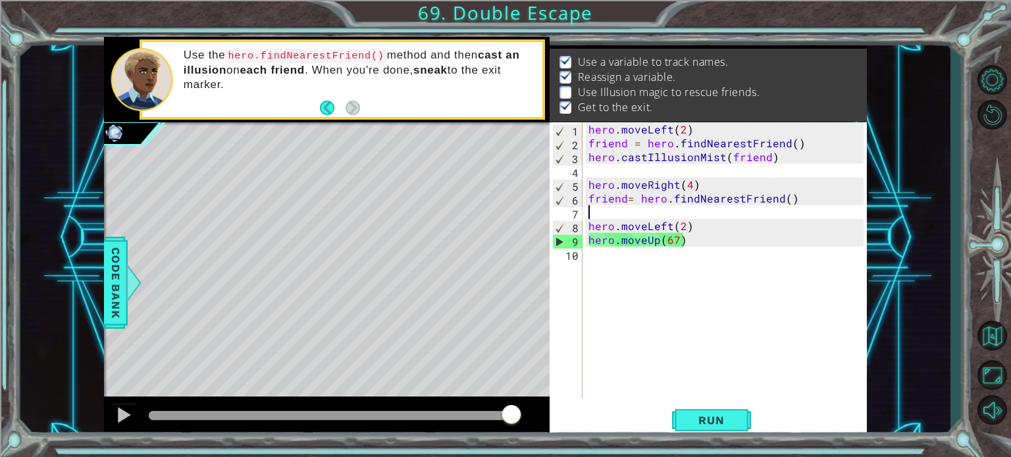
click at [595, 218] on div "hero . moveLeft ( 2 ) friend = hero . findNearestFriend ( ) hero . castIllusion…" at bounding box center [728, 274] width 284 height 304
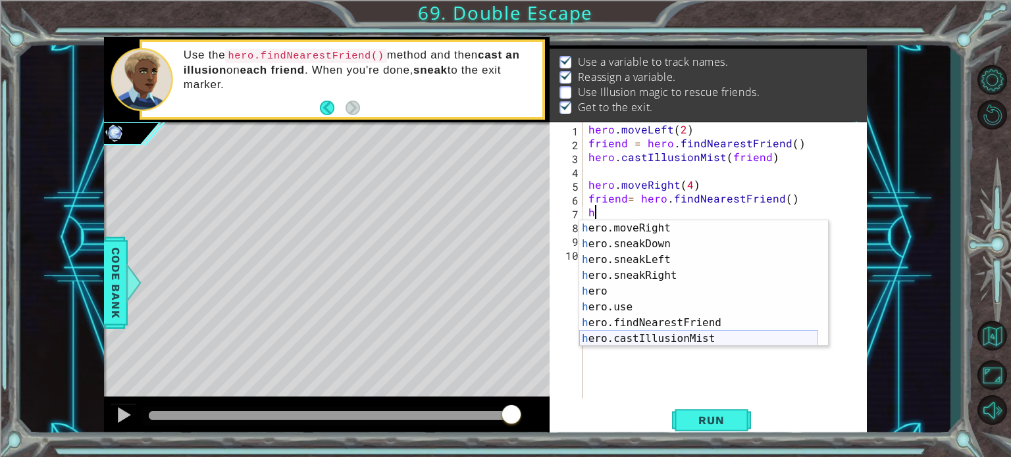
scroll to position [126, 0]
click at [659, 339] on div "h ero.moveRight press enter h ero.sneakDown press enter h ero.sneakLeft press e…" at bounding box center [698, 299] width 239 height 158
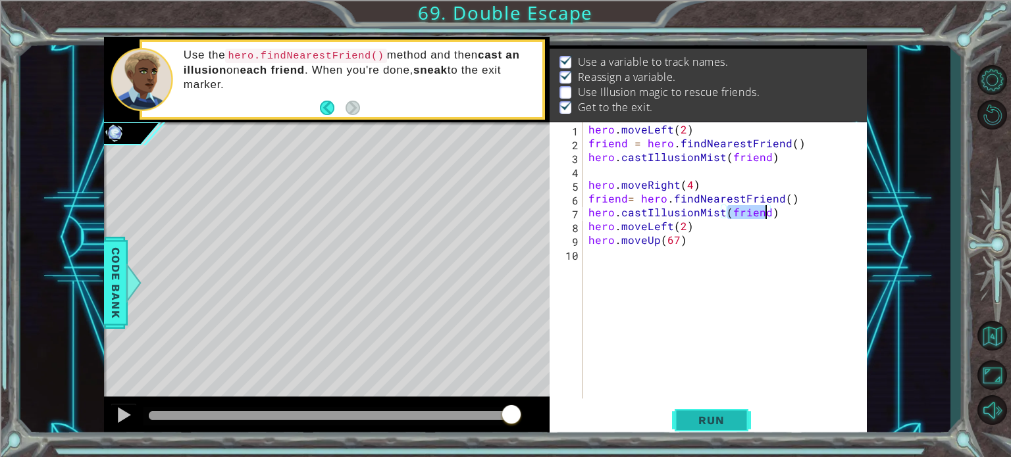
type textarea "hero.castIllusionMist(friend)"
click at [715, 415] on span "Run" at bounding box center [711, 420] width 52 height 13
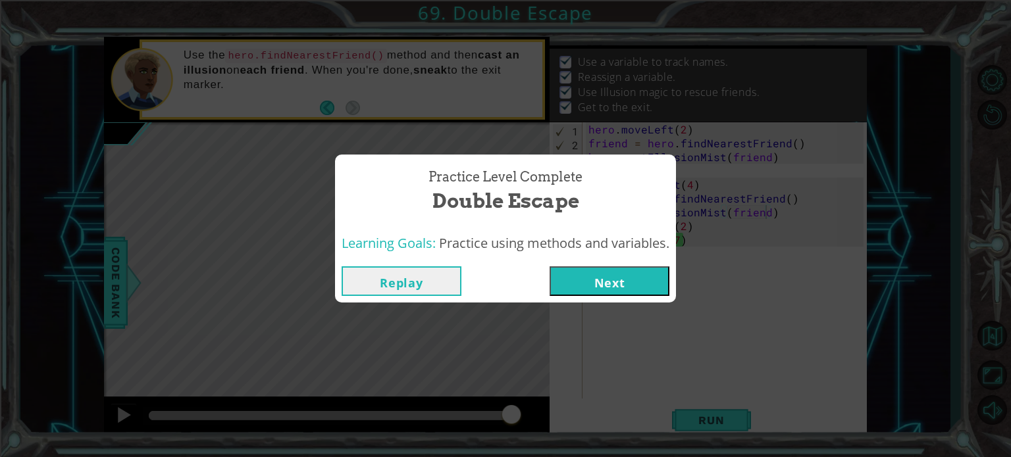
click at [629, 292] on button "Next" at bounding box center [609, 281] width 120 height 30
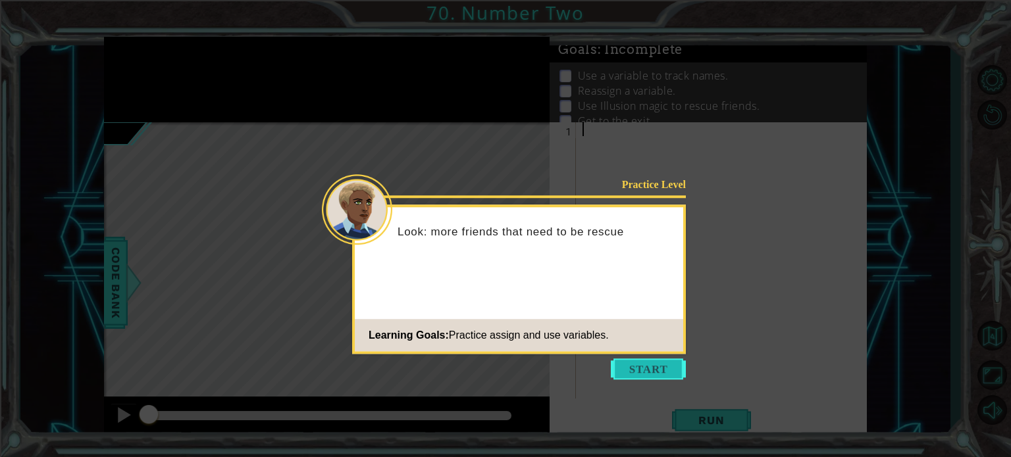
click at [623, 363] on button "Start" at bounding box center [648, 369] width 75 height 21
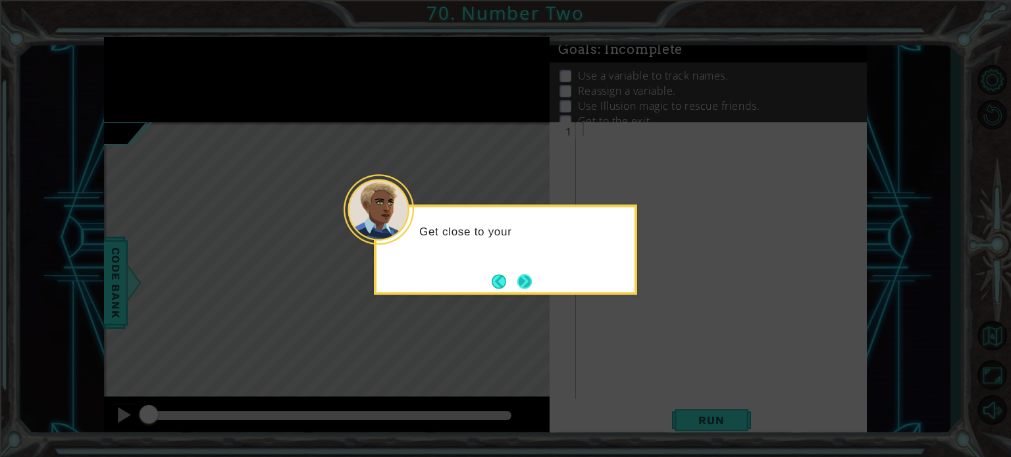
drag, startPoint x: 537, startPoint y: 273, endPoint x: 513, endPoint y: 278, distance: 24.3
click at [526, 274] on div "Get close to your" at bounding box center [505, 250] width 263 height 90
click at [517, 278] on button "Next" at bounding box center [525, 282] width 16 height 16
click at [513, 278] on button "Back" at bounding box center [505, 281] width 26 height 14
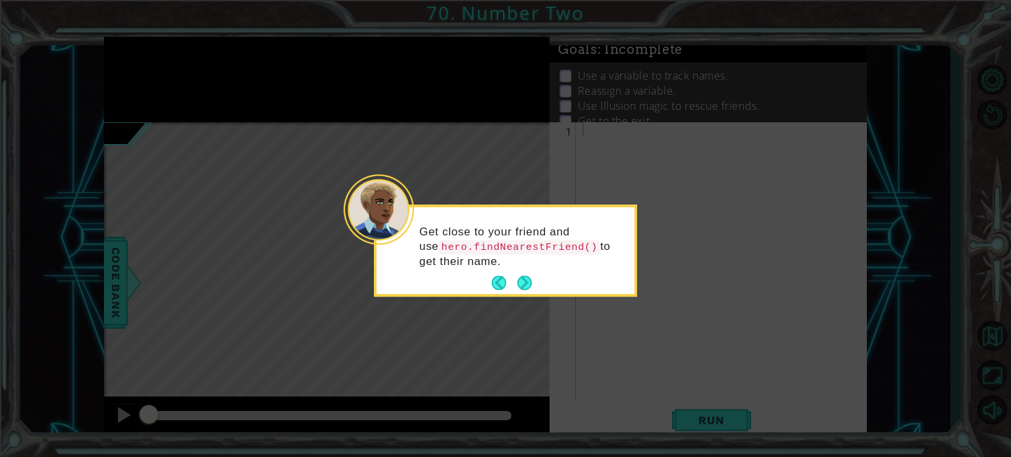
click at [513, 278] on button "Back" at bounding box center [505, 283] width 26 height 14
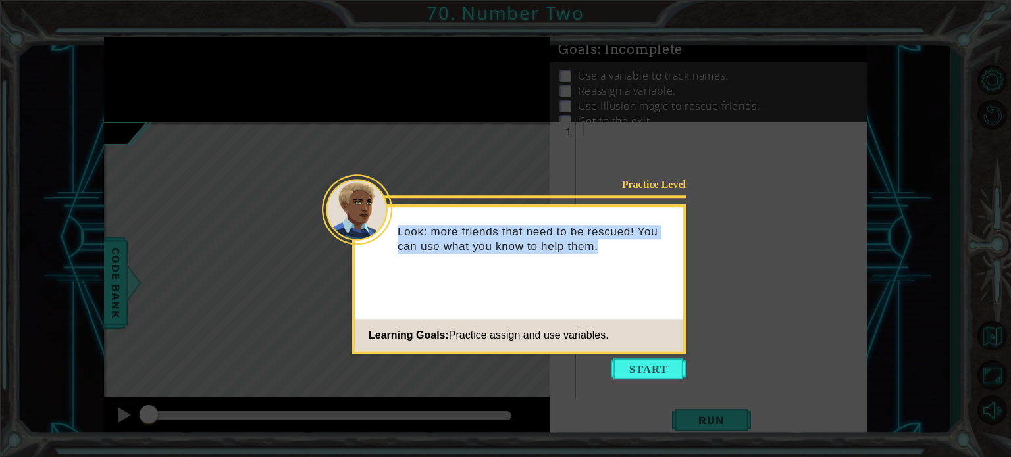
click at [513, 278] on div "Look: more friends that need to be rescued! You can use what you know to help t…" at bounding box center [519, 246] width 328 height 66
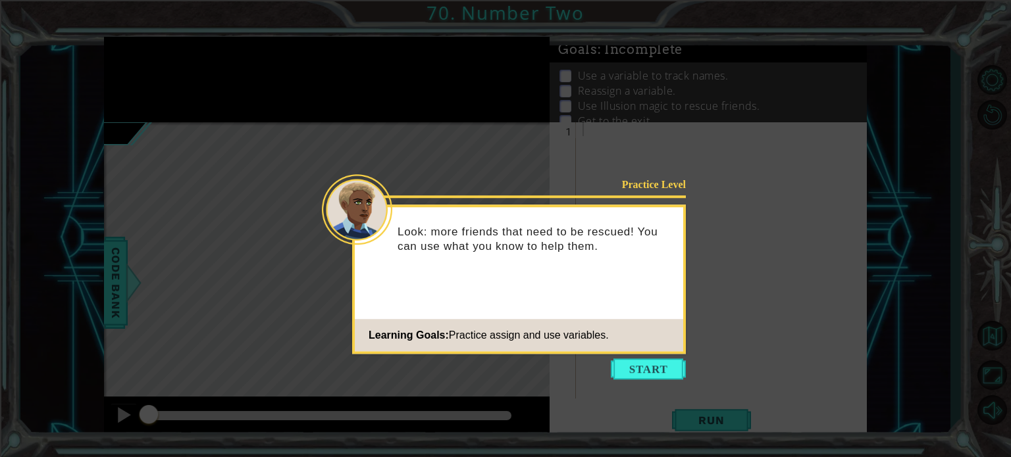
click at [642, 351] on footer "Learning Goals: Practice assign and use variables." at bounding box center [519, 335] width 328 height 32
drag, startPoint x: 625, startPoint y: 386, endPoint x: 626, endPoint y: 370, distance: 15.2
click at [628, 384] on icon at bounding box center [505, 228] width 1011 height 457
click at [626, 370] on button "Start" at bounding box center [648, 369] width 75 height 21
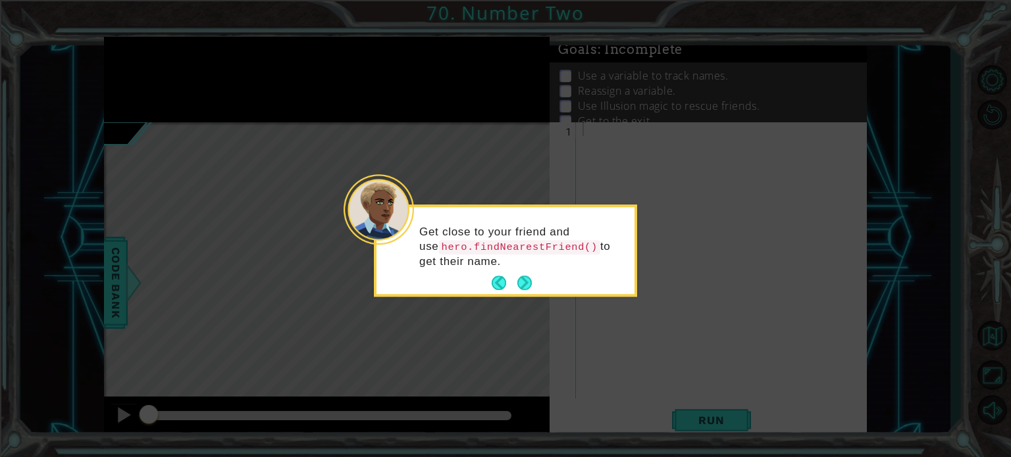
click at [521, 295] on div "Get close to your friend and use hero.findNearestFriend() to get their name." at bounding box center [505, 251] width 263 height 92
click at [521, 291] on button "Next" at bounding box center [525, 283] width 20 height 20
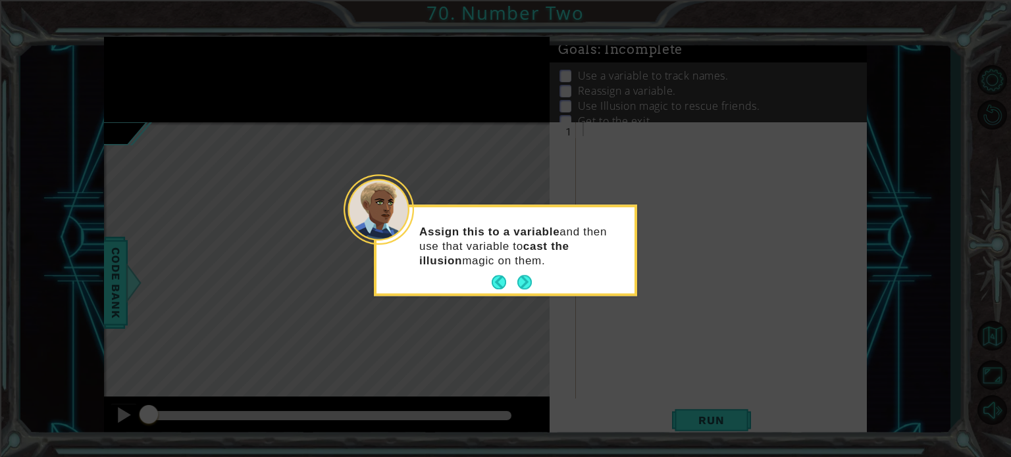
click at [531, 264] on p "Assign this to a variable and then use that variable to cast the illusion magic…" at bounding box center [522, 246] width 206 height 43
click at [521, 275] on button "Next" at bounding box center [525, 283] width 16 height 16
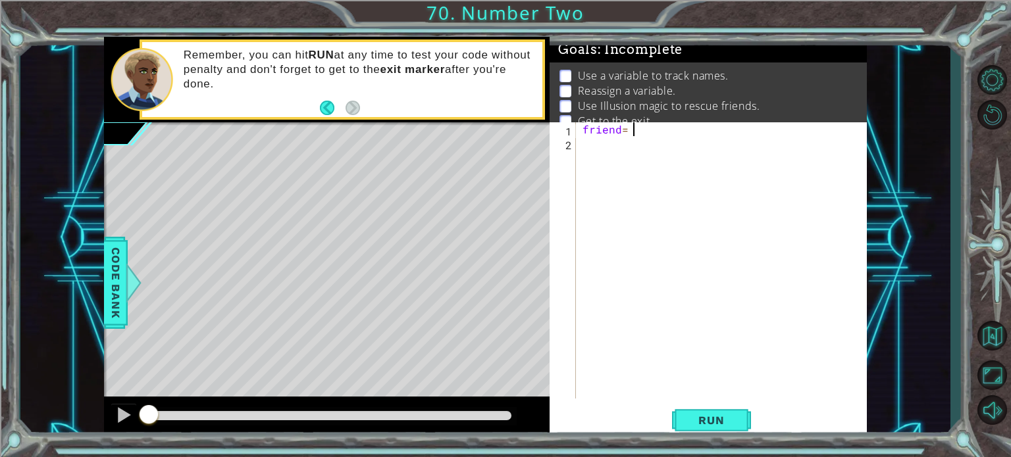
scroll to position [0, 3]
type textarea "friend= h"
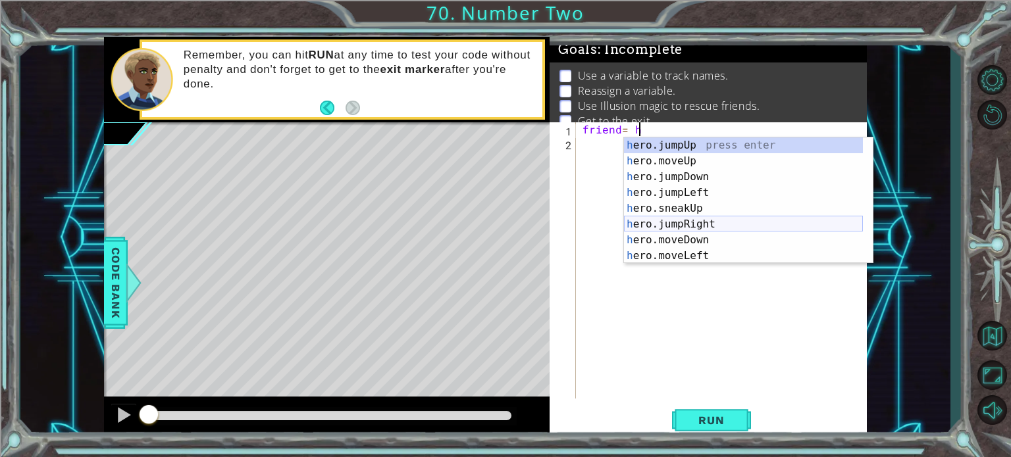
scroll to position [111, 0]
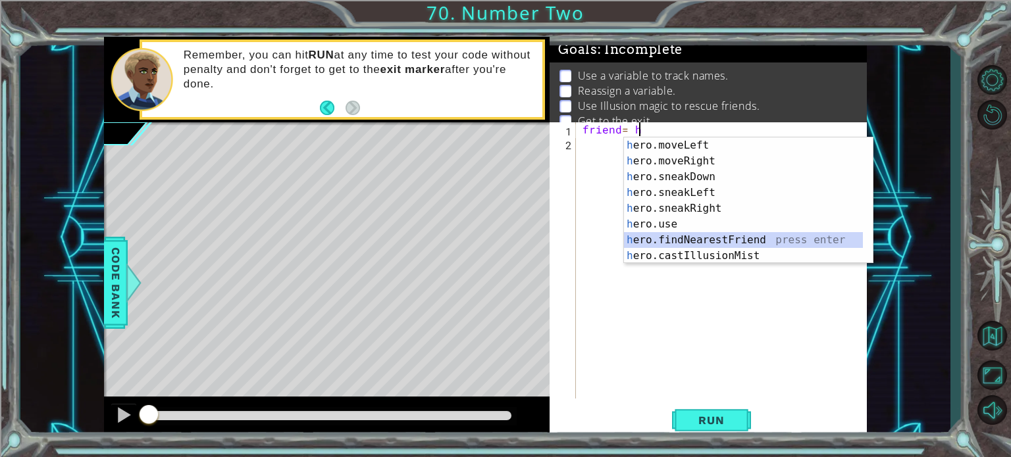
click at [663, 243] on div "h ero.moveLeft press enter h ero.moveRight press enter h ero.sneakDown press en…" at bounding box center [743, 217] width 239 height 158
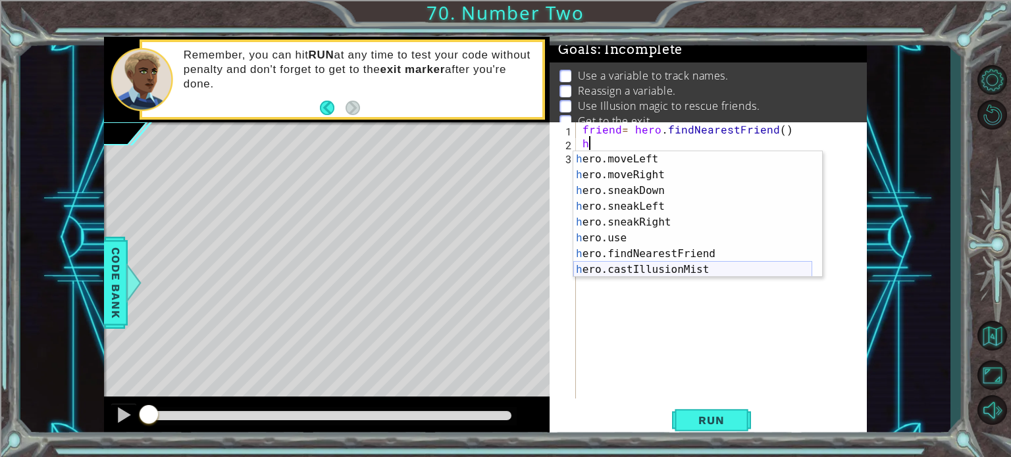
click at [664, 265] on div "h ero.moveLeft press enter h ero.moveRight press enter h ero.sneakDown press en…" at bounding box center [692, 230] width 239 height 158
type textarea "hero.castIllusionMist(friend)"
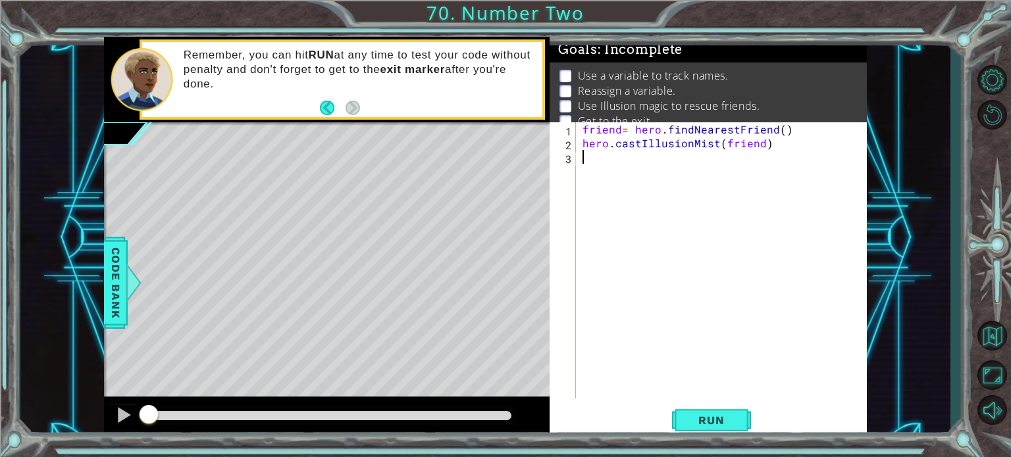
click at [591, 153] on div "friend = hero . findNearestFriend ( ) hero . castIllusionMist ( friend )" at bounding box center [725, 274] width 290 height 304
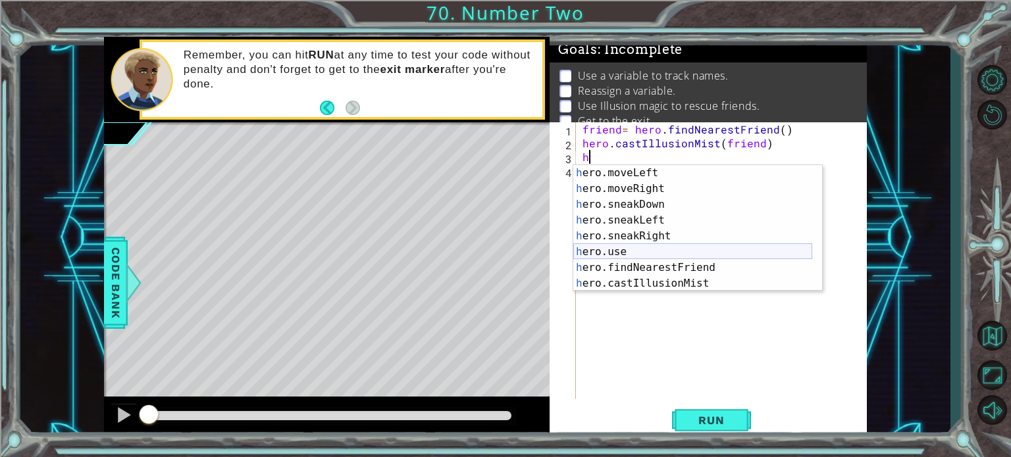
scroll to position [71, 0]
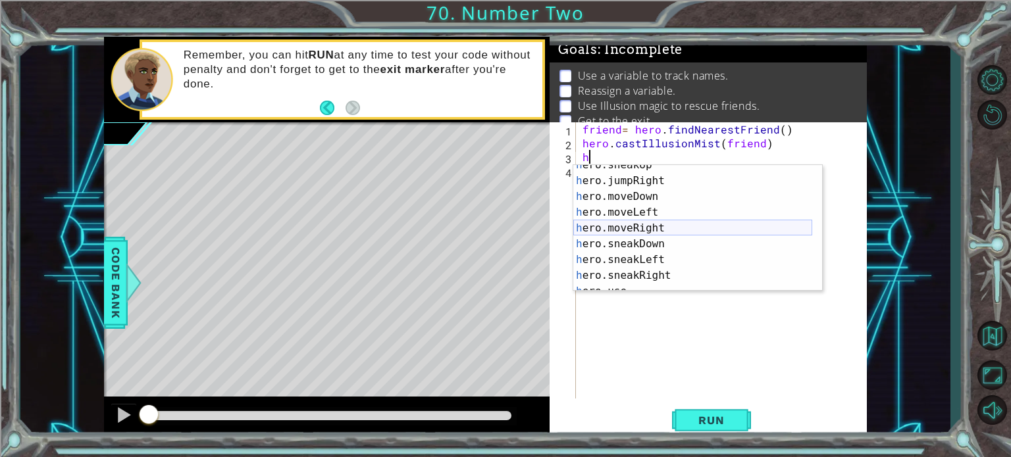
click at [626, 226] on div "h ero.sneakUp press enter h ero.jumpRight press enter h ero.moveDown press ente…" at bounding box center [692, 236] width 239 height 158
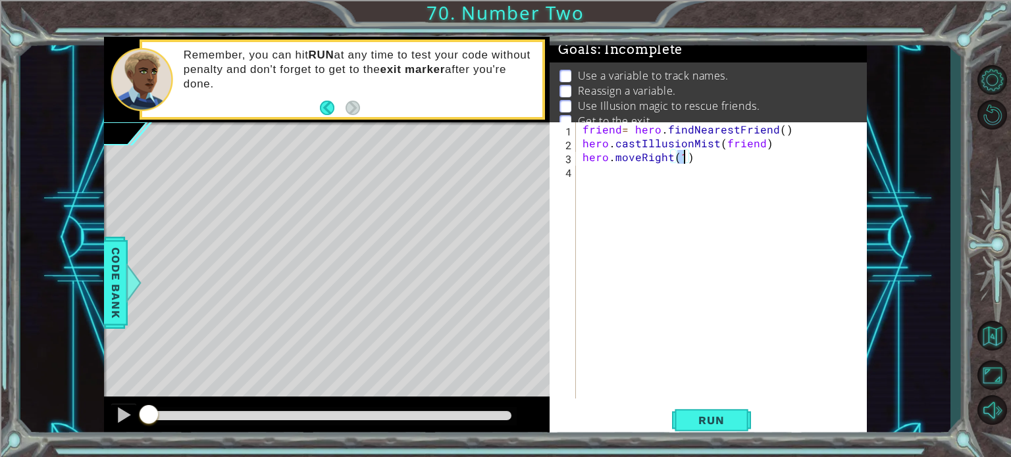
scroll to position [0, 5]
click at [580, 176] on div "friend = hero . findNearestFriend ( ) hero . castIllusionMist ( friend ) hero .…" at bounding box center [725, 274] width 290 height 304
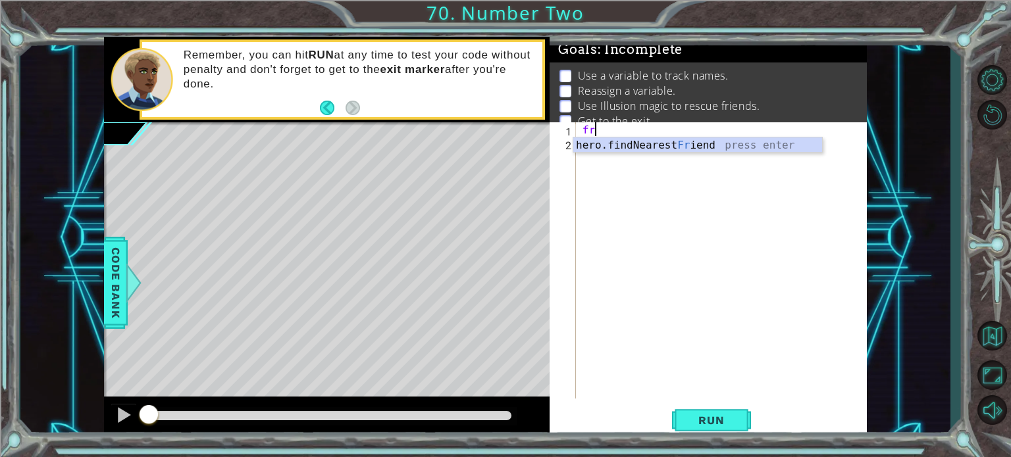
scroll to position [0, 0]
type textarea "f"
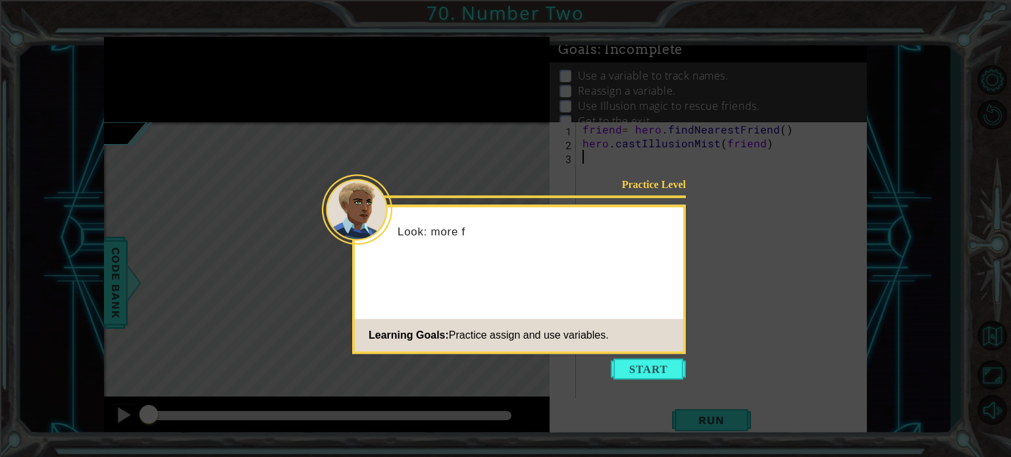
click at [639, 355] on icon at bounding box center [505, 228] width 1011 height 457
click at [634, 362] on button "Start" at bounding box center [648, 369] width 75 height 21
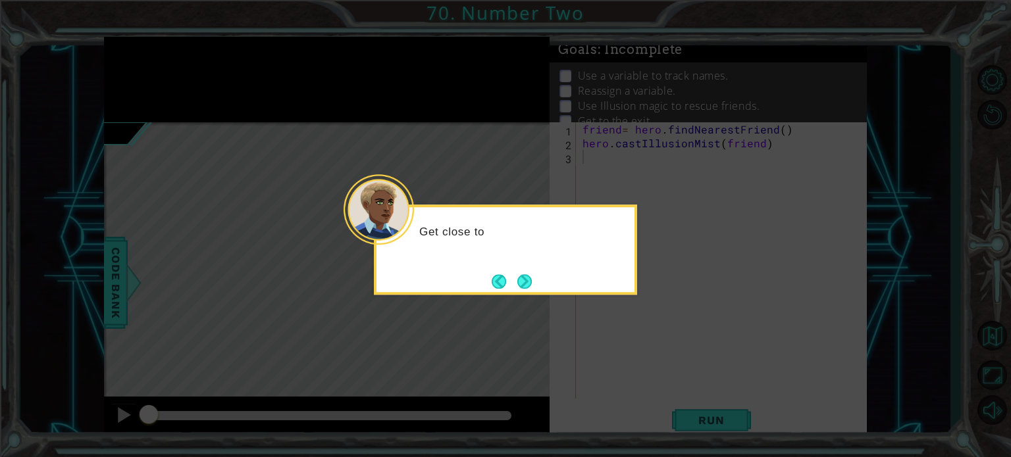
click at [528, 268] on div "Get close to" at bounding box center [505, 250] width 263 height 90
click at [523, 274] on button "Next" at bounding box center [524, 281] width 15 height 15
click at [525, 276] on button "Next" at bounding box center [524, 281] width 18 height 18
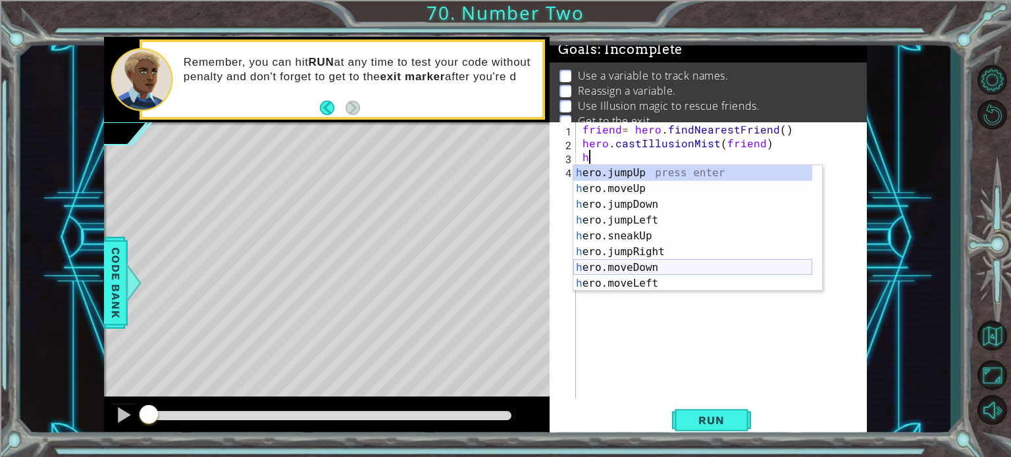
scroll to position [79, 0]
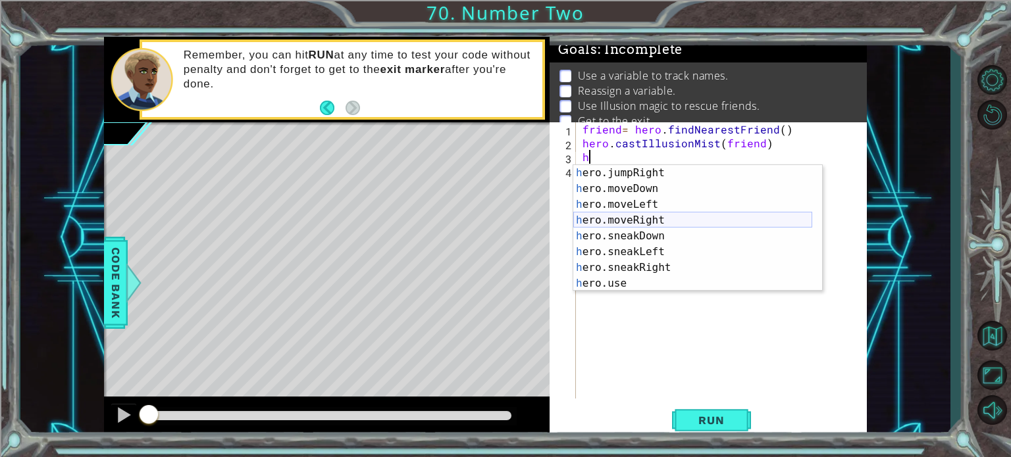
click at [653, 223] on div "h ero.jumpRight press enter h ero.moveDown press enter h ero.moveLeft press ent…" at bounding box center [692, 244] width 239 height 158
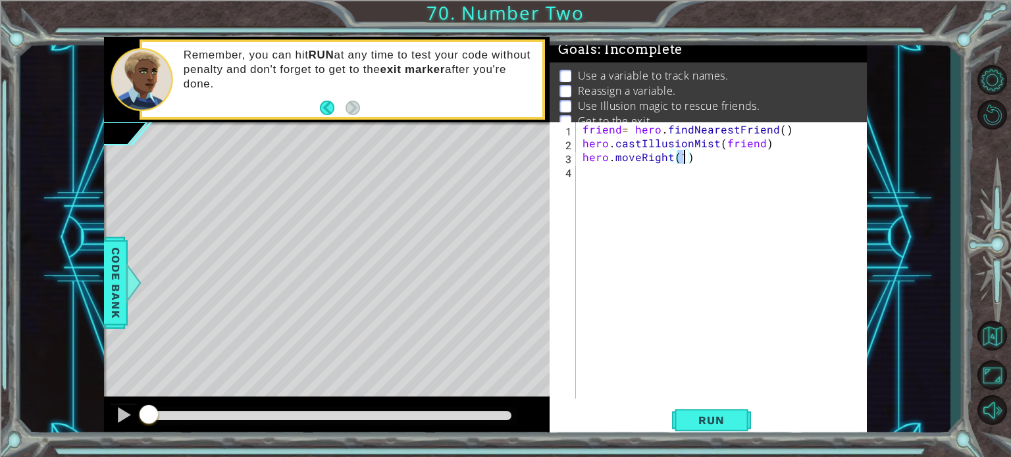
type textarea "hero.moveRight(2)"
click at [605, 186] on div "friend = hero . findNearestFriend ( ) hero . castIllusionMist ( friend ) hero .…" at bounding box center [725, 274] width 290 height 304
type textarea "g"
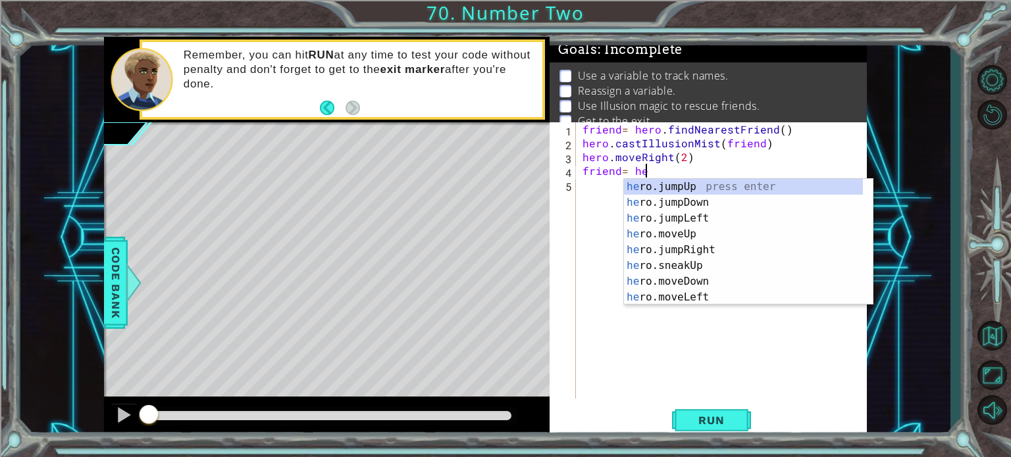
scroll to position [0, 3]
type textarea "friend= hero"
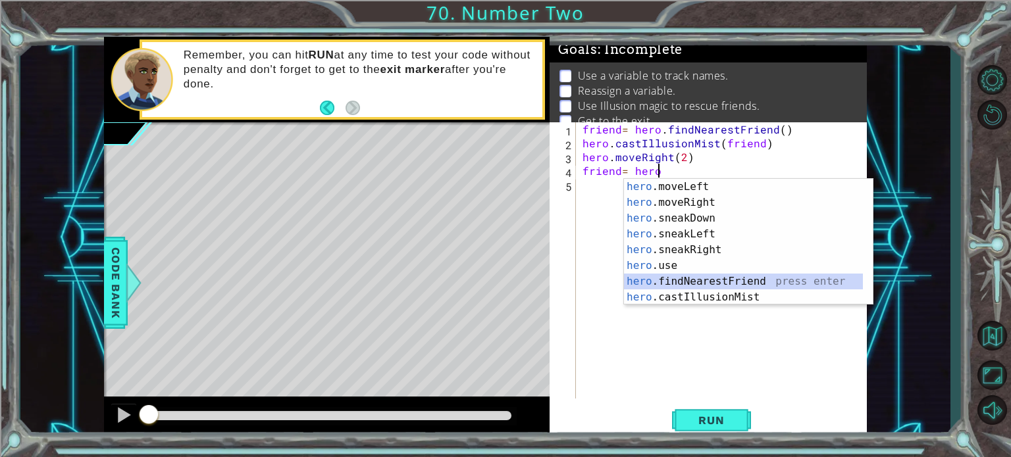
click at [701, 283] on div "hero .moveLeft press enter hero .moveRight press enter hero .sneakDown press en…" at bounding box center [743, 258] width 239 height 158
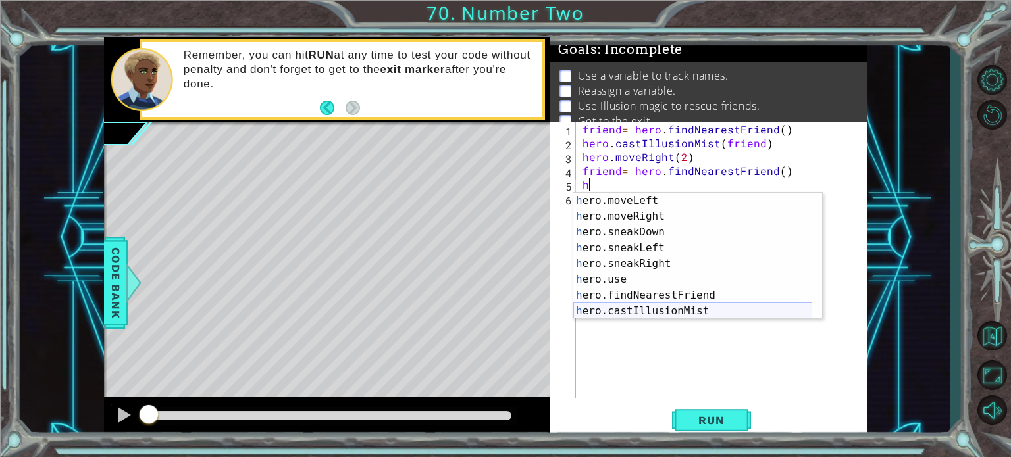
click at [632, 311] on div "h ero.moveLeft press enter h ero.moveRight press enter h ero.sneakDown press en…" at bounding box center [692, 272] width 239 height 158
type textarea "hero.castIllusionMist(friend)"
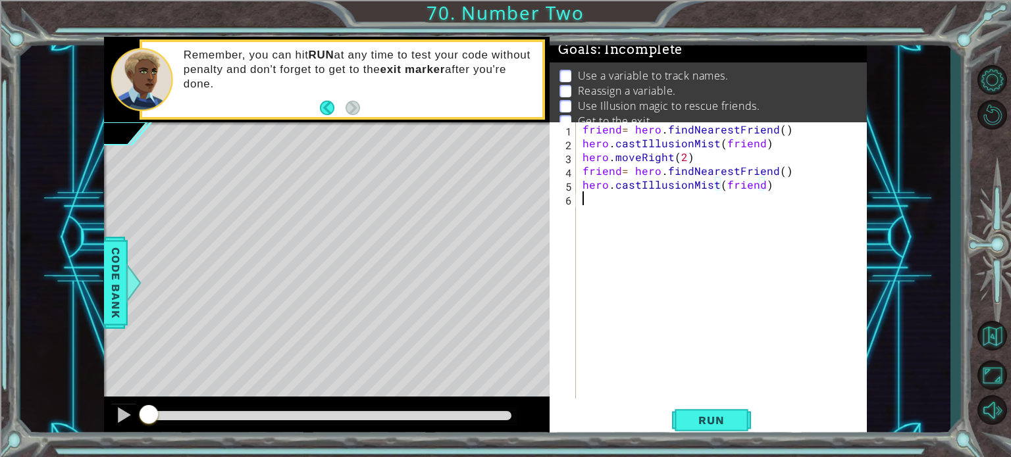
click at [611, 211] on div "friend = hero . findNearestFriend ( ) hero . castIllusionMist ( friend ) hero .…" at bounding box center [725, 274] width 290 height 304
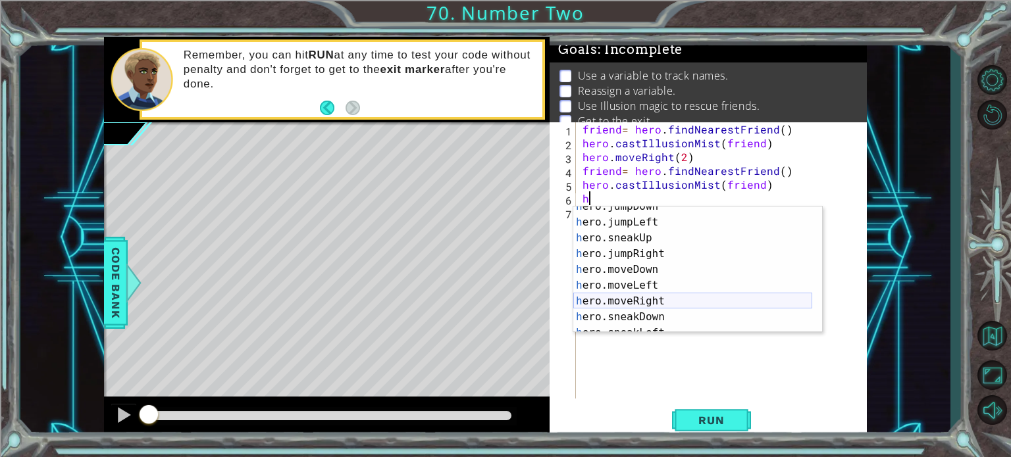
scroll to position [39, 0]
click at [644, 297] on div "h ero.jumpDown press enter h ero.jumpLeft press enter h ero.sneakUp press enter…" at bounding box center [692, 278] width 239 height 158
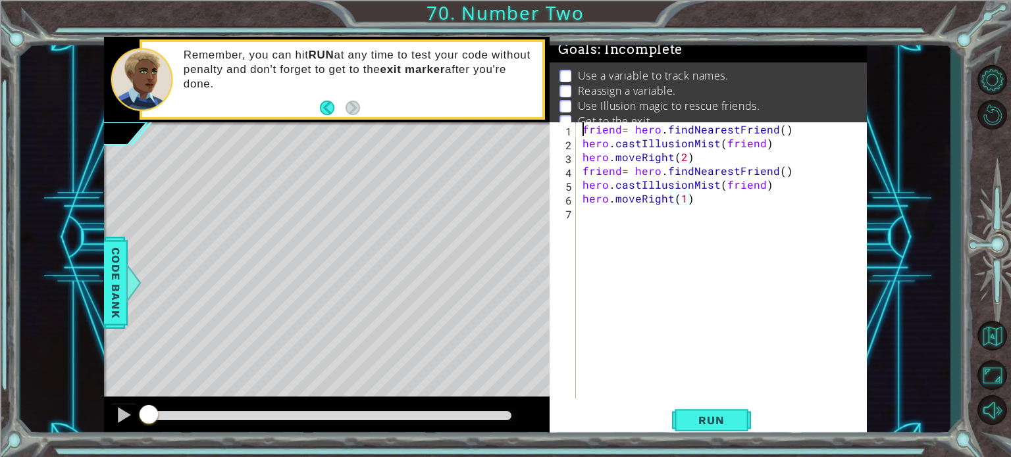
click at [580, 128] on div "friend = hero . findNearestFriend ( ) hero . castIllusionMist ( friend ) hero .…" at bounding box center [725, 274] width 290 height 304
click at [681, 199] on div "friend = hero . findNearestFriend ( ) hero . castIllusionMist ( friend ) hero .…" at bounding box center [725, 274] width 290 height 304
click at [582, 126] on div "friend = hero . findNearestFriend ( ) hero . castIllusionMist ( friend ) hero .…" at bounding box center [725, 274] width 290 height 304
type textarea "friend= hero.findNearestFriend()"
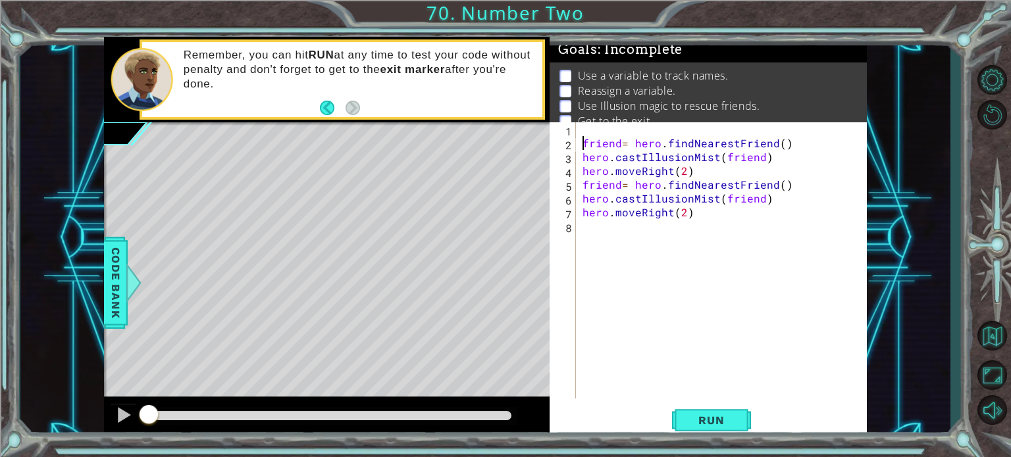
click at [582, 126] on div "friend = hero . findNearestFriend ( ) hero . castIllusionMist ( friend ) hero .…" at bounding box center [725, 274] width 290 height 304
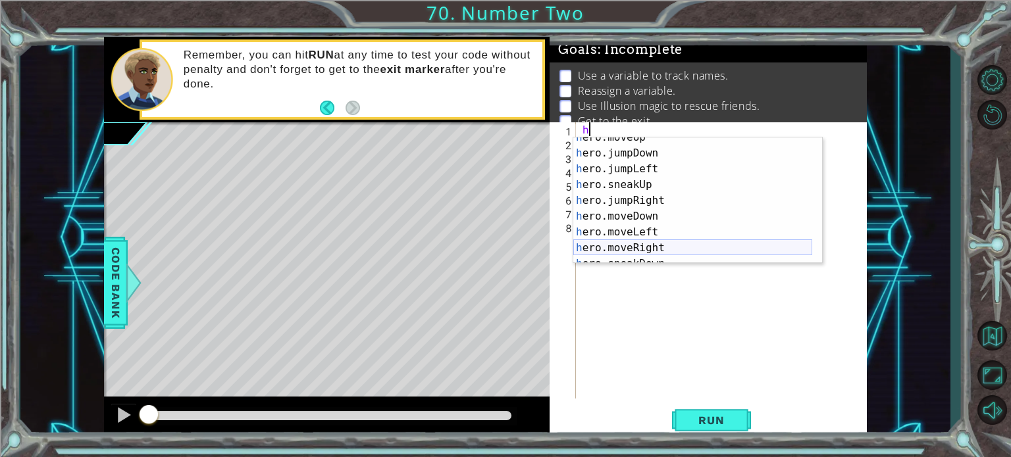
scroll to position [79, 0]
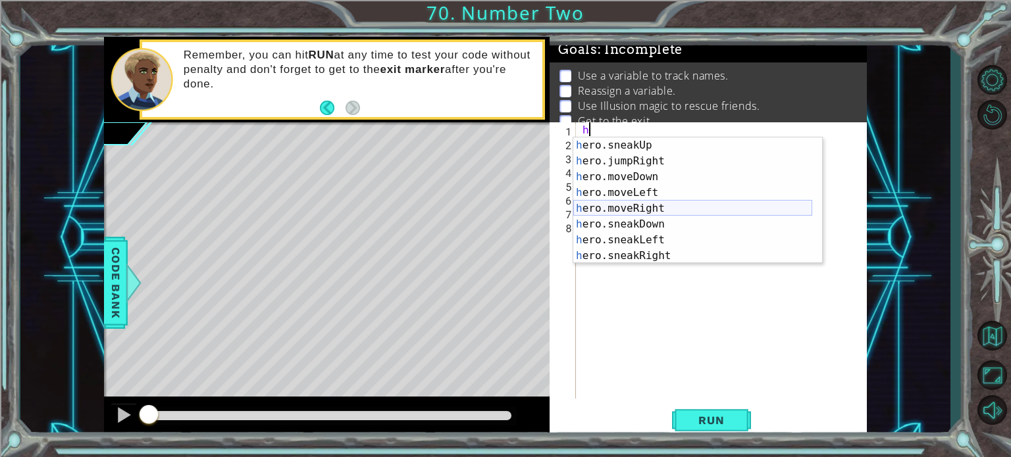
click at [653, 211] on div "h ero.sneakUp press enter h ero.jumpRight press enter h ero.moveDown press ente…" at bounding box center [692, 217] width 239 height 158
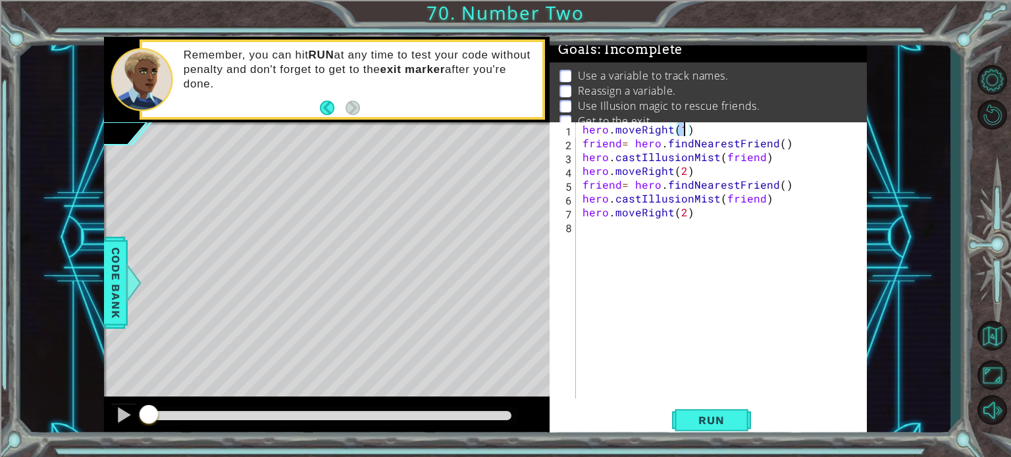
scroll to position [0, 5]
type textarea "hero.moveRight(2)"
click at [705, 417] on span "Run" at bounding box center [711, 420] width 52 height 13
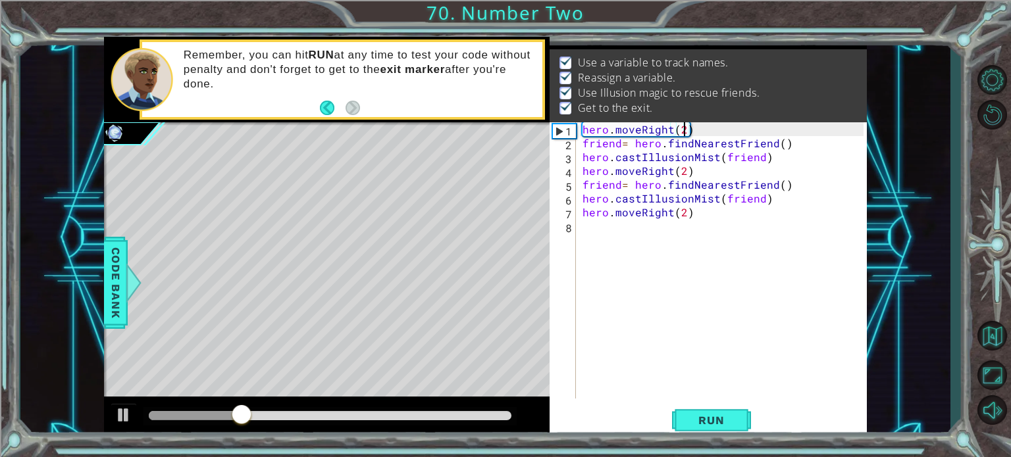
scroll to position [0, 0]
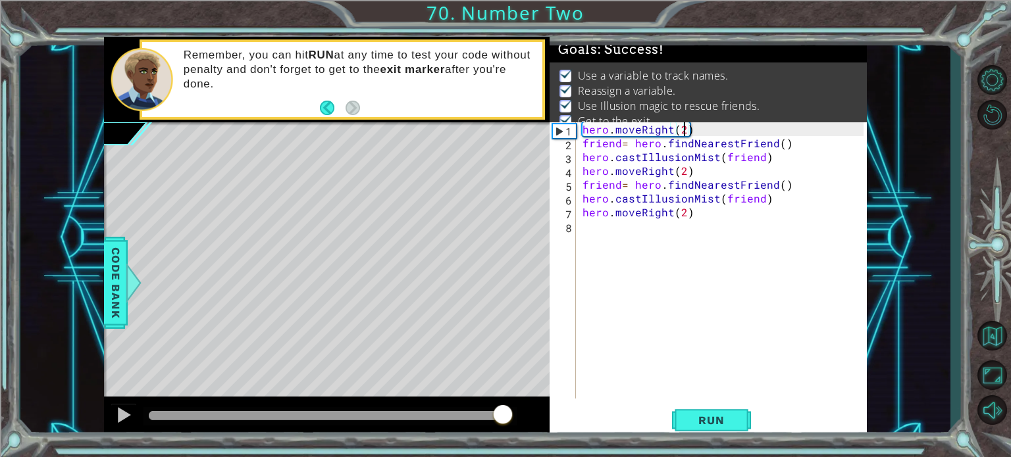
drag, startPoint x: 349, startPoint y: 417, endPoint x: 528, endPoint y: 405, distance: 178.7
click at [528, 405] on div at bounding box center [327, 418] width 446 height 42
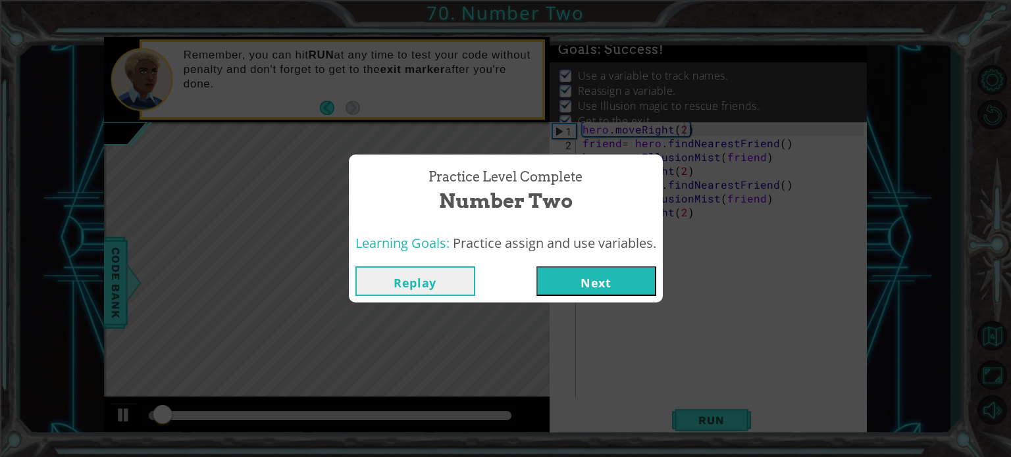
click at [590, 264] on div "Replay Next" at bounding box center [506, 281] width 314 height 43
click at [590, 272] on button "Next" at bounding box center [596, 281] width 120 height 30
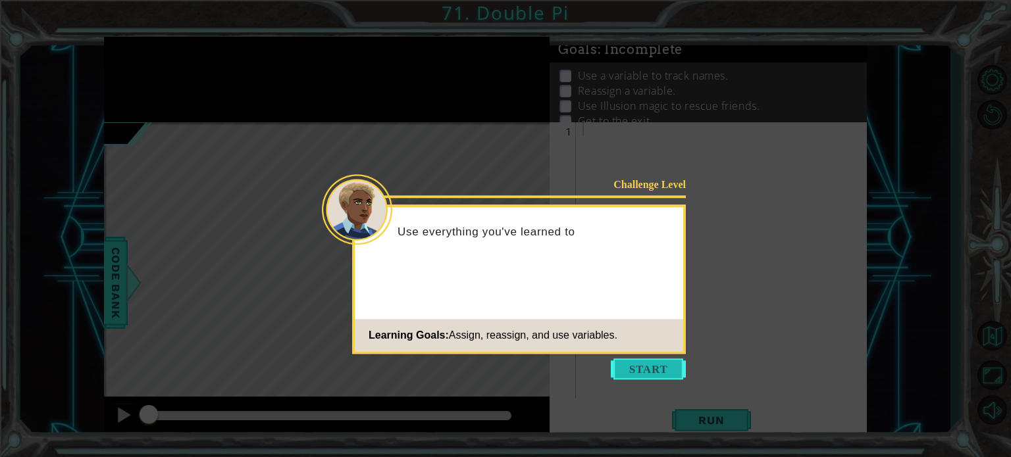
click at [647, 368] on button "Start" at bounding box center [648, 369] width 75 height 21
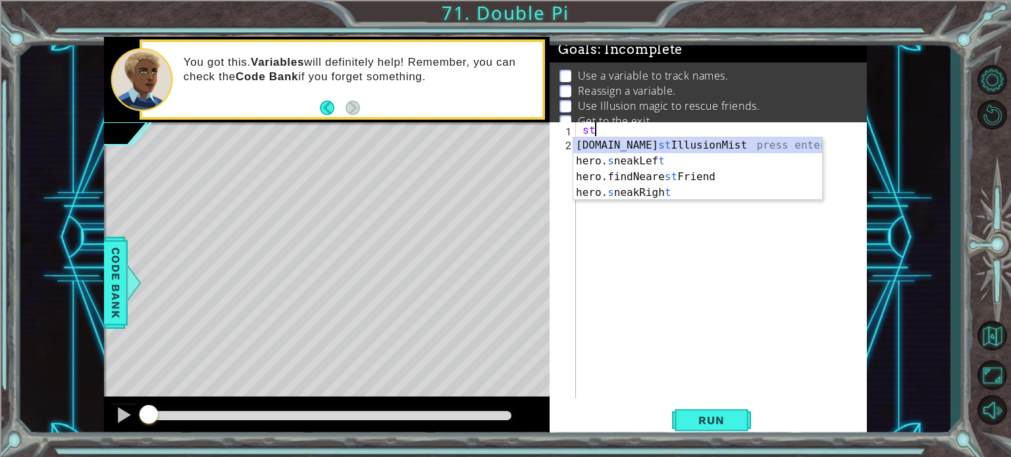
type textarea "s"
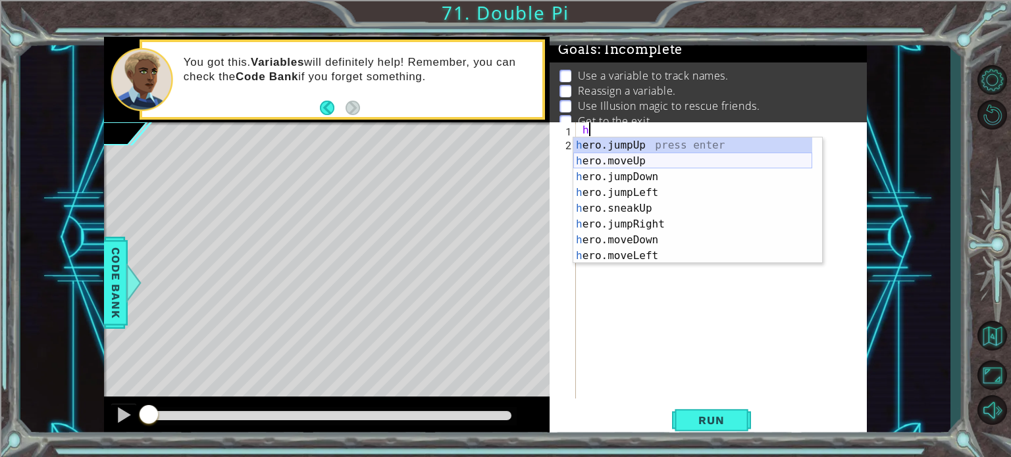
click at [646, 161] on div "h ero.jumpUp press enter h ero.moveUp press enter h ero.jumpDown press enter h …" at bounding box center [692, 217] width 239 height 158
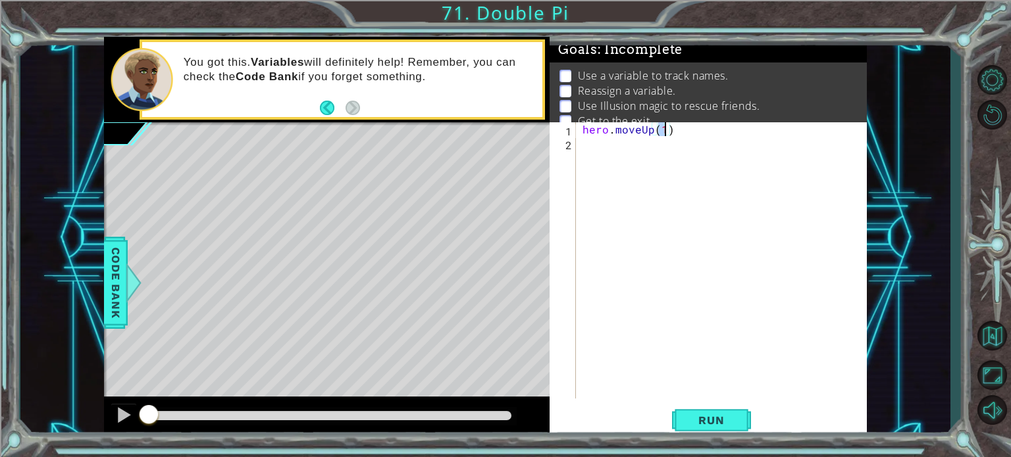
type textarea "hero.moveUp(2)"
click at [613, 154] on div "hero . moveUp ( 2 )" at bounding box center [725, 274] width 290 height 304
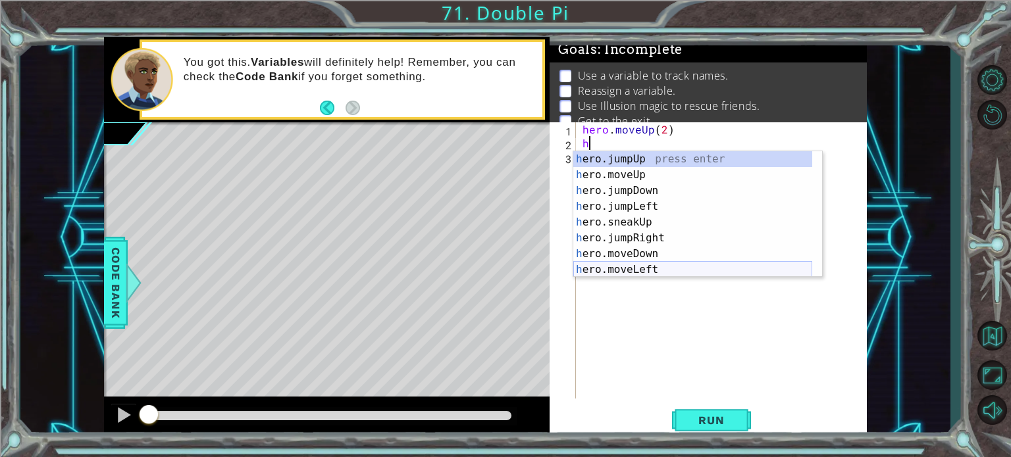
scroll to position [39, 0]
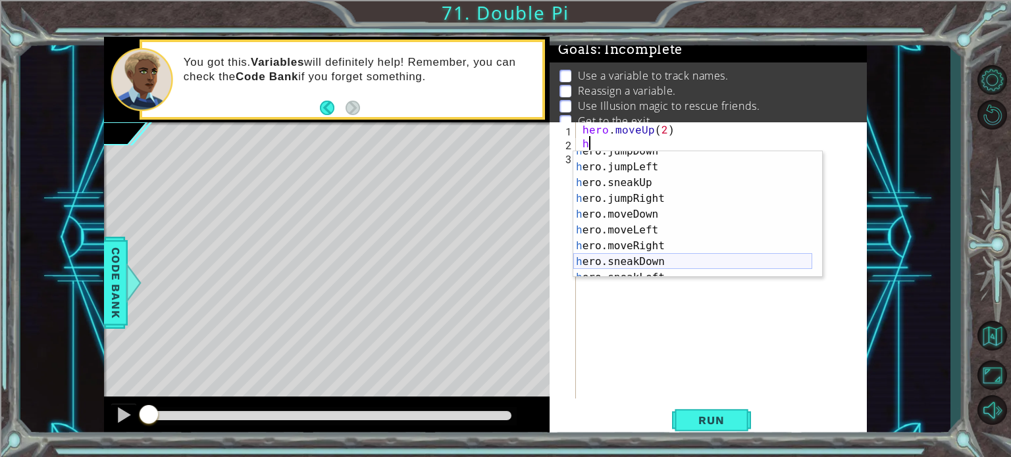
click at [632, 247] on div "h ero.jumpDown press enter h ero.jumpLeft press enter h ero.sneakUp press enter…" at bounding box center [692, 222] width 239 height 158
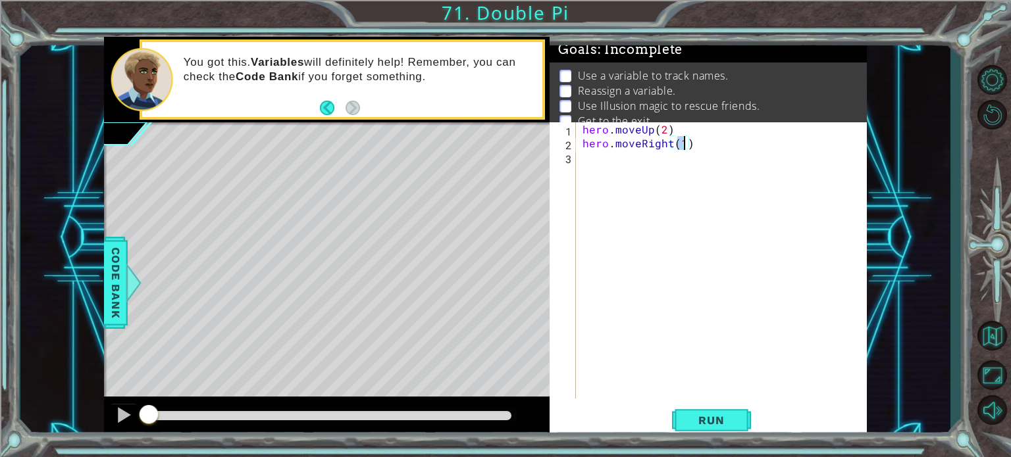
type textarea "hero.moveRight(2)"
click at [616, 166] on div "hero . moveUp ( 2 ) hero . moveRight ( 2 )" at bounding box center [725, 274] width 290 height 304
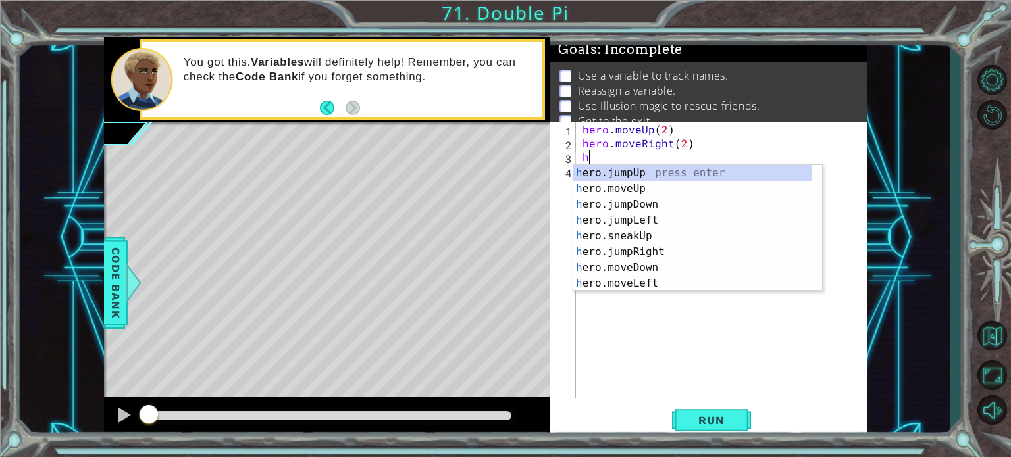
scroll to position [0, 0]
click at [618, 263] on div "h ero.jumpUp press enter h ero.moveUp press enter h ero.jumpDown press enter h …" at bounding box center [692, 244] width 239 height 158
type textarea "hero.moveDown(1)"
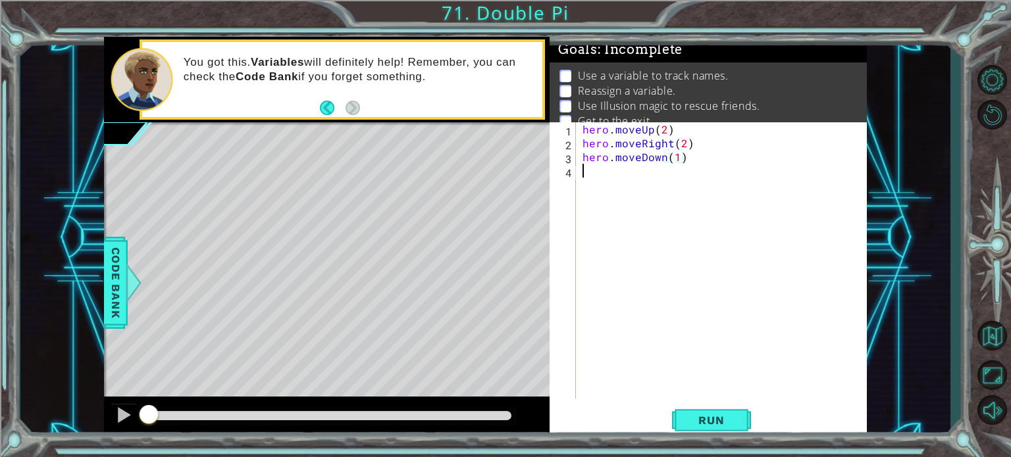
click at [605, 188] on div "hero . moveUp ( 2 ) hero . moveRight ( 2 ) hero . moveDown ( 1 )" at bounding box center [725, 274] width 290 height 304
click at [680, 161] on div "hero . moveUp ( 2 ) hero . moveRight ( 2 ) hero . moveDown ( 1 )" at bounding box center [725, 274] width 290 height 304
type textarea "hero.moveDown(2)"
click at [605, 169] on div "hero . moveUp ( 2 ) hero . moveRight ( 2 ) hero . moveDown ( 2 )" at bounding box center [725, 274] width 290 height 304
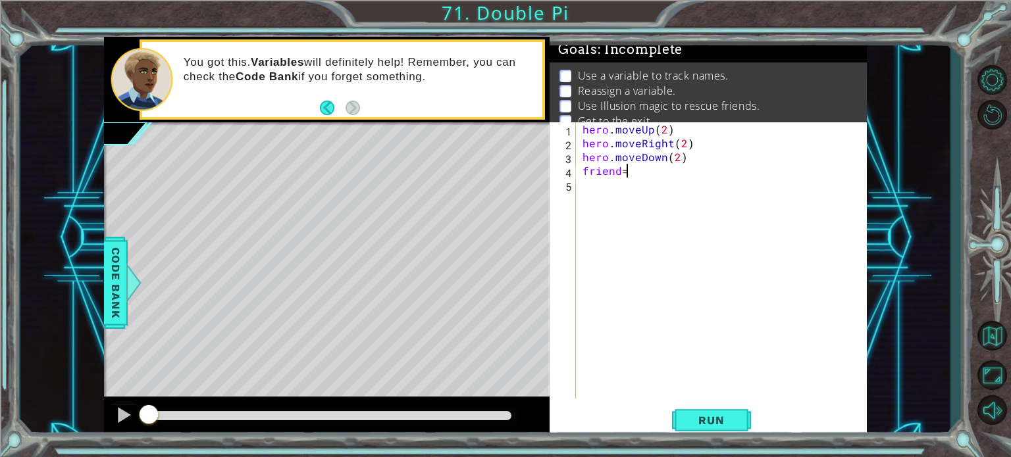
scroll to position [0, 2]
type textarea "friend= h"
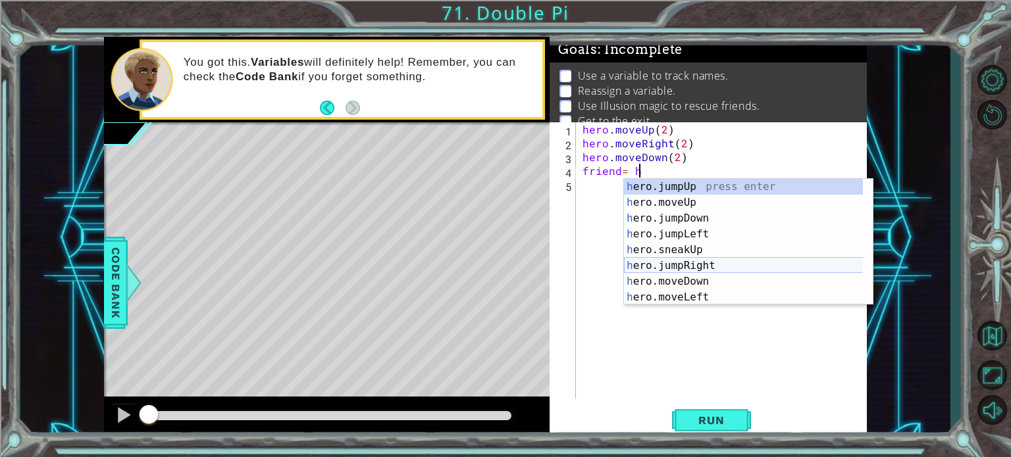
scroll to position [111, 0]
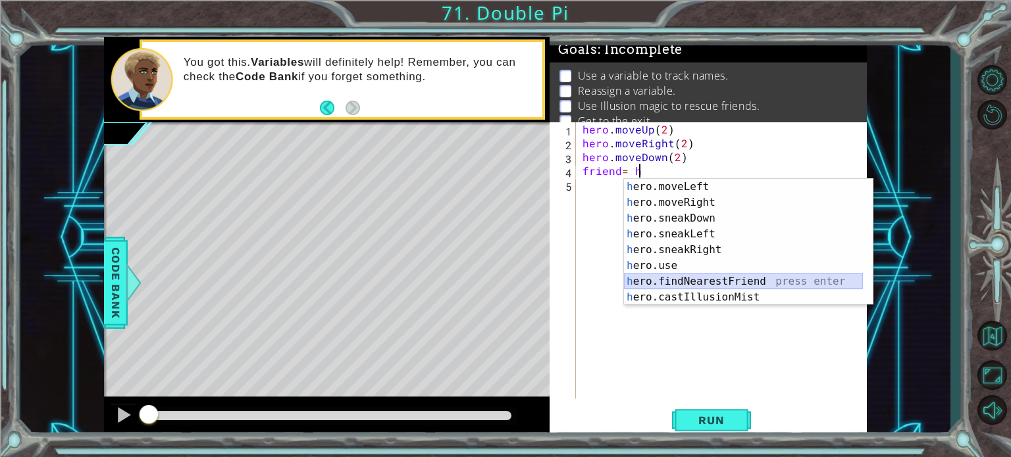
click at [719, 279] on div "h ero.moveLeft press enter h ero.moveRight press enter h ero.sneakDown press en…" at bounding box center [743, 258] width 239 height 158
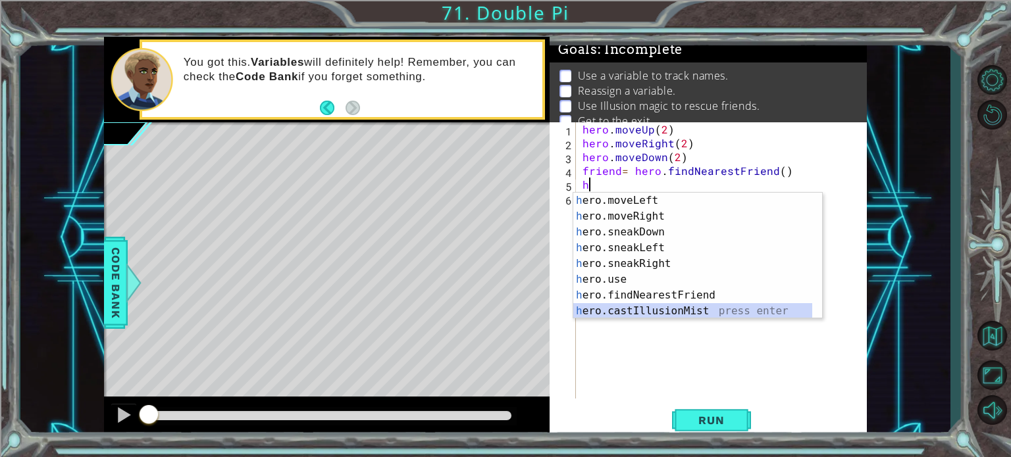
click at [655, 308] on div "h ero.moveLeft press enter h ero.moveRight press enter h ero.sneakDown press en…" at bounding box center [692, 272] width 239 height 158
type textarea "hero.castIllusionMist(friend)"
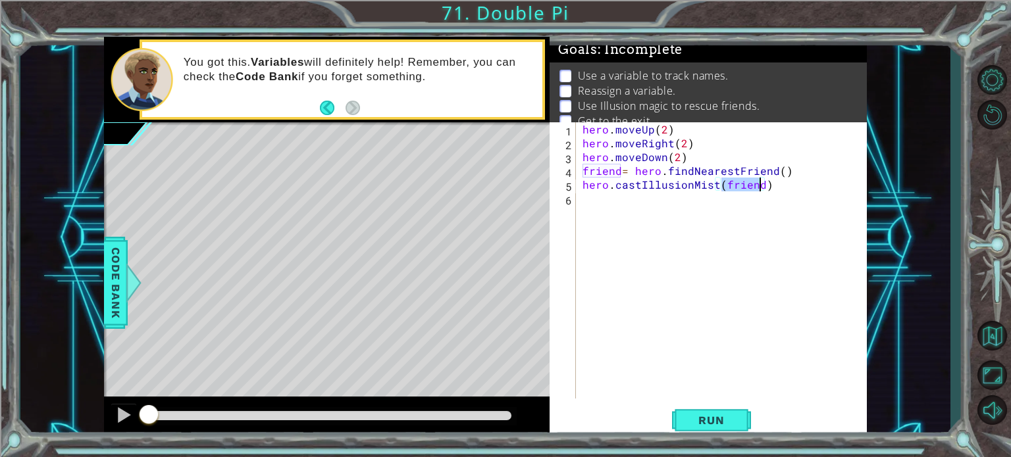
click at [632, 200] on div "hero . moveUp ( 2 ) hero . moveRight ( 2 ) hero . moveDown ( 2 ) friend = hero …" at bounding box center [725, 274] width 290 height 304
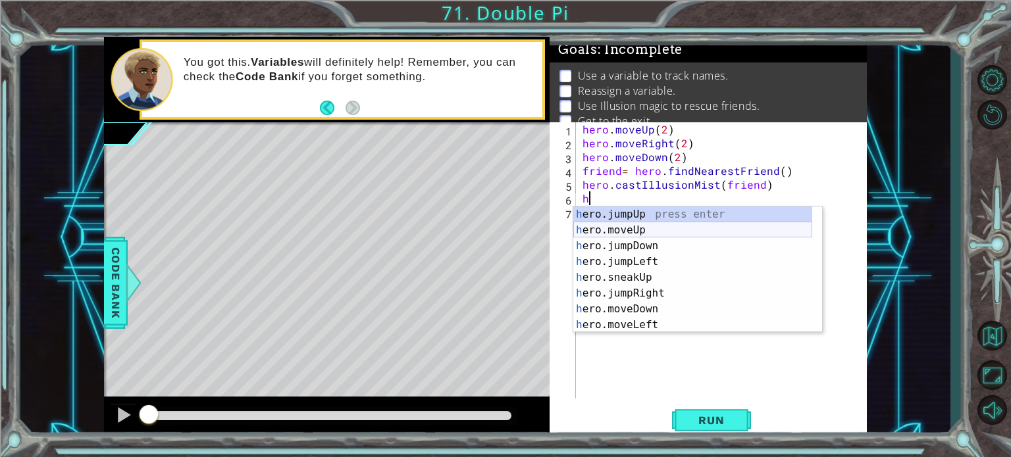
click at [657, 226] on div "h ero.jumpUp press enter h ero.moveUp press enter h ero.jumpDown press enter h …" at bounding box center [692, 286] width 239 height 158
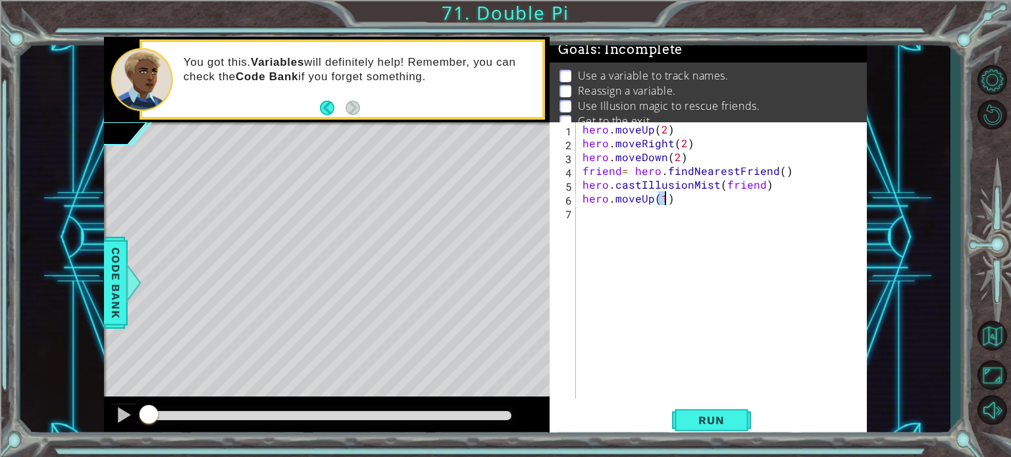
type textarea "hero.moveUp(3)"
click at [599, 217] on div "hero . moveUp ( 2 ) hero . moveRight ( 2 ) hero . moveDown ( 2 ) friend = hero …" at bounding box center [725, 274] width 290 height 304
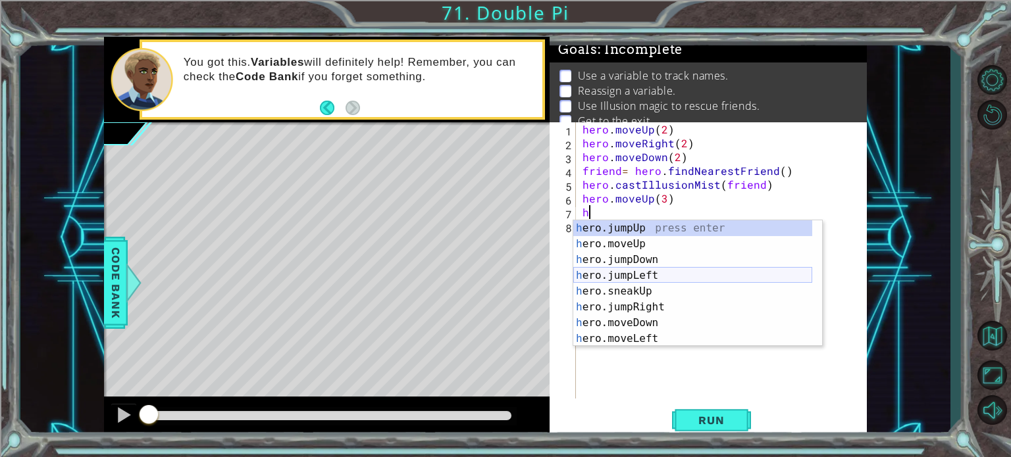
scroll to position [39, 0]
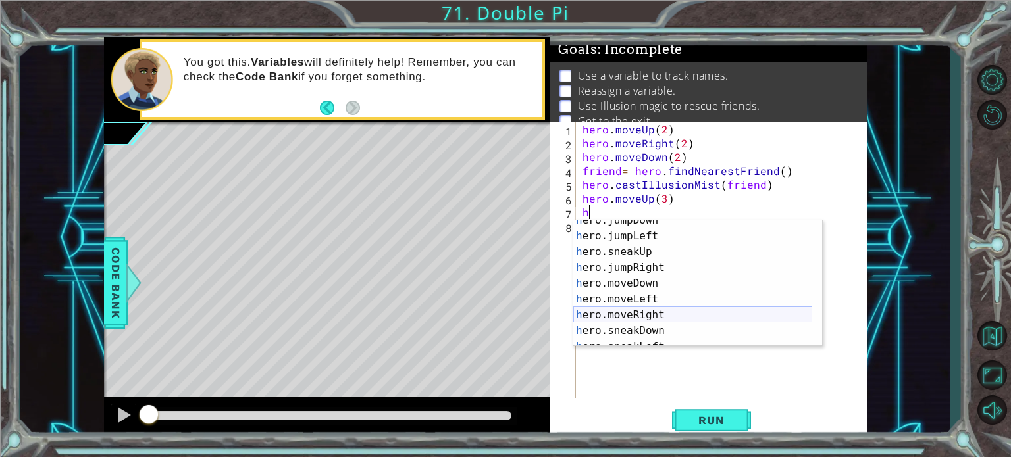
click at [601, 317] on div "h ero.jumpDown press enter h ero.jumpLeft press enter h ero.sneakUp press enter…" at bounding box center [692, 292] width 239 height 158
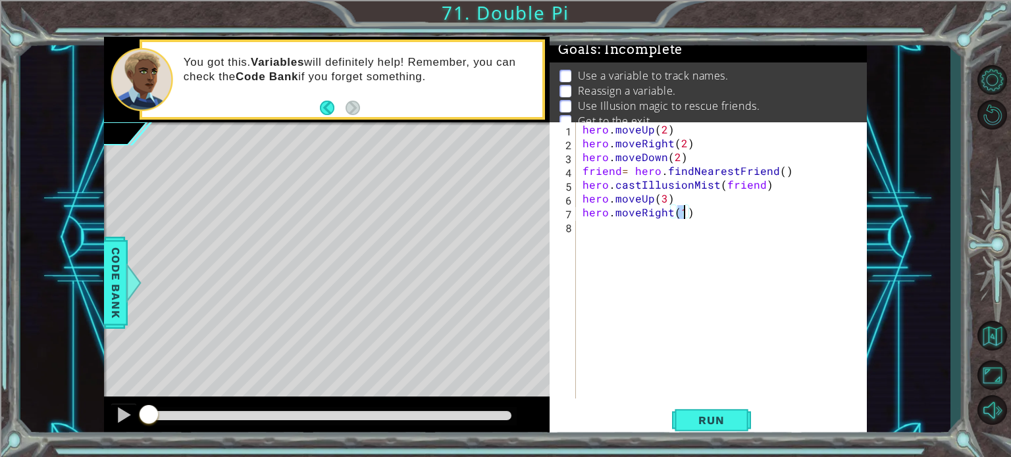
scroll to position [0, 5]
click at [623, 234] on div "hero . moveUp ( 2 ) hero . moveRight ( 2 ) hero . moveDown ( 2 ) friend = hero …" at bounding box center [725, 274] width 290 height 304
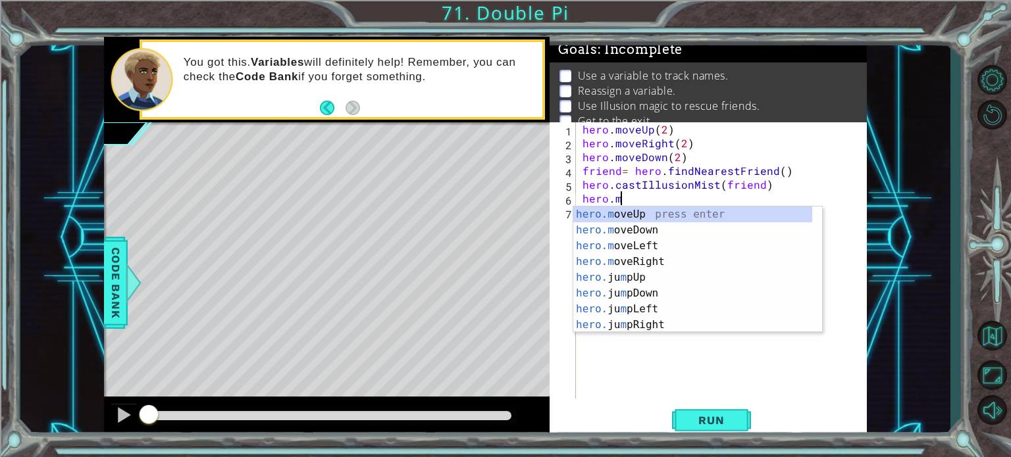
scroll to position [0, 1]
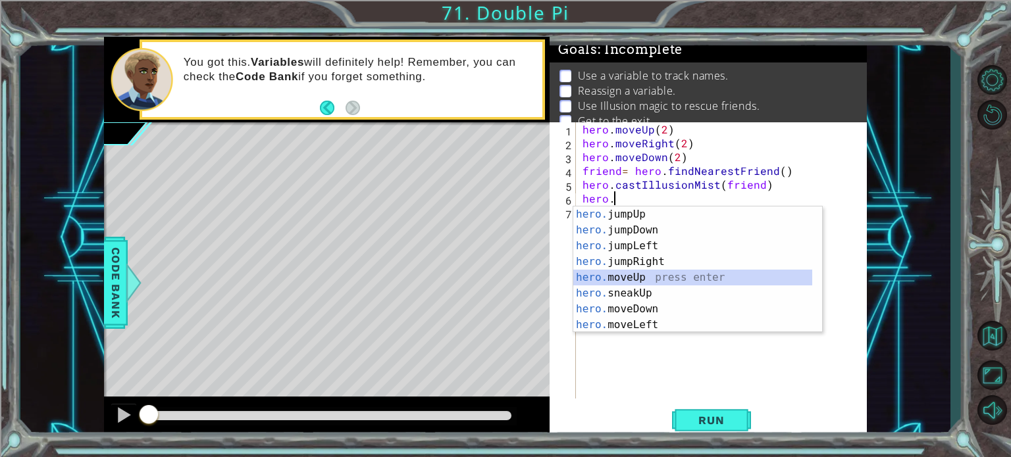
click at [622, 276] on div "hero. jumpUp press enter hero. jumpDown press enter hero. jumpLeft press enter …" at bounding box center [692, 286] width 239 height 158
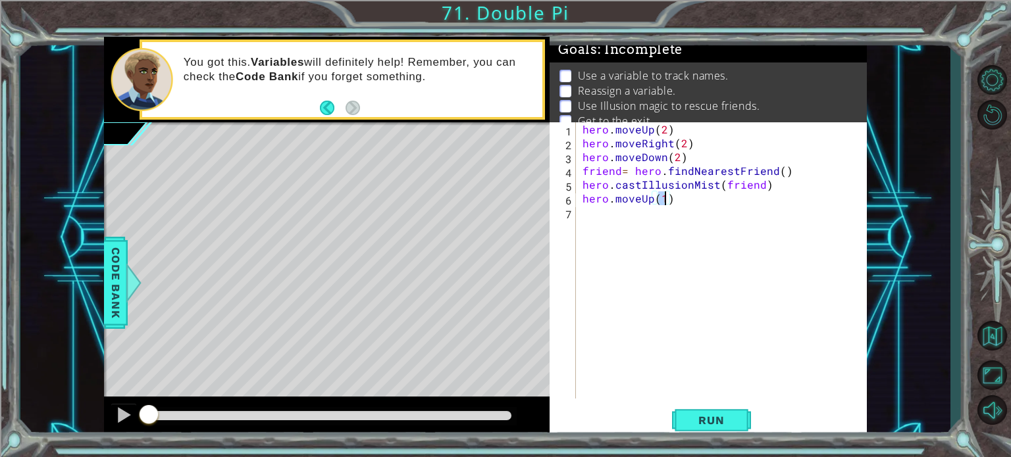
type textarea "hero.moveUp(3)"
click at [599, 208] on div "hero . moveUp ( 2 ) hero . moveRight ( 2 ) hero . moveDown ( 2 ) friend = hero …" at bounding box center [725, 274] width 290 height 304
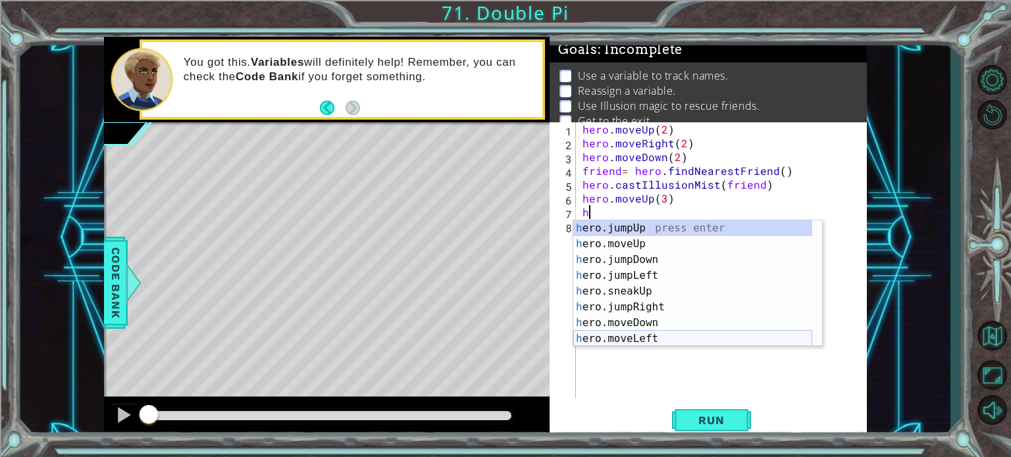
scroll to position [39, 0]
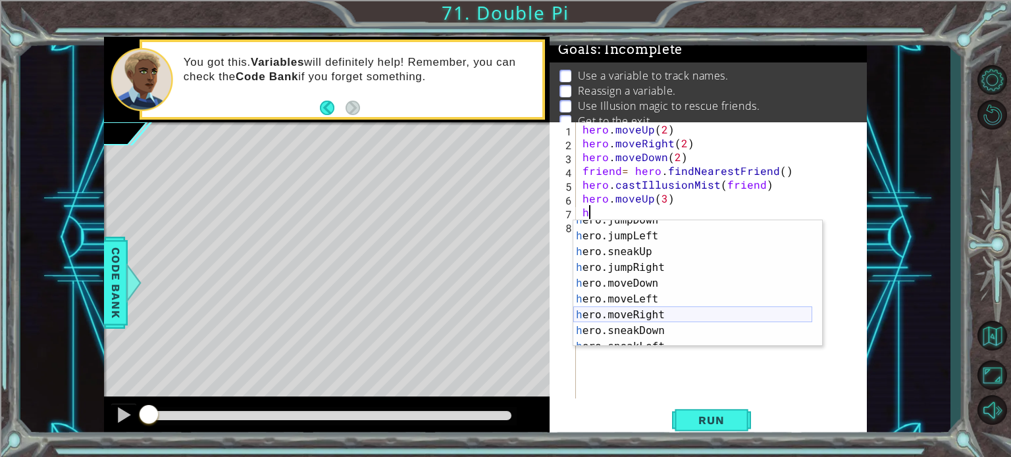
click at [648, 315] on div "h ero.jumpDown press enter h ero.jumpLeft press enter h ero.sneakUp press enter…" at bounding box center [692, 292] width 239 height 158
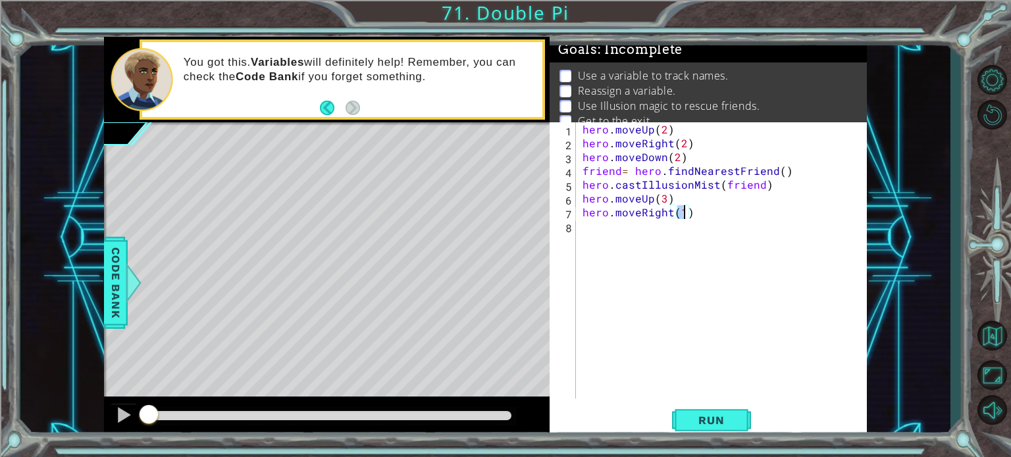
type textarea "hero.moveRight(4)"
click at [591, 221] on div "hero . moveUp ( 2 ) hero . moveRight ( 2 ) hero . moveDown ( 2 ) friend = hero …" at bounding box center [725, 274] width 290 height 304
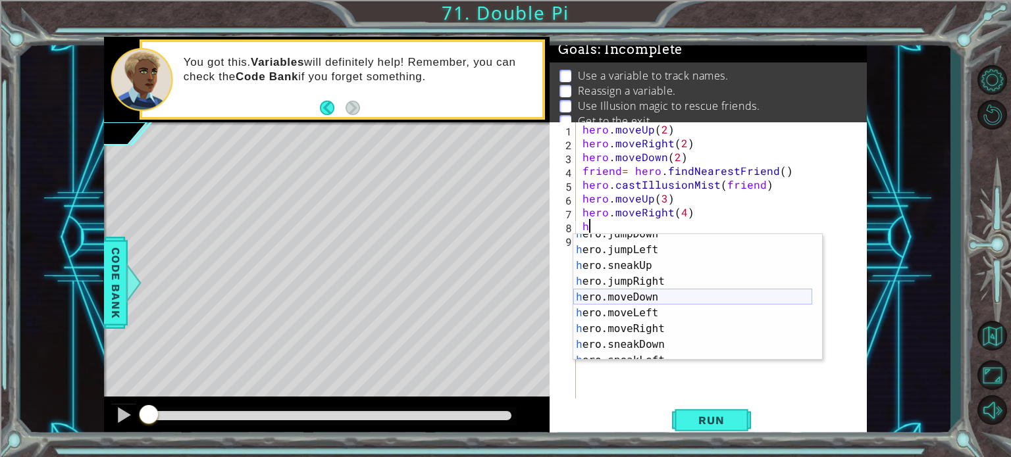
scroll to position [39, 0]
click at [621, 298] on div "h ero.jumpDown press enter h ero.jumpLeft press enter h ero.sneakUp press enter…" at bounding box center [692, 305] width 239 height 158
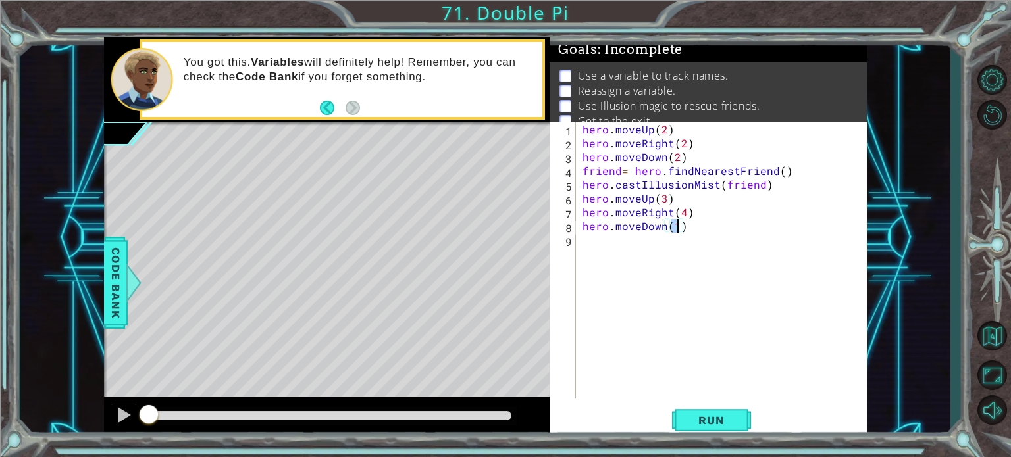
scroll to position [0, 5]
click at [594, 253] on div "hero . moveUp ( 2 ) hero . moveRight ( 2 ) hero . moveDown ( 2 ) friend = hero …" at bounding box center [725, 274] width 290 height 304
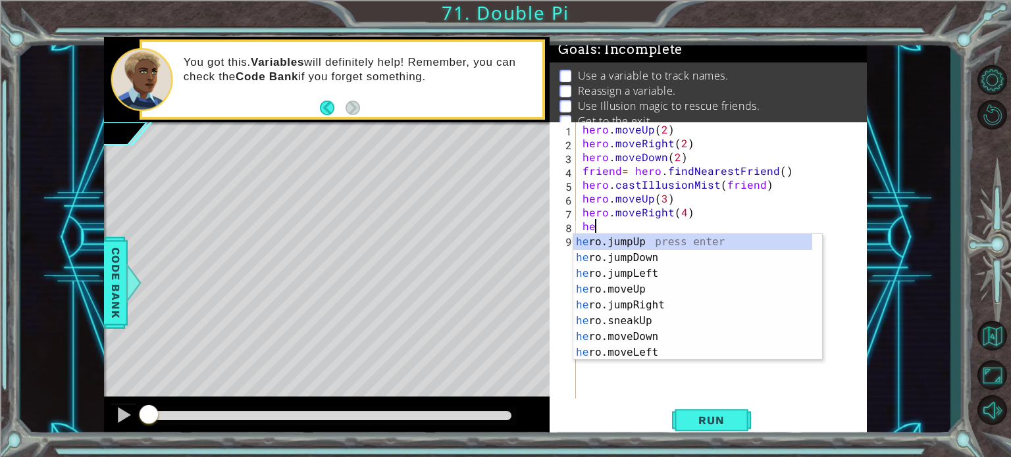
scroll to position [0, 0]
type textarea "h"
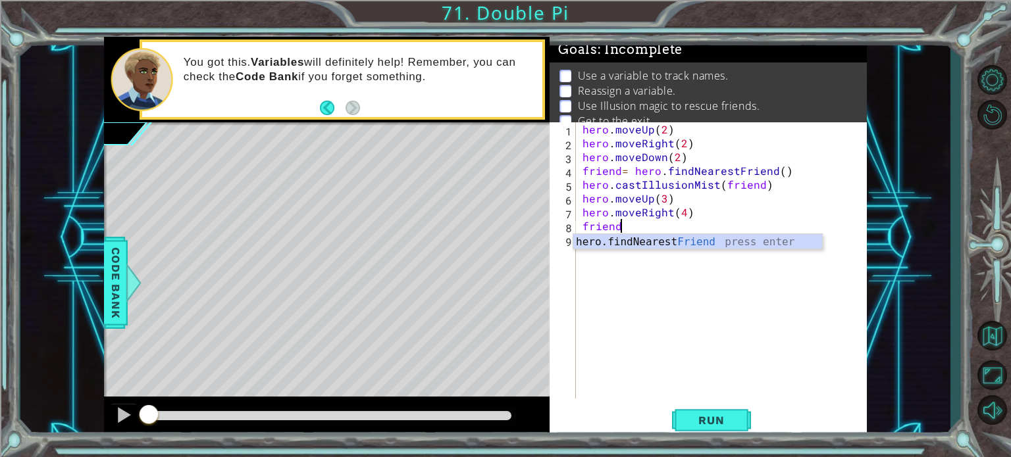
scroll to position [0, 1]
type textarea "friend"
